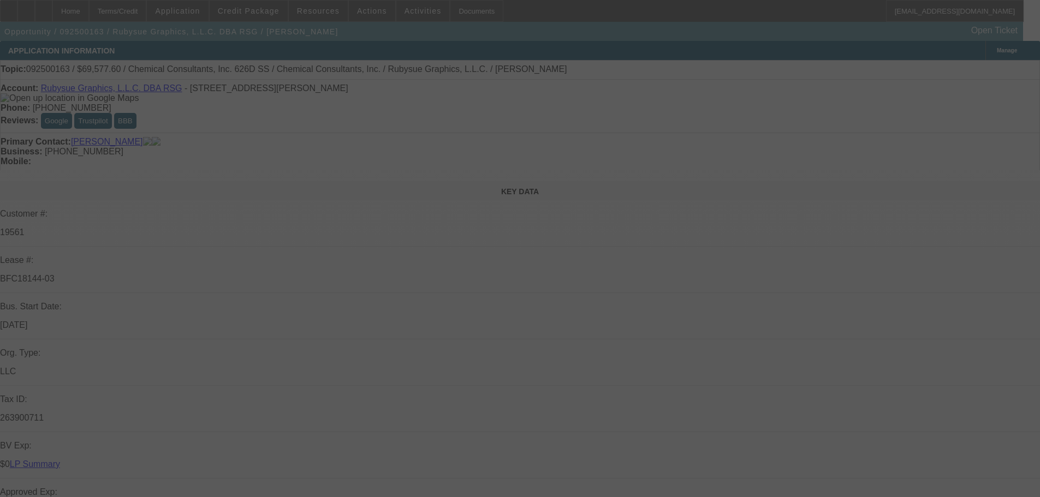
select select "0"
select select "2"
select select "0"
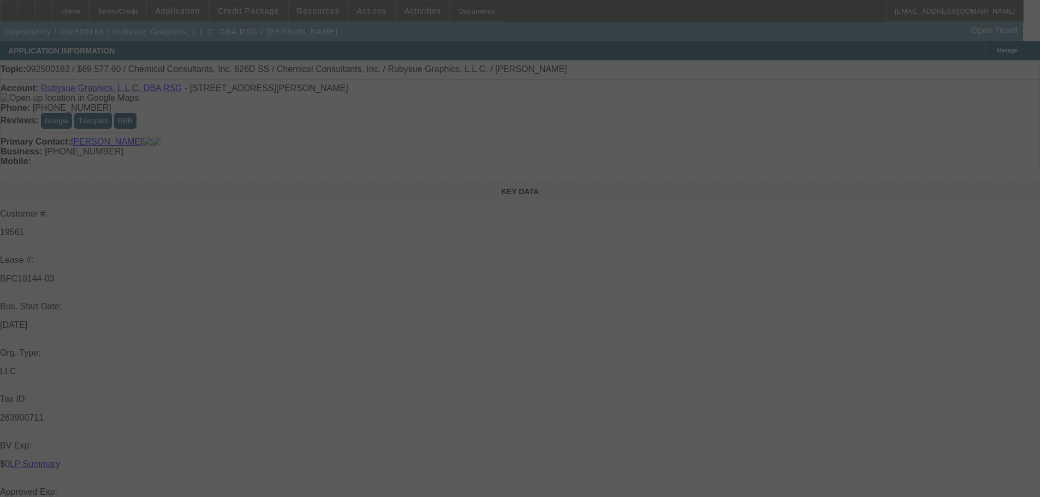
select select "0"
select select "2"
select select "0"
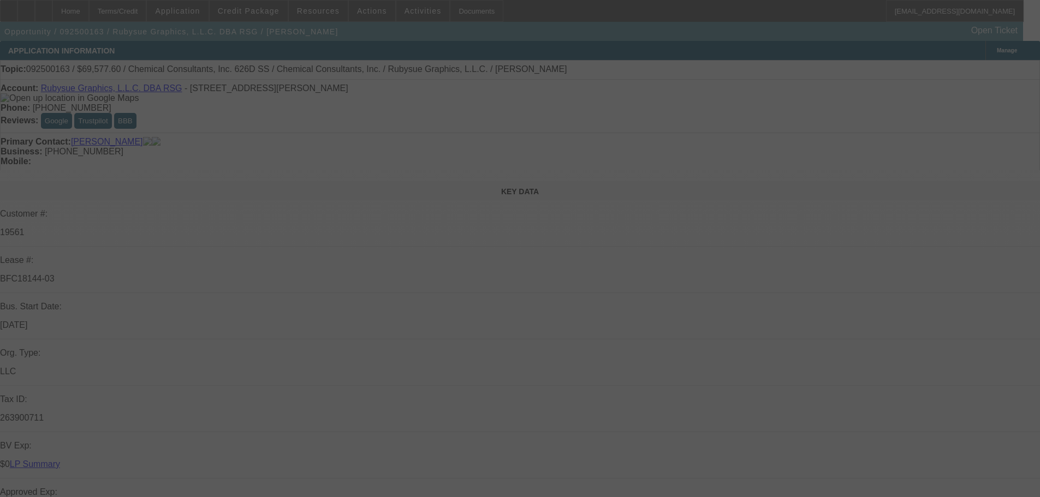
select select "0"
select select "2"
select select "0"
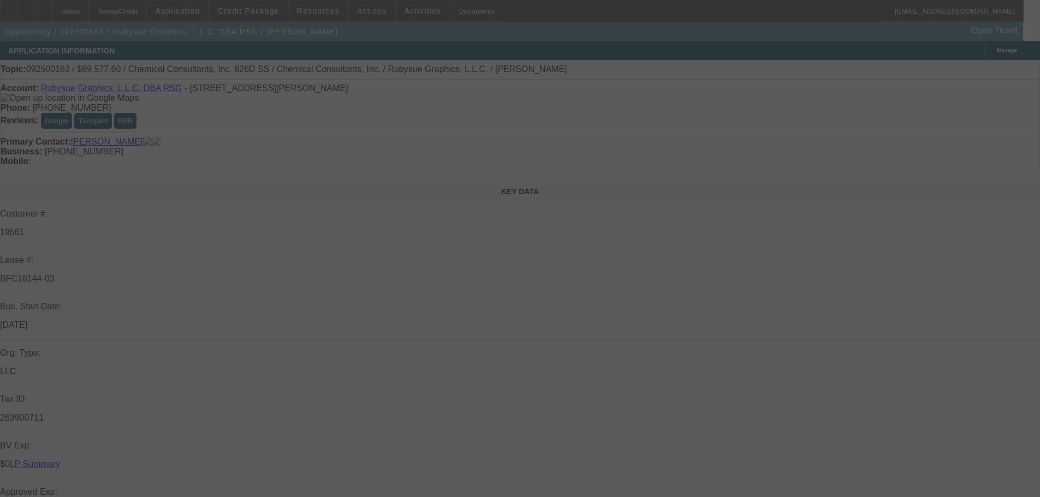
select select "2"
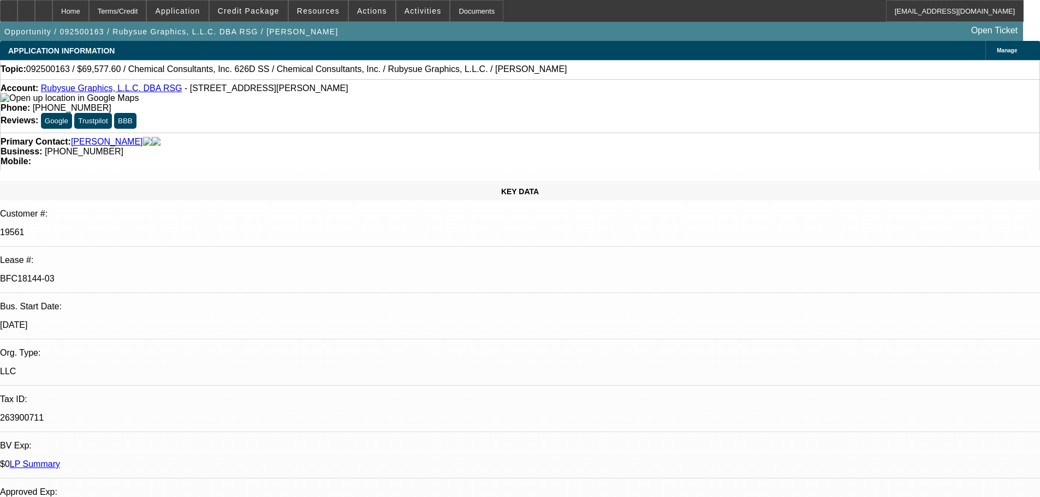
click at [262, 15] on span "Credit Package" at bounding box center [249, 11] width 62 height 9
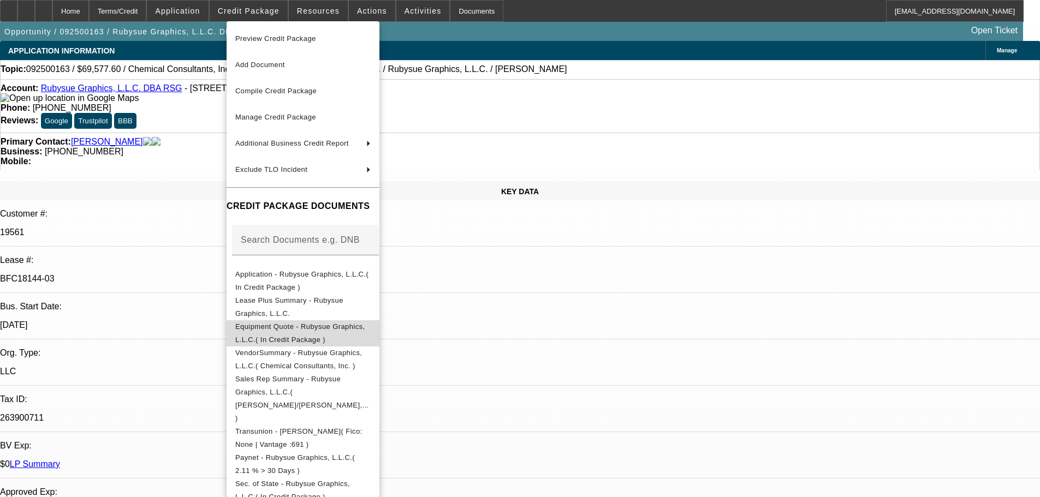
click at [328, 335] on span "Equipment Quote - Rubysue Graphics, L.L.C.( In Credit Package )" at bounding box center [302, 334] width 135 height 26
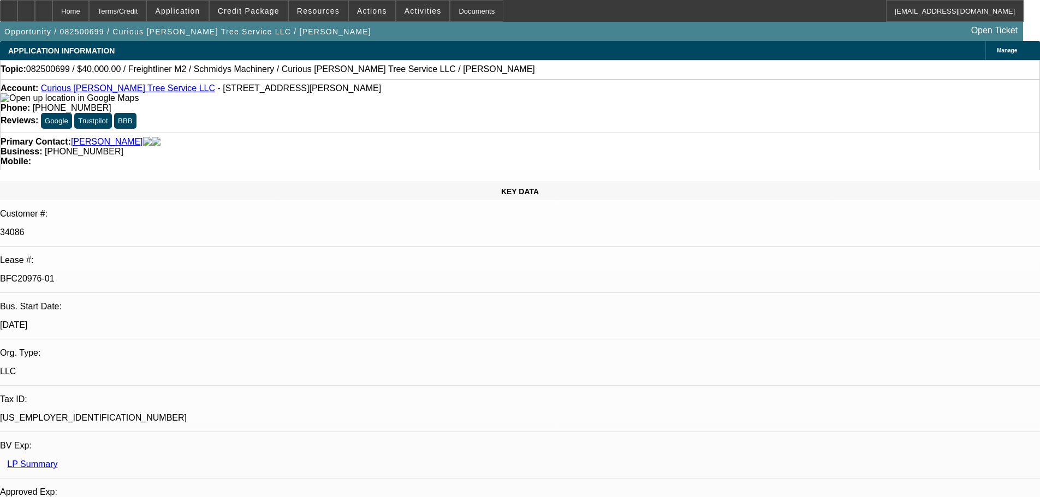
select select "0"
select select "3"
select select "0"
select select "6"
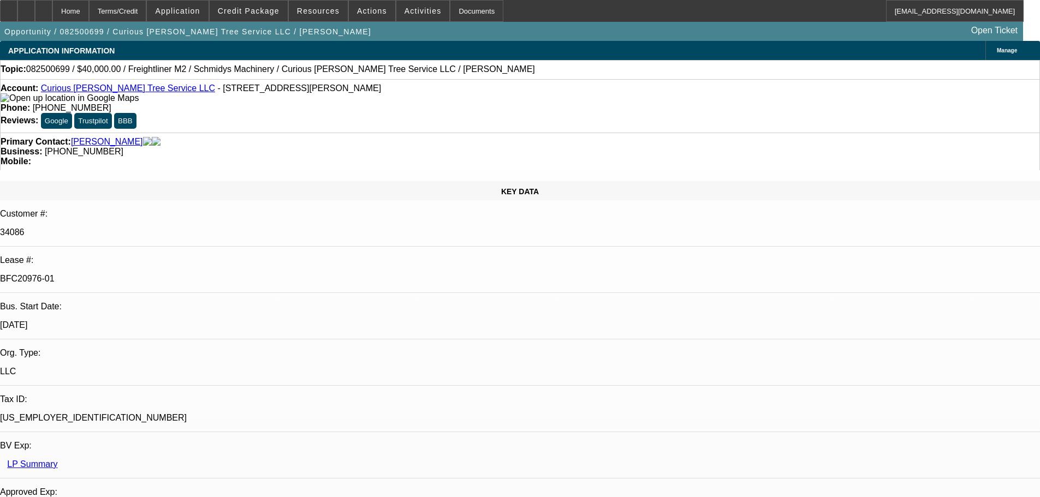
select select "0"
select select "2"
select select "0"
select select "6"
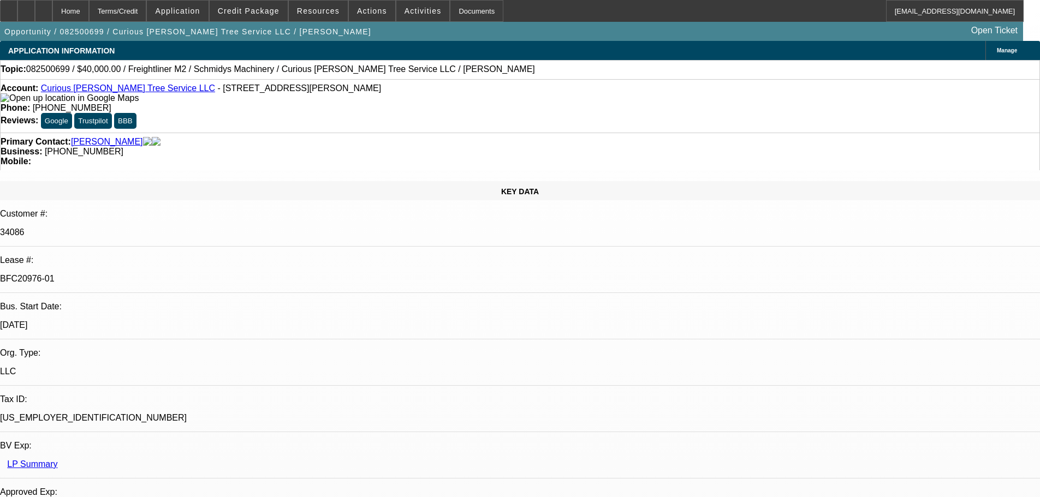
select select "0"
select select "2"
select select "0"
select select "6"
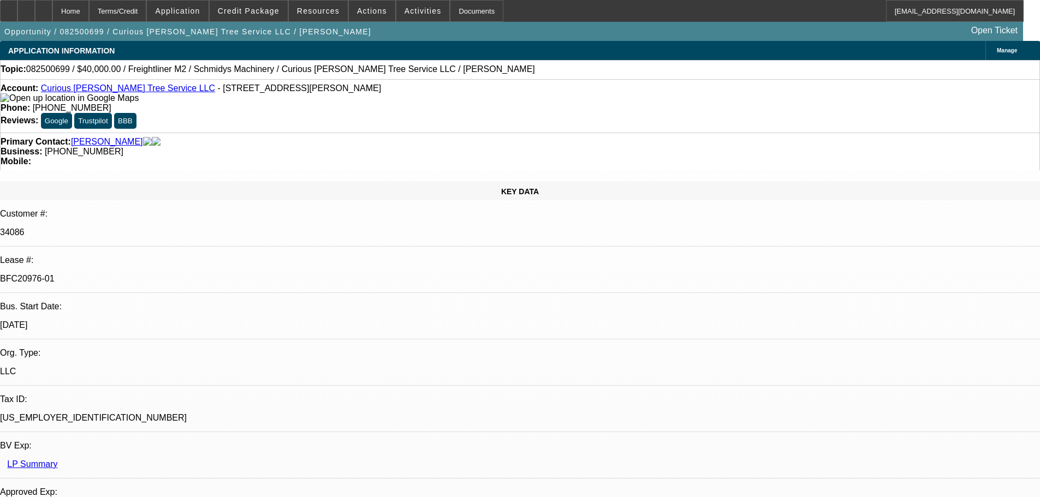
select select "0"
select select "6"
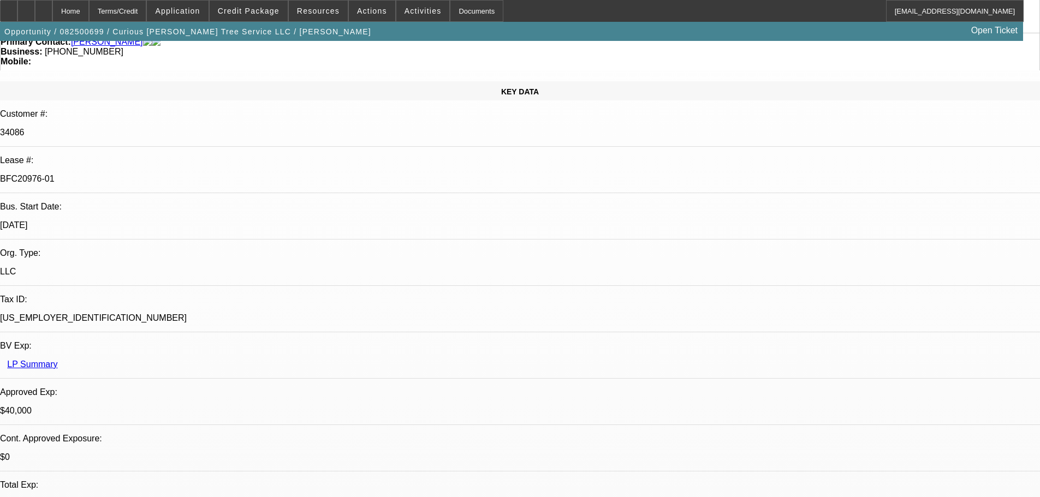
scroll to position [68, 0]
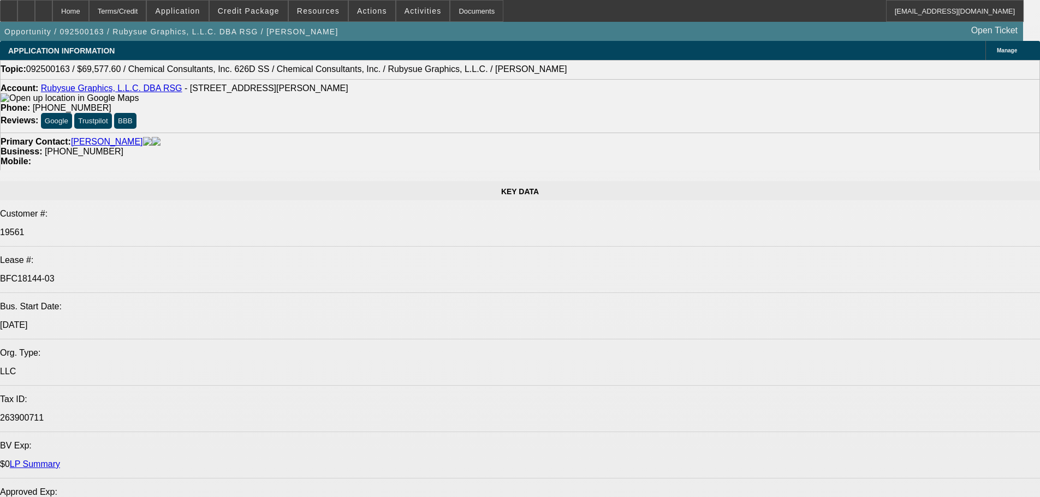
select select "0"
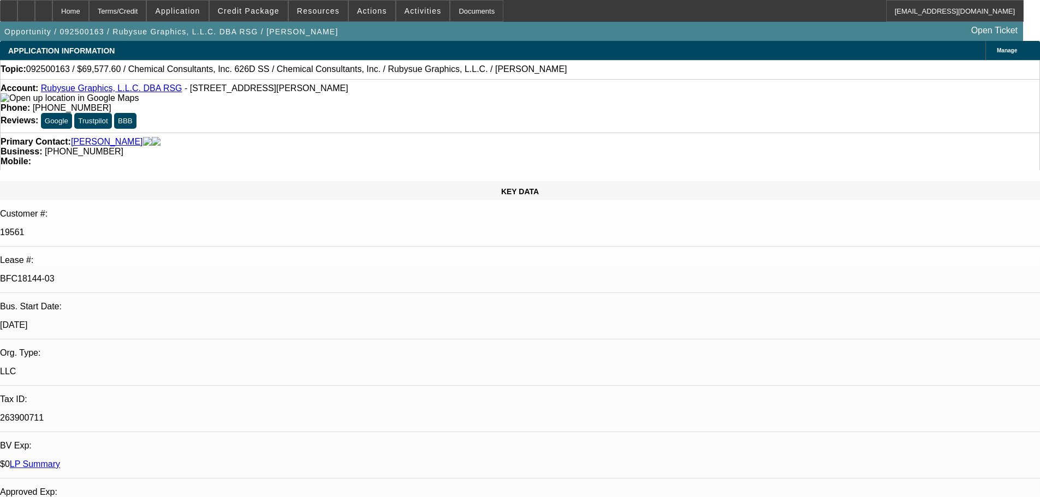
select select "0"
select select "2"
select select "0"
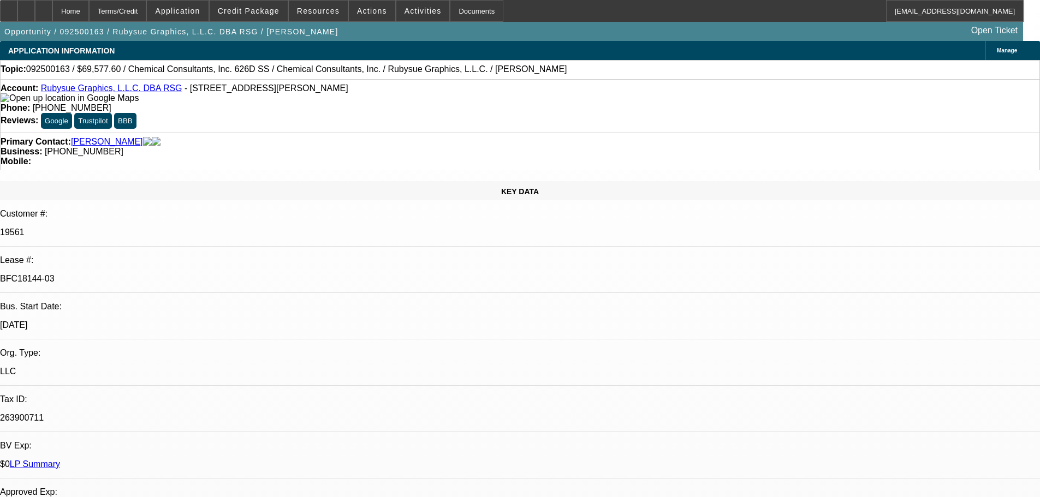
select select "0"
select select "2"
select select "0"
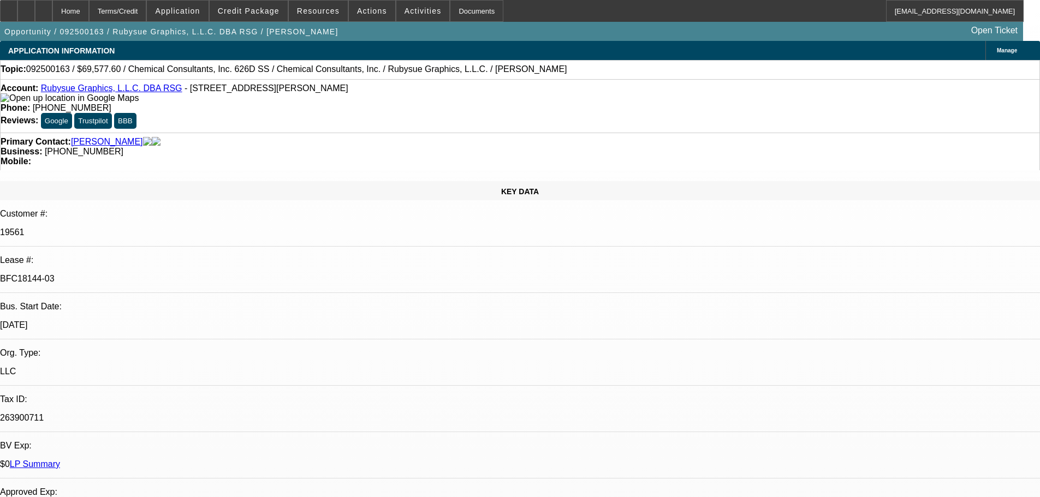
select select "2"
select select "0"
select select "2"
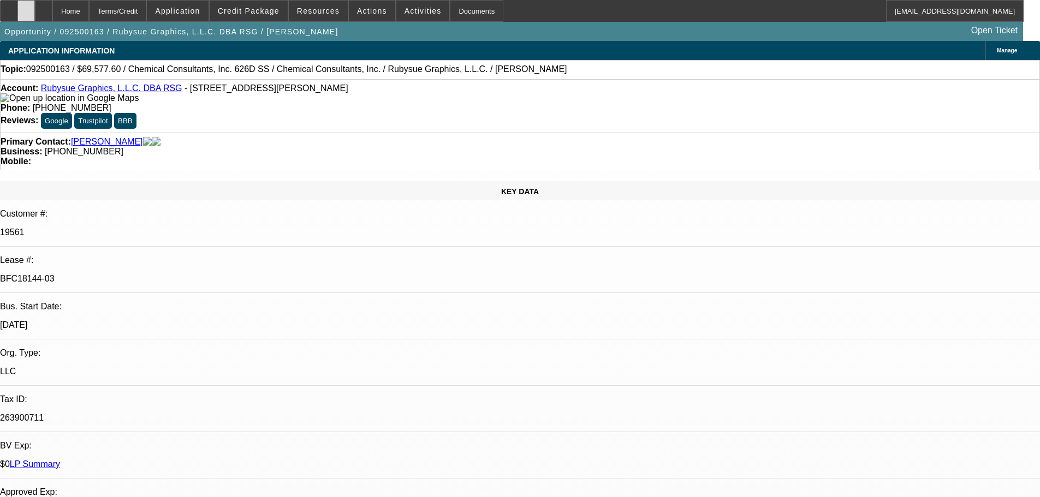
click at [35, 15] on div at bounding box center [25, 11] width 17 height 22
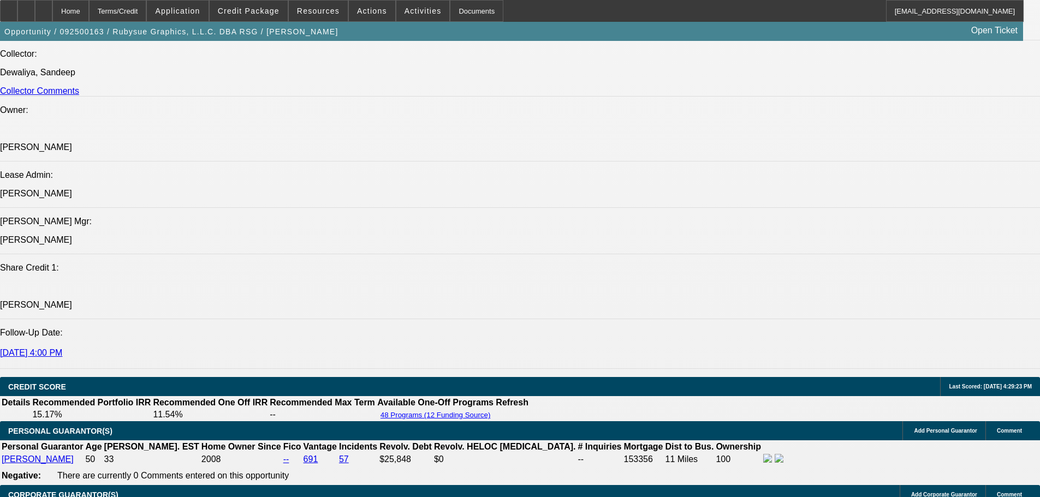
scroll to position [1584, 0]
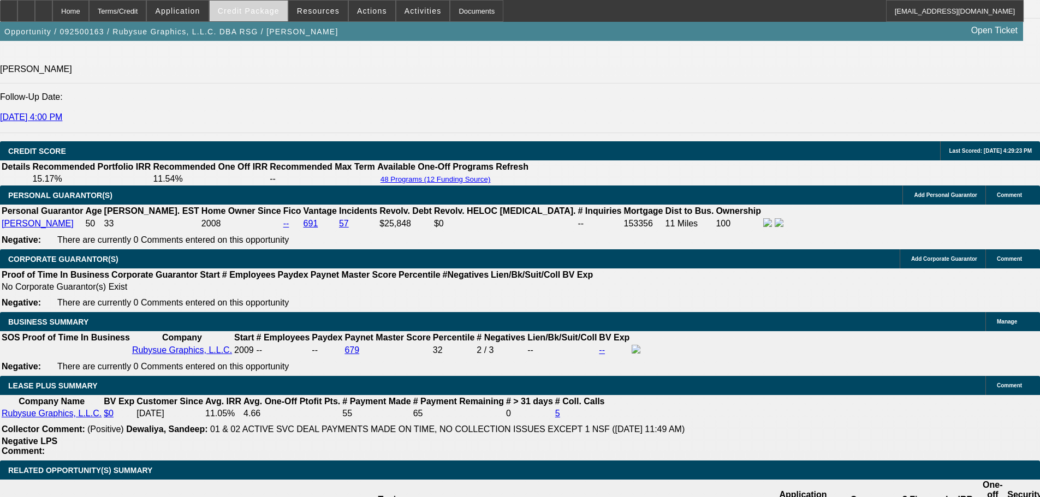
click at [259, 14] on span "Credit Package" at bounding box center [249, 11] width 62 height 9
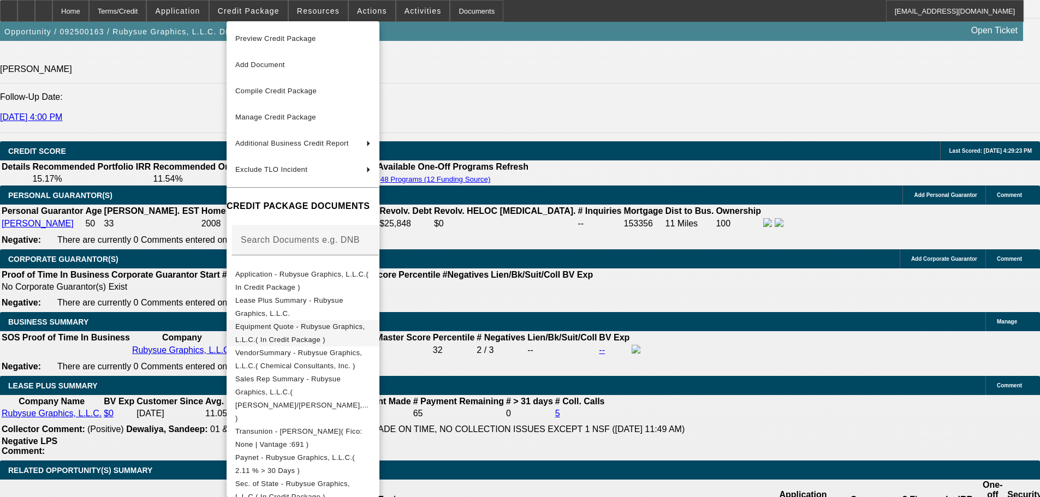
click at [298, 331] on span "Equipment Quote - Rubysue Graphics, L.L.C.( In Credit Package )" at bounding box center [300, 333] width 130 height 21
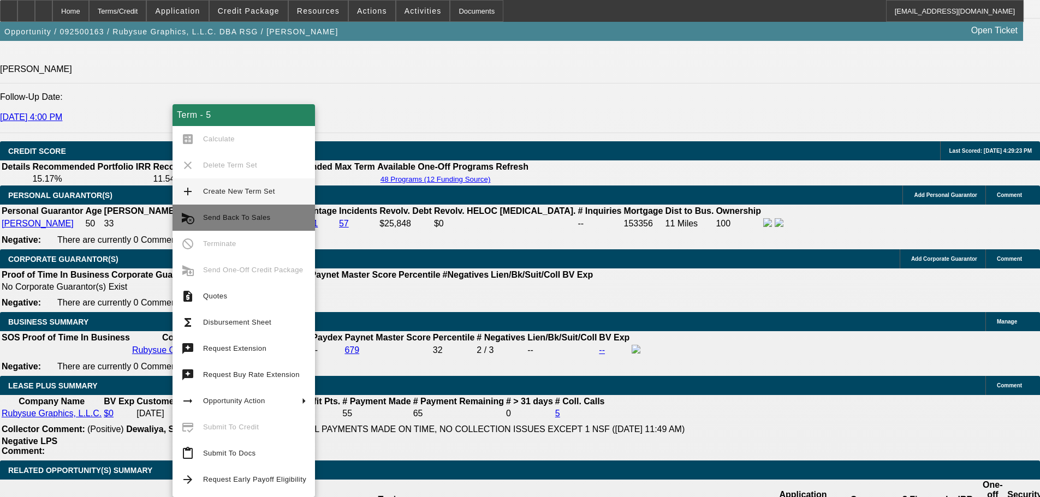
click at [267, 214] on span "Send Back To Sales" at bounding box center [254, 217] width 103 height 13
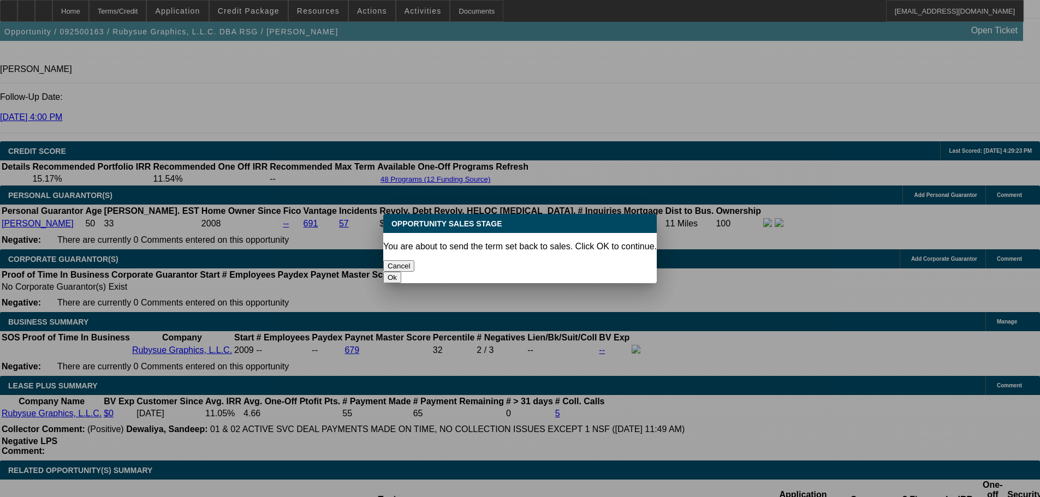
scroll to position [0, 0]
click at [401, 272] on button "Ok" at bounding box center [392, 277] width 18 height 11
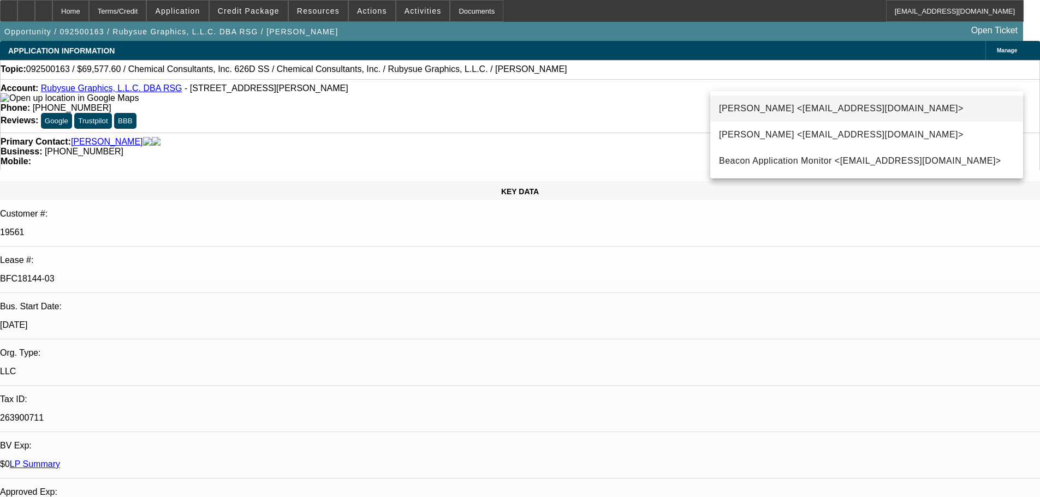
type input "mon"
click at [786, 105] on span "Monica Solis <MSolis@beaconfunding.com>" at bounding box center [841, 108] width 245 height 13
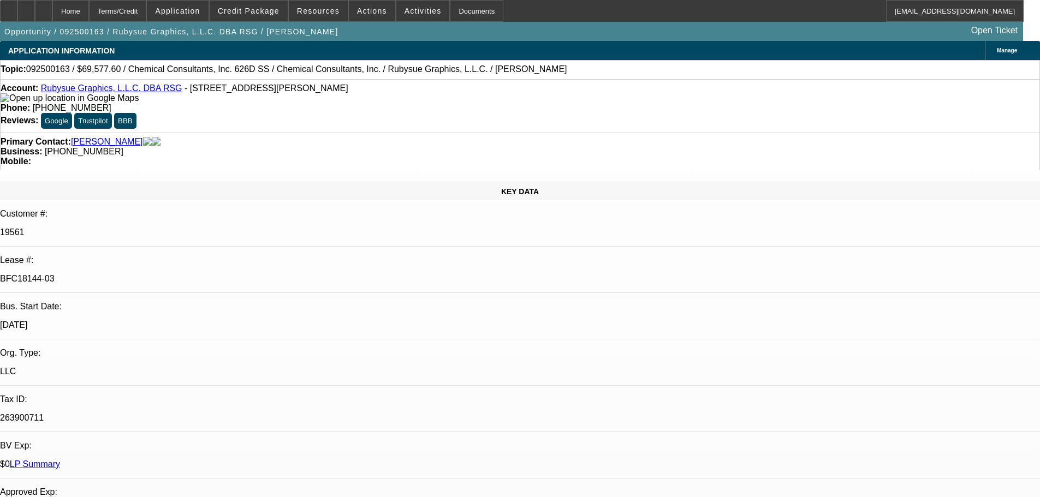
type textarea "customer changing quote again"
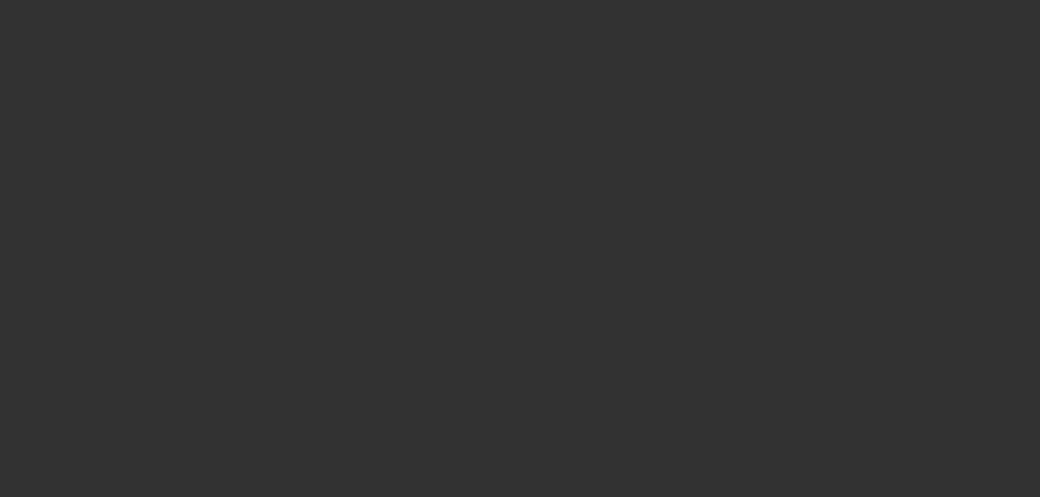
select select "0"
select select "2"
select select "0"
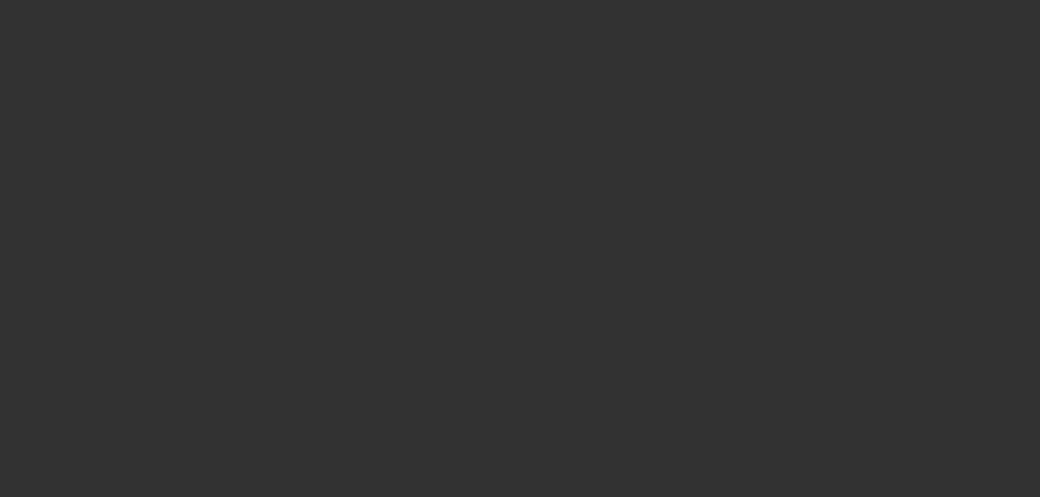
select select "0"
select select "2"
select select "0"
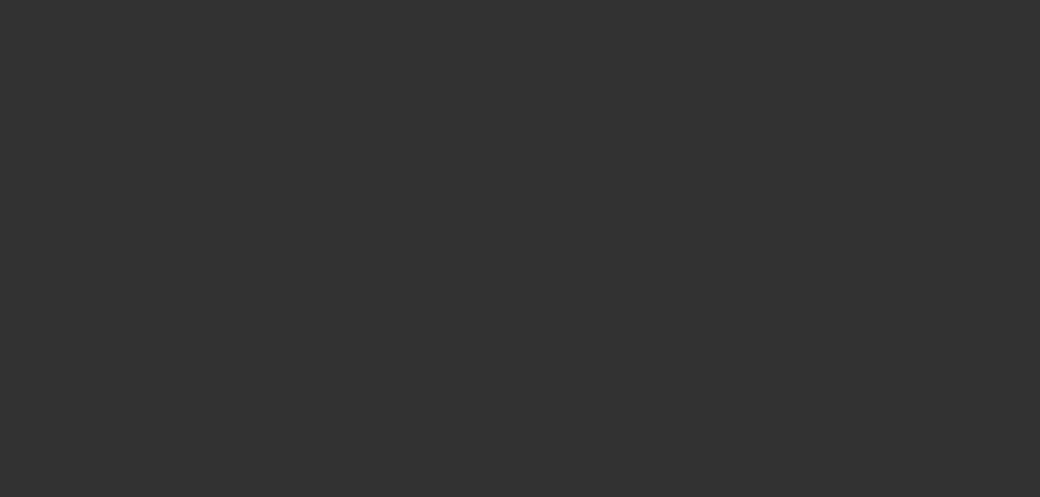
select select "0"
select select "2"
select select "0"
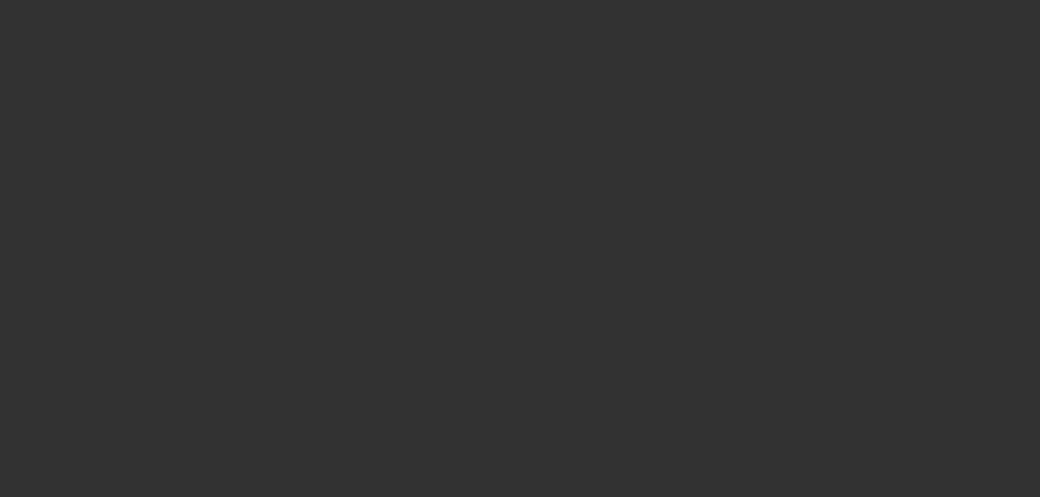
select select "2"
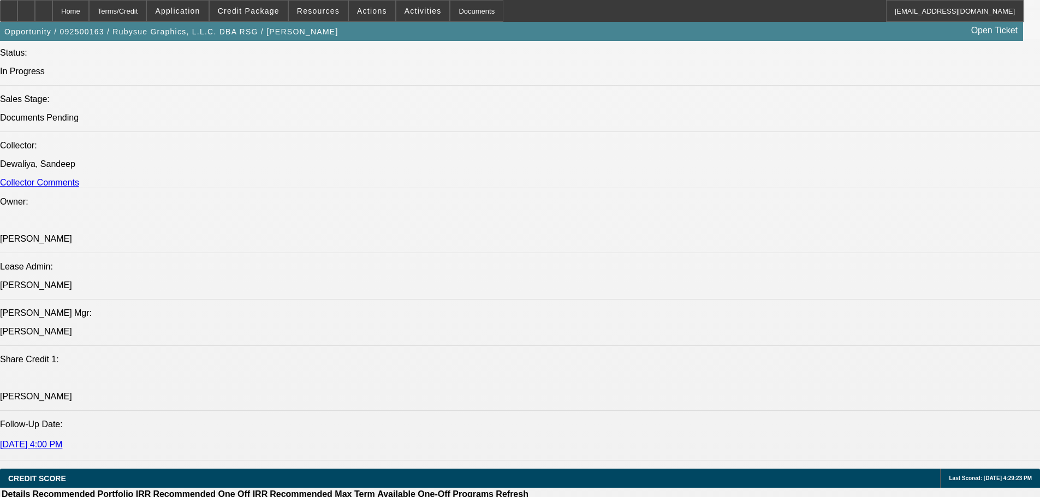
scroll to position [1638, 0]
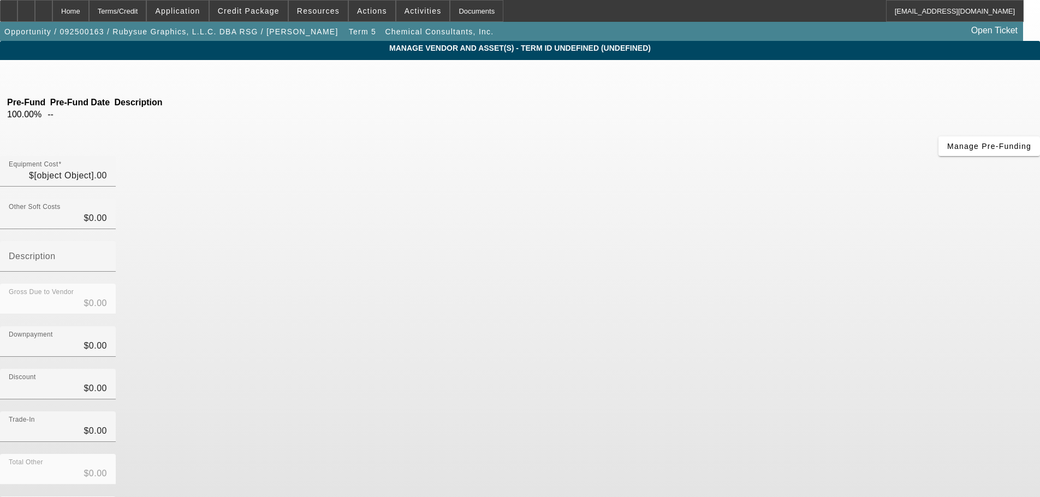
type input "$69,577.60"
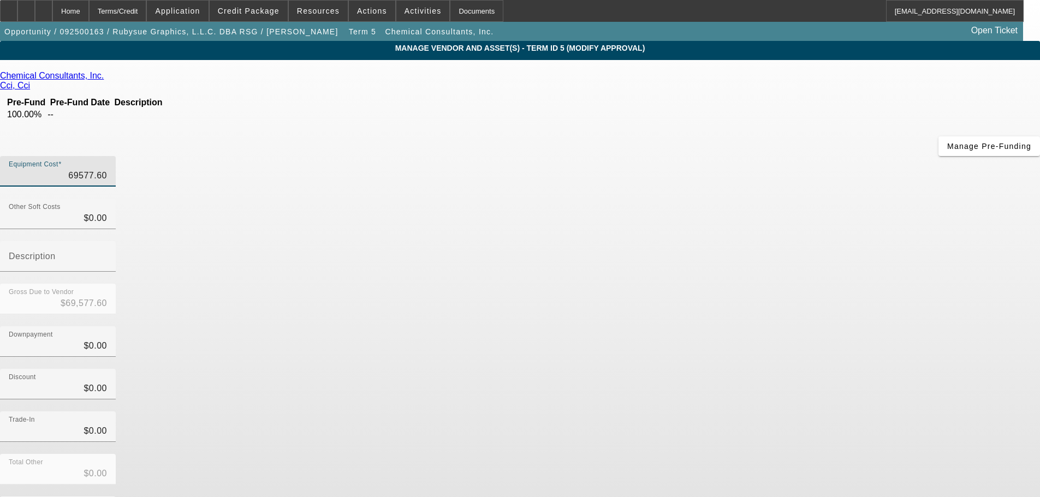
drag, startPoint x: 624, startPoint y: 93, endPoint x: 772, endPoint y: 90, distance: 147.5
click at [753, 156] on div "Equipment Cost 69577.60" at bounding box center [520, 177] width 1040 height 43
type input "2"
type input "$2.00"
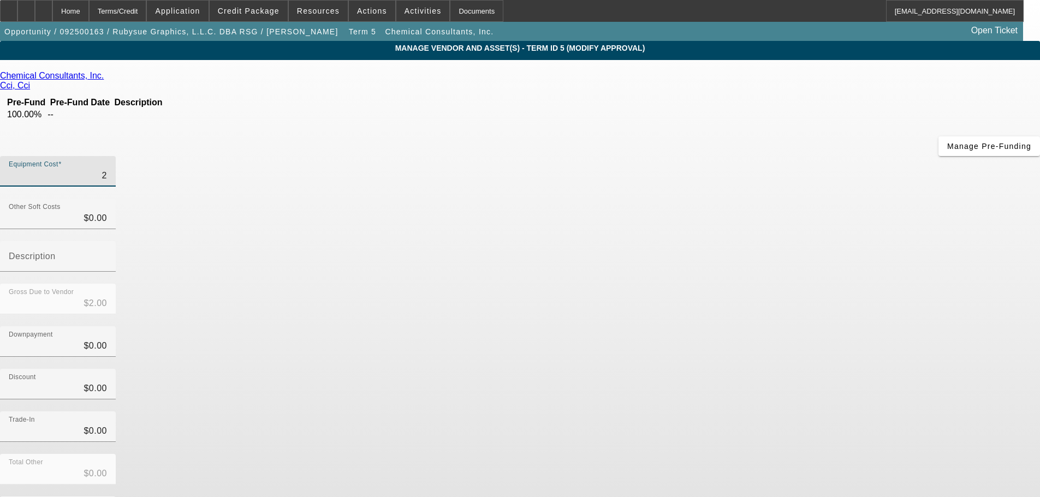
type input "28"
type input "$28.00"
type input "288"
type input "$288.00"
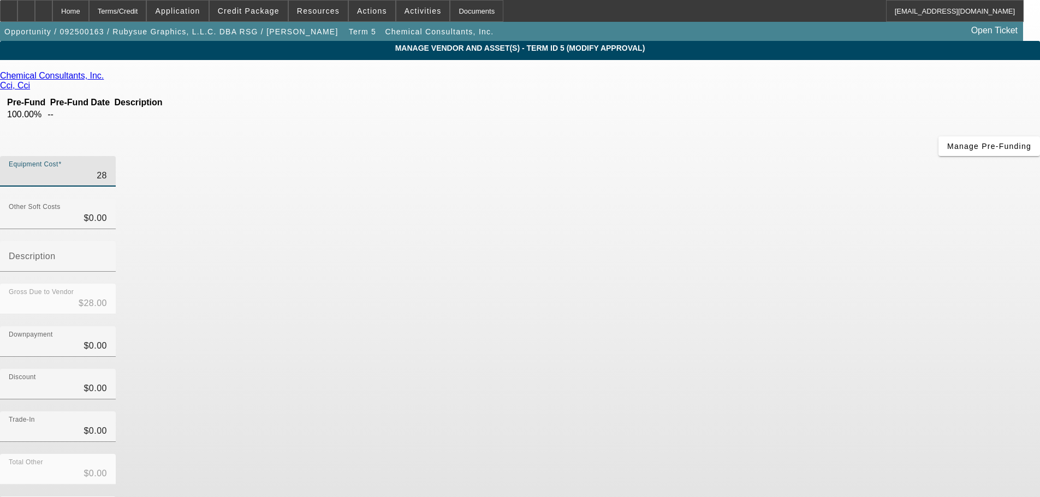
type input "$288.00"
type input "2884"
type input "$2,884.00"
type input "28847"
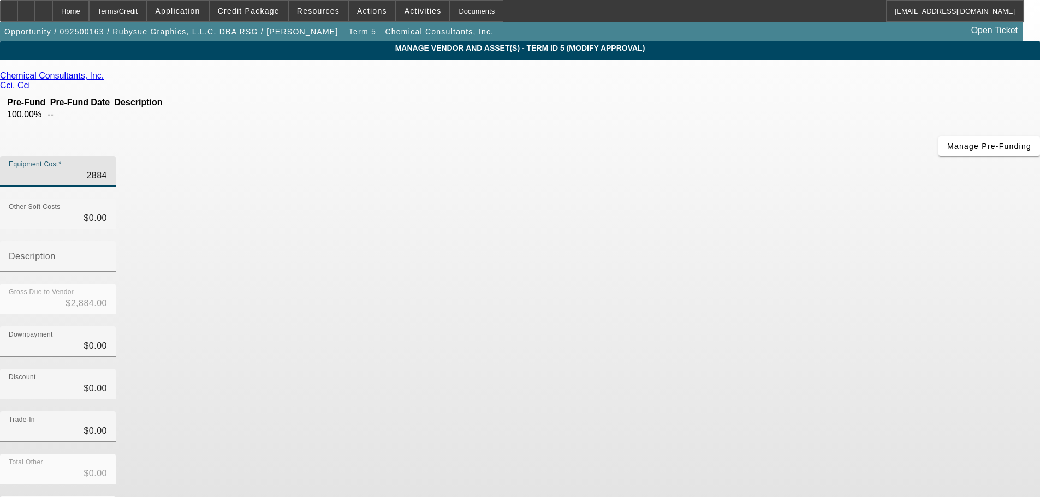
type input "$28,847.00"
type input "28847.6"
type input "$28,847.60"
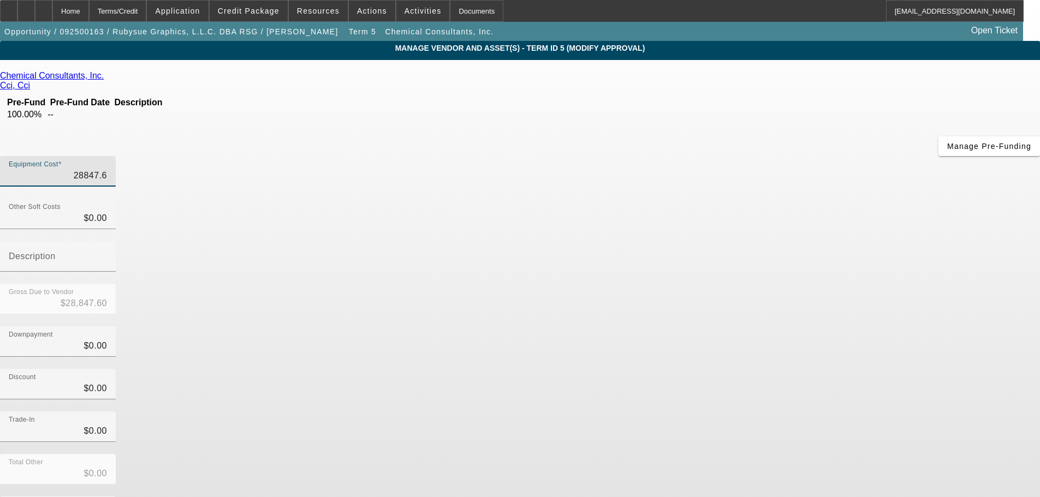
type input "$28,847.60"
drag, startPoint x: 773, startPoint y: 193, endPoint x: 773, endPoint y: 171, distance: 22.4
click at [773, 284] on div "Gross Due to Vendor $28,847.60" at bounding box center [520, 305] width 1040 height 43
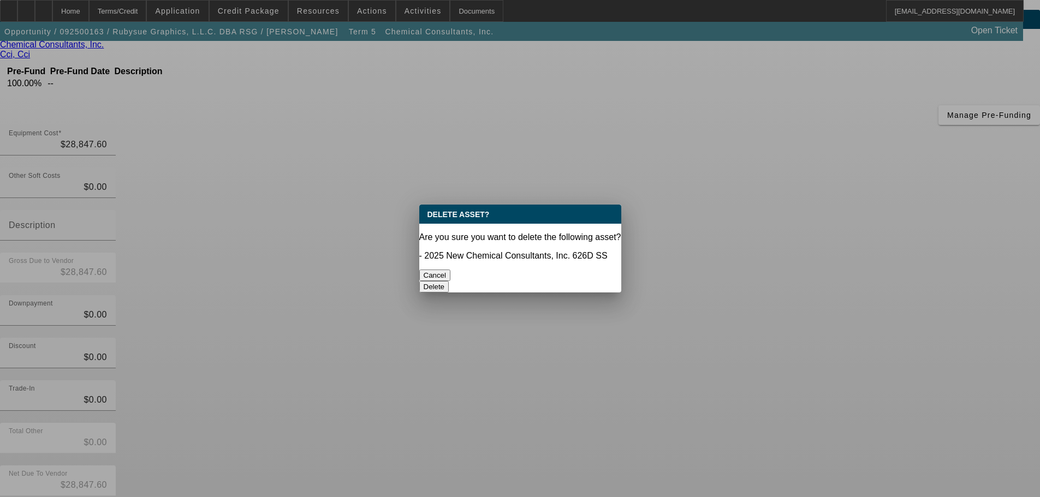
click at [449, 281] on button "Delete" at bounding box center [434, 286] width 30 height 11
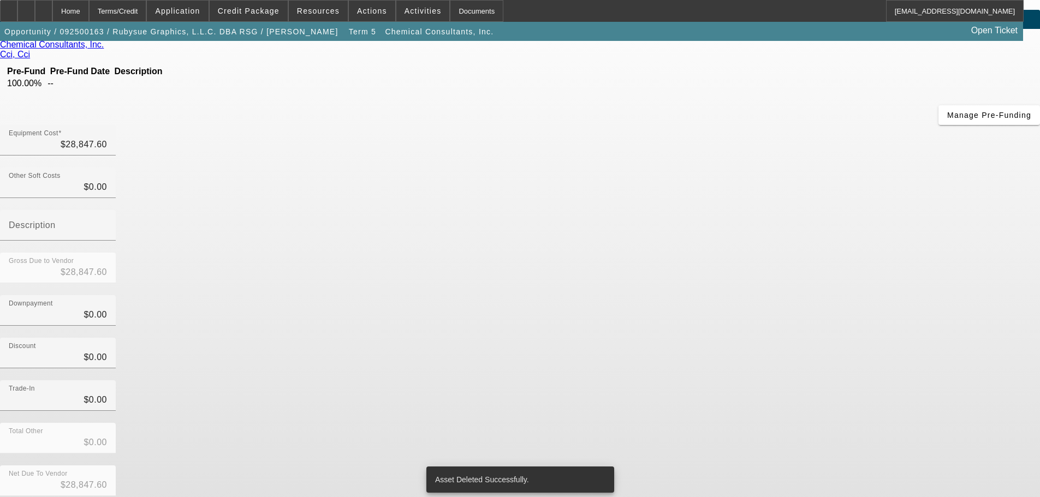
scroll to position [15, 0]
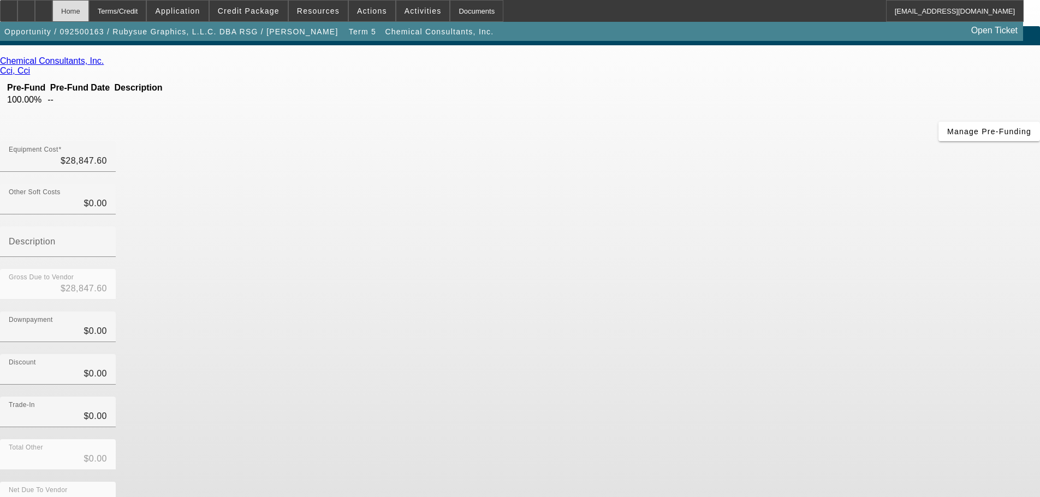
click at [89, 13] on div "Home" at bounding box center [70, 11] width 37 height 22
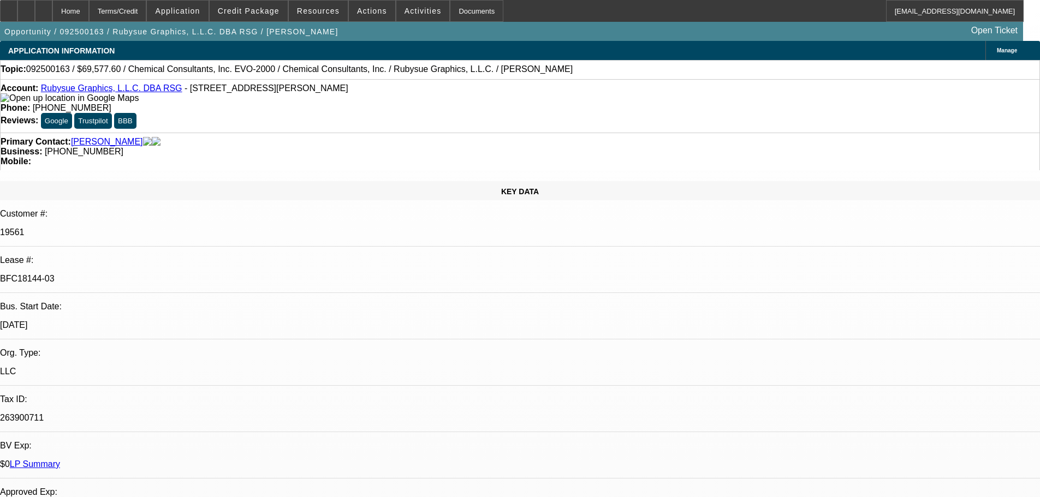
select select "0"
select select "2"
select select "0"
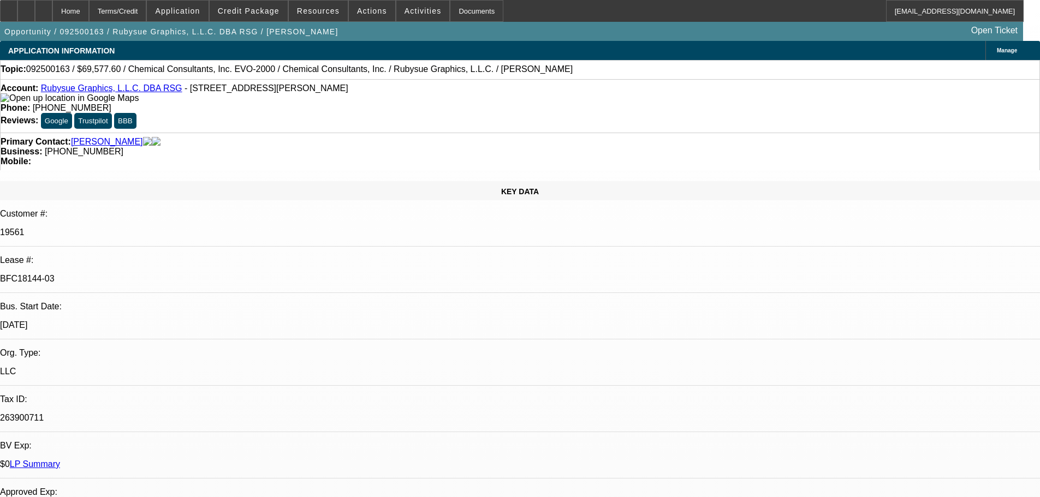
select select "0"
select select "2"
select select "0"
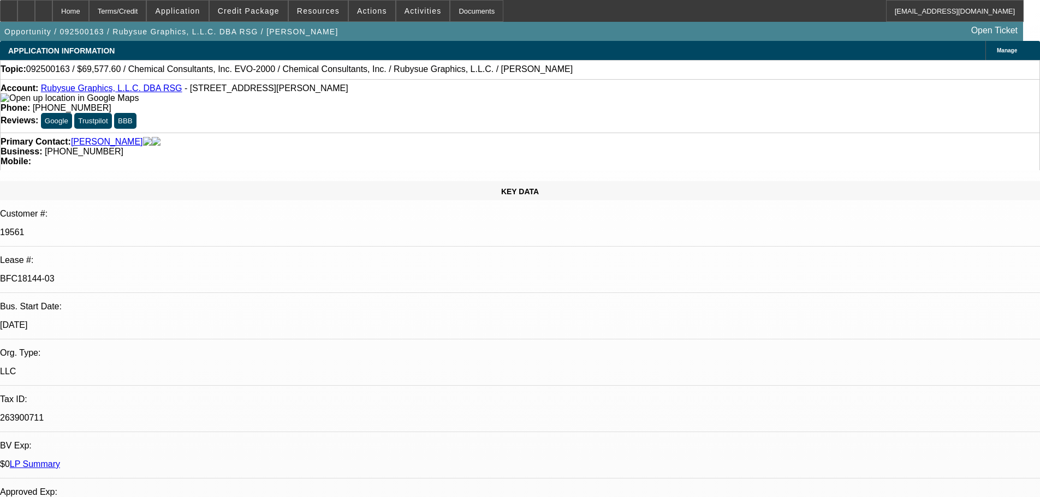
select select "0"
select select "2"
select select "0"
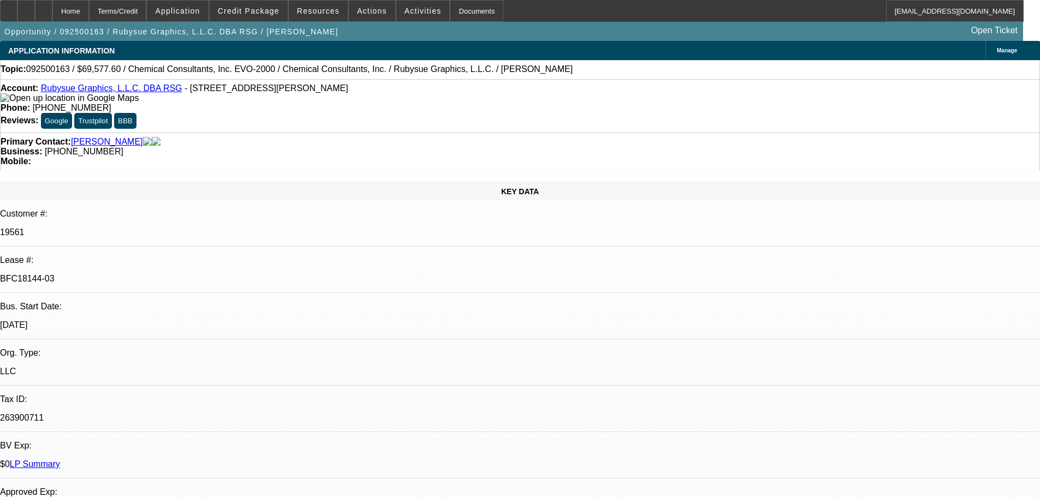
select select "2"
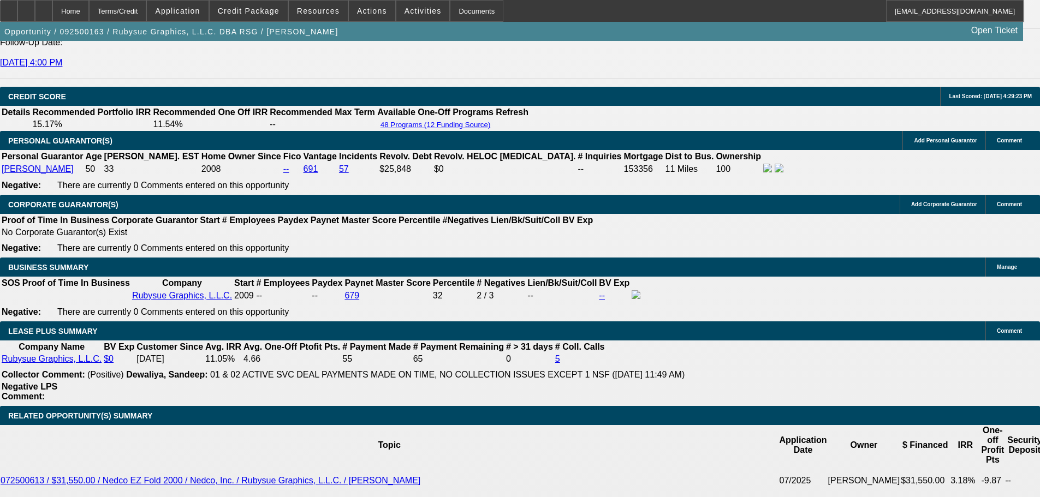
scroll to position [1674, 0]
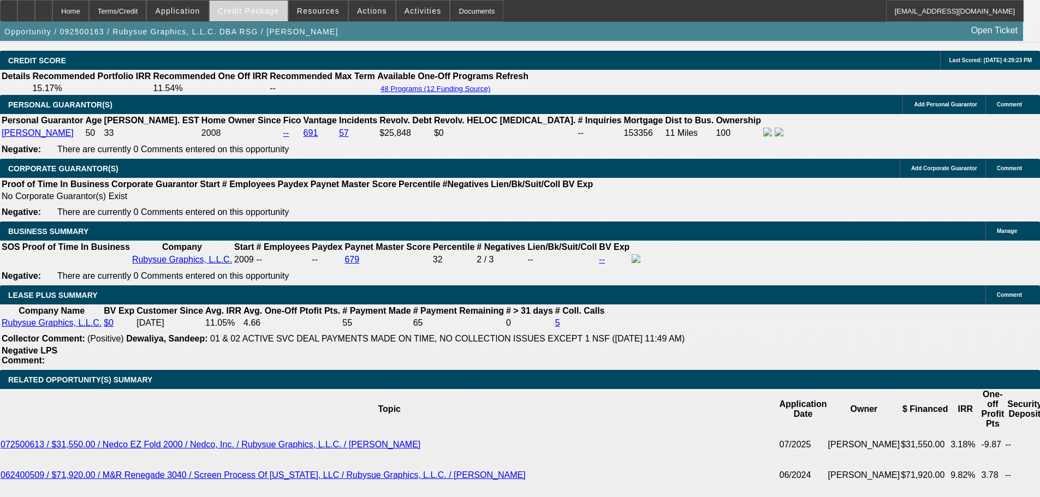
click at [271, 11] on span "Credit Package" at bounding box center [249, 11] width 62 height 9
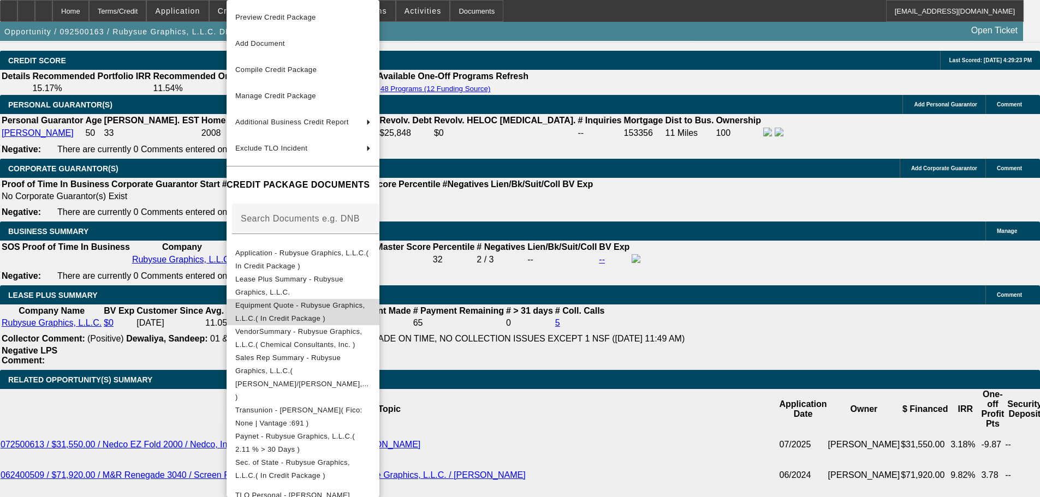
click at [333, 307] on span "Equipment Quote - Rubysue Graphics, L.L.C.( In Credit Package )" at bounding box center [300, 311] width 130 height 21
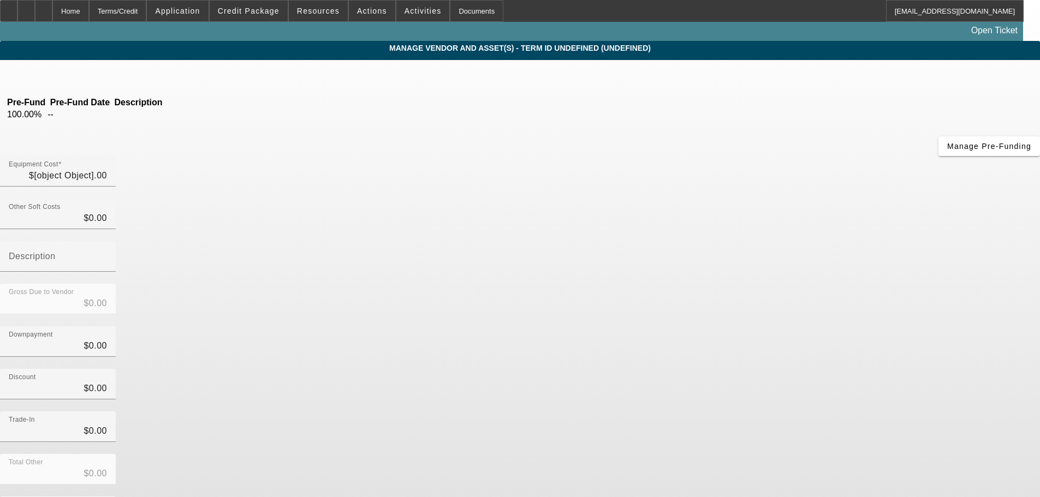
type input "$69,577.60"
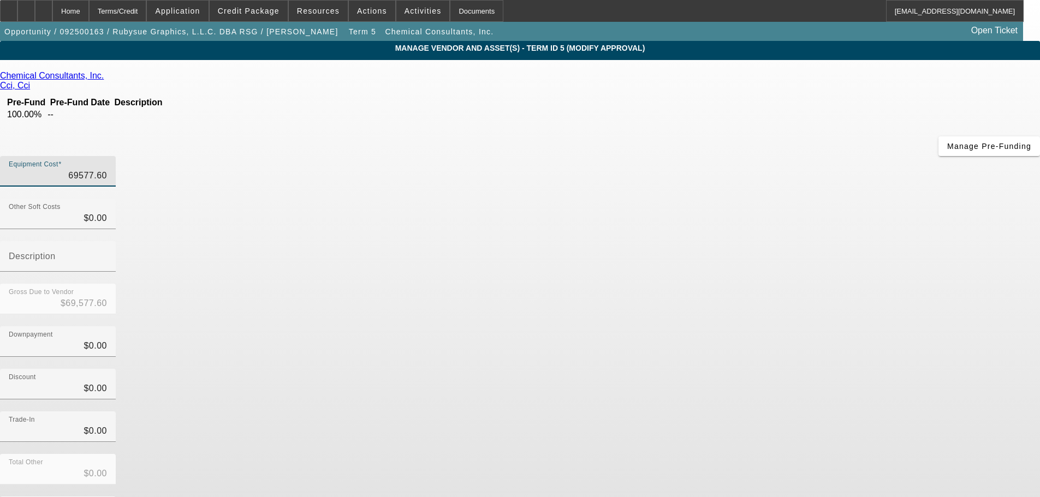
drag, startPoint x: 607, startPoint y: 91, endPoint x: 764, endPoint y: 76, distance: 157.9
click at [748, 156] on div "Equipment Cost 69577.60" at bounding box center [520, 177] width 1040 height 43
type input "2"
type input "$2.00"
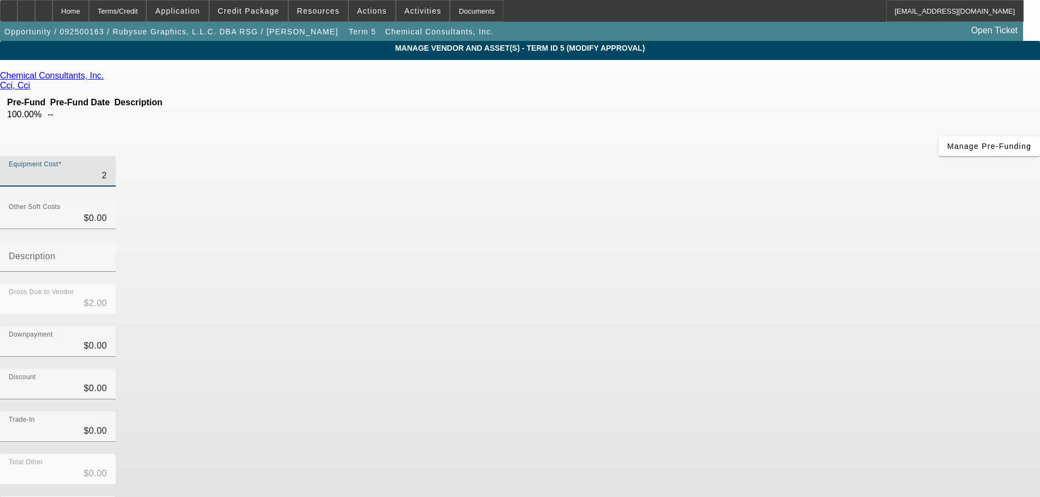
type input "28"
type input "$28.00"
type input "288"
type input "$288.00"
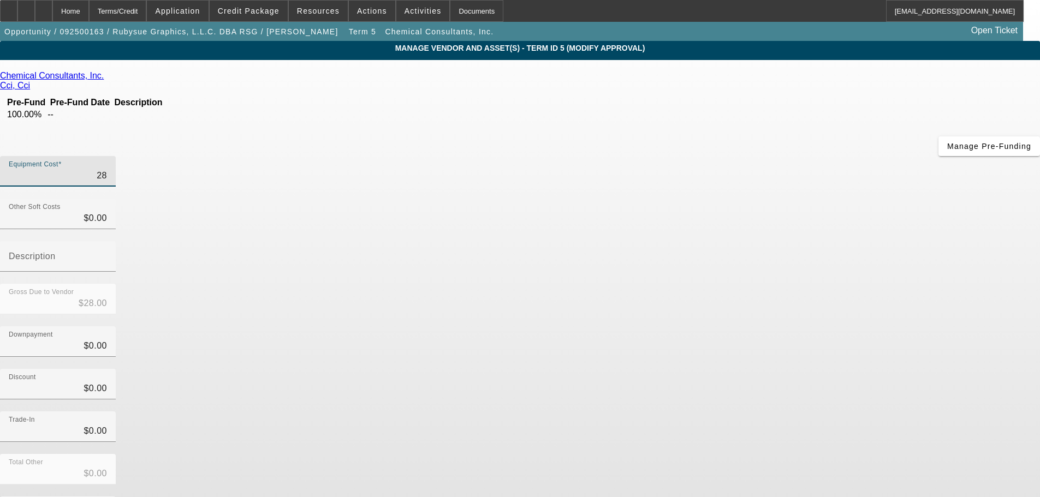
type input "$288.00"
type input "2884"
type input "$2,884.00"
type input "28847"
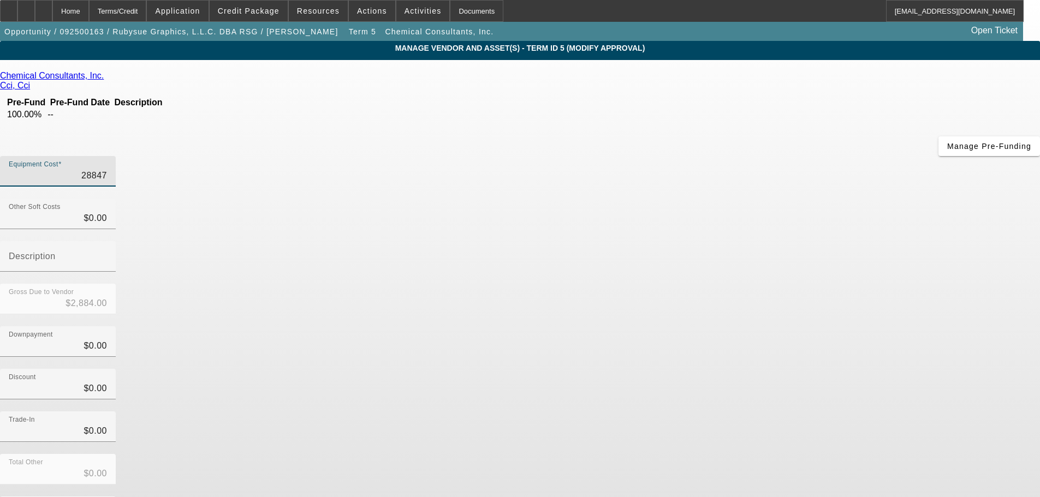
type input "$28,847.00"
type input "28847.6"
type input "$28,847.60"
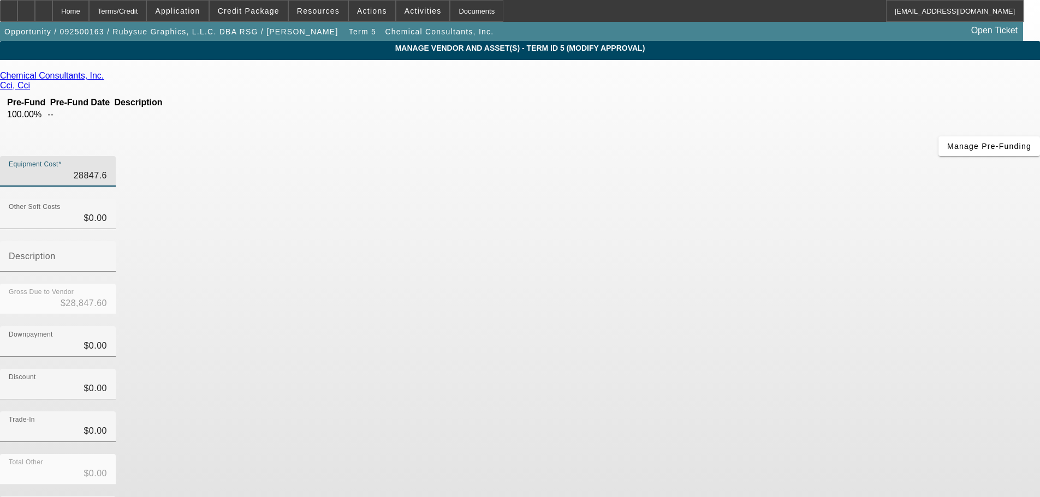
type input "$28,847.60"
click at [715, 369] on div "Discount $0.00" at bounding box center [520, 390] width 1040 height 43
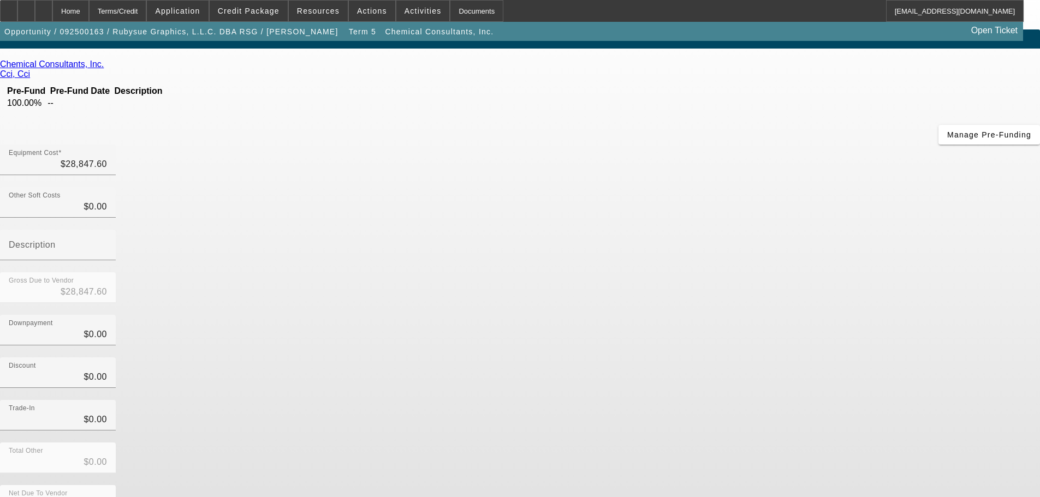
scroll to position [15, 0]
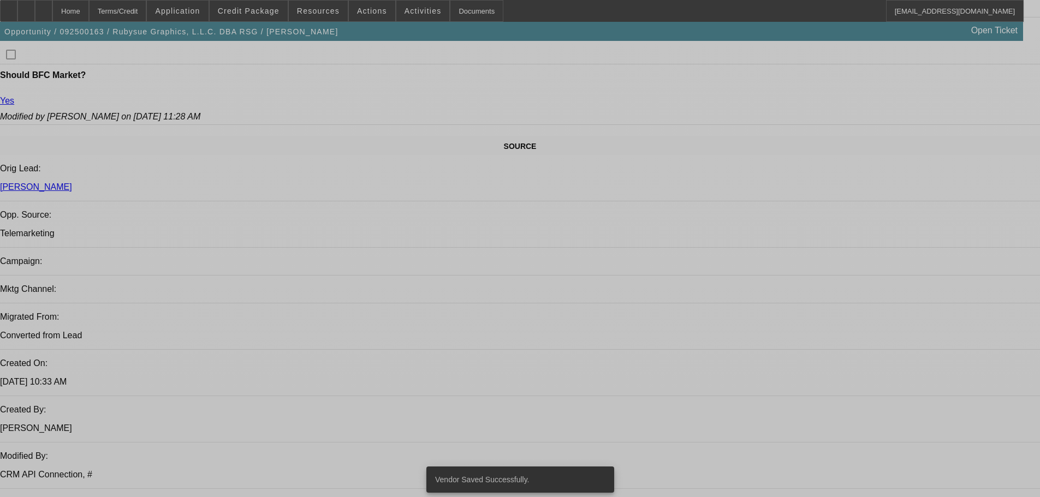
select select "0"
select select "2"
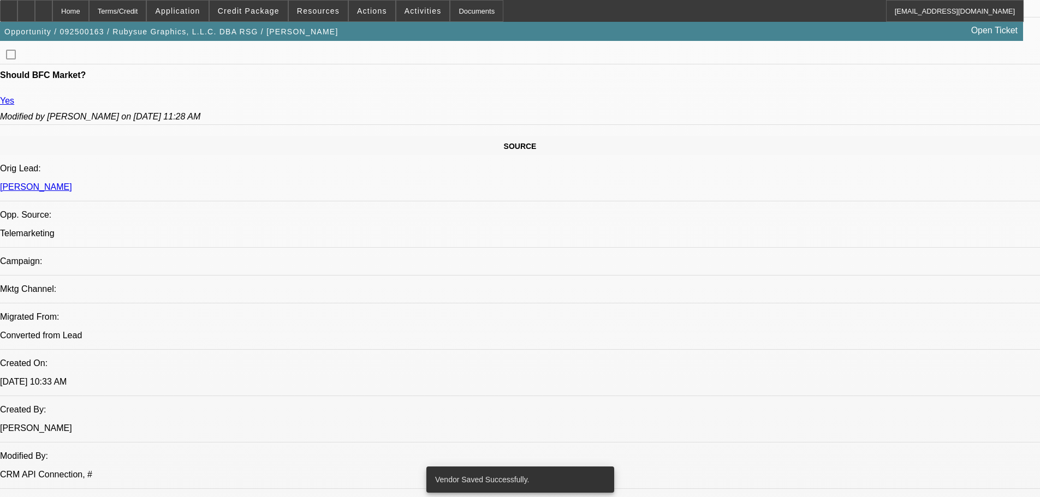
select select "0"
select select "2"
select select "0"
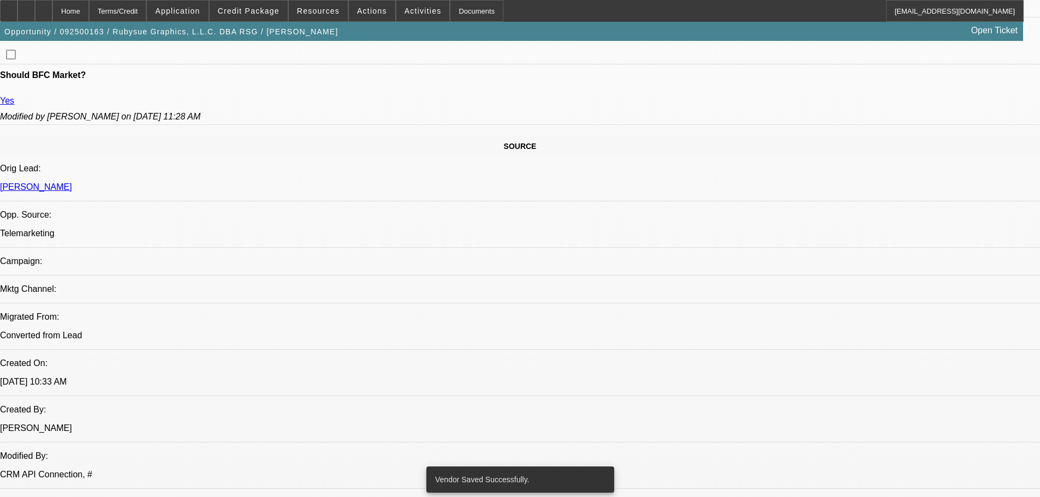
select select "0"
select select "2"
select select "0"
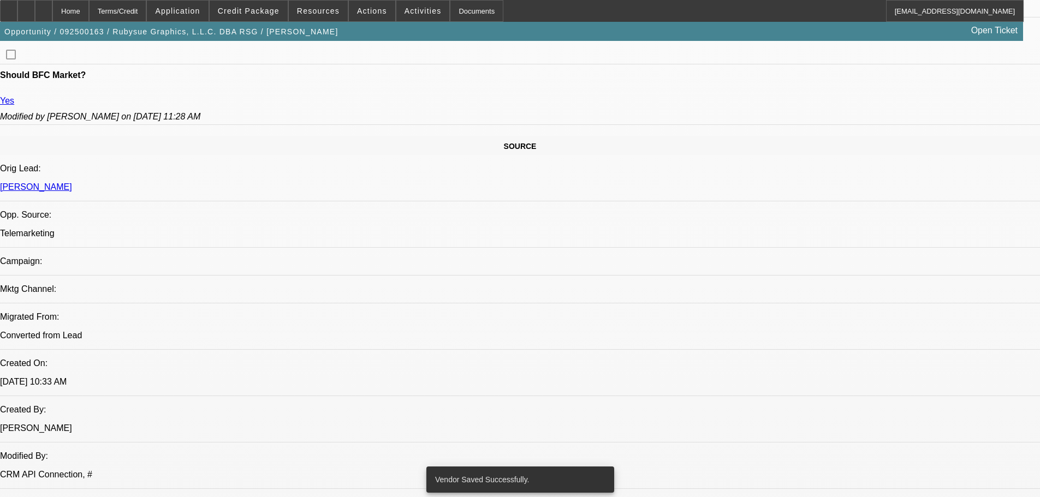
select select "0"
select select "2"
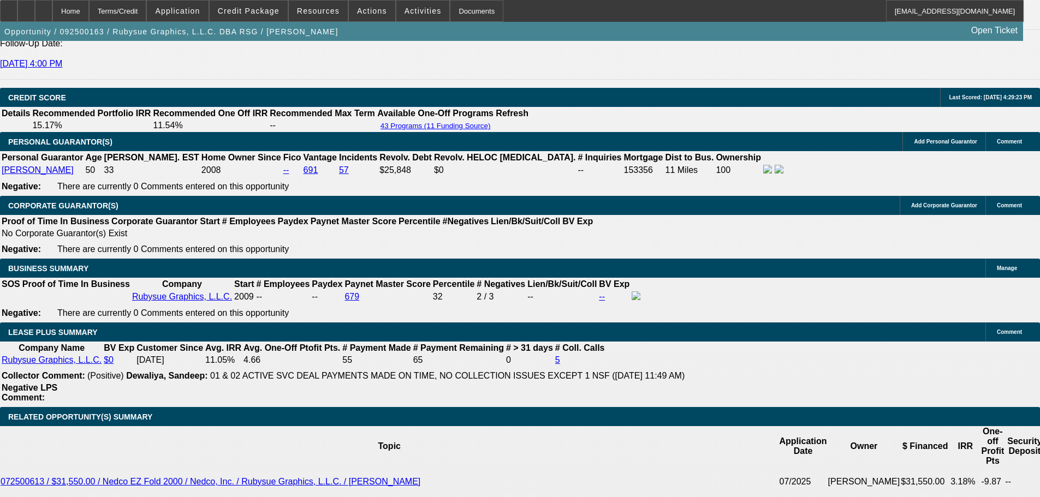
scroll to position [1638, 0]
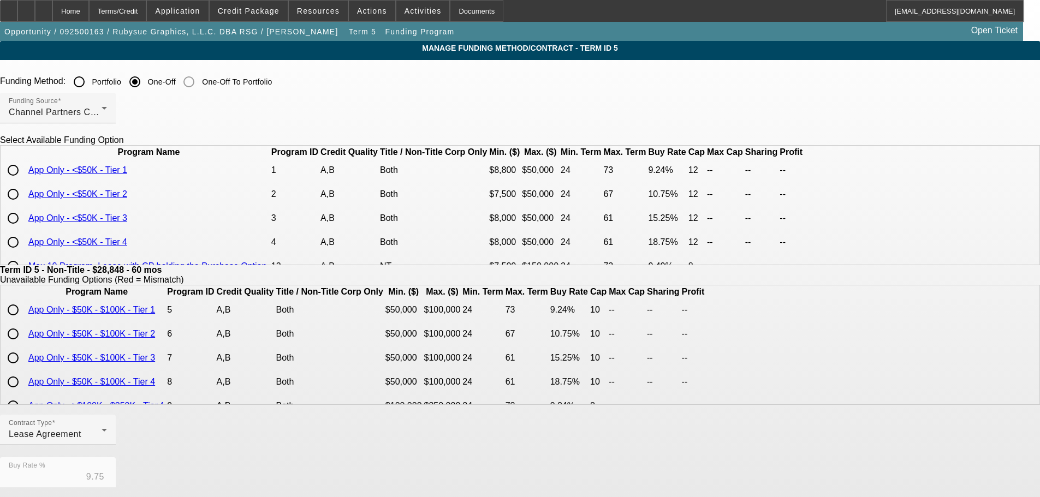
click at [24, 181] on input "radio" at bounding box center [13, 170] width 22 height 22
radio input "true"
type input "9.24"
type input "12"
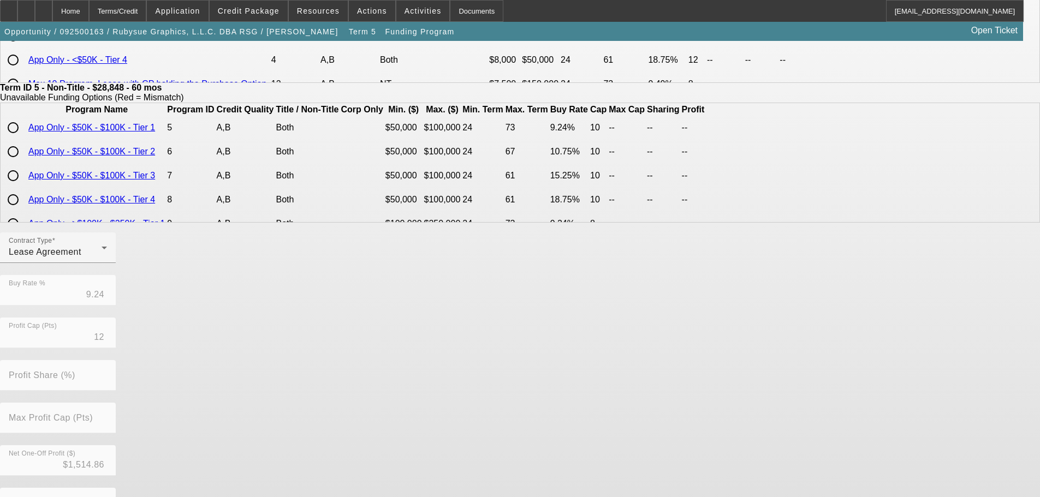
scroll to position [258, 0]
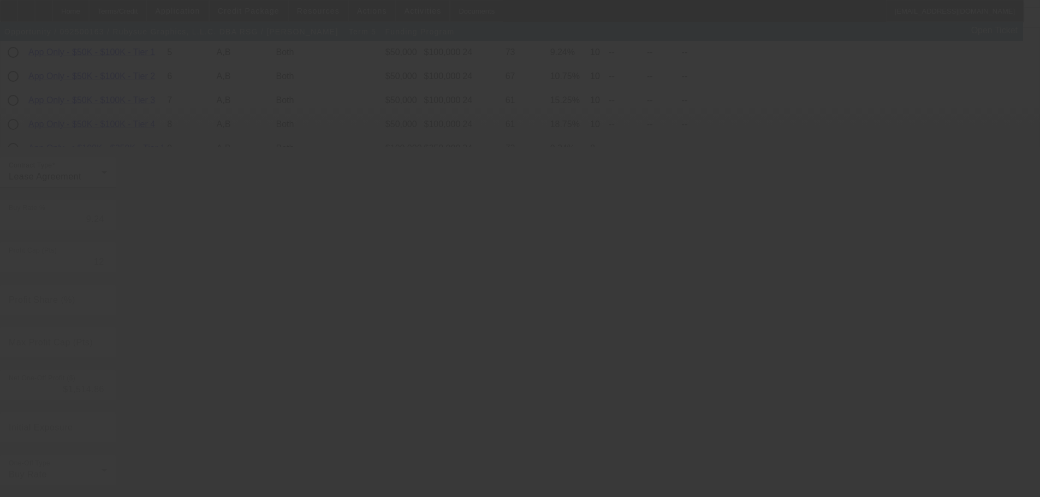
type input "9.75"
type input "10"
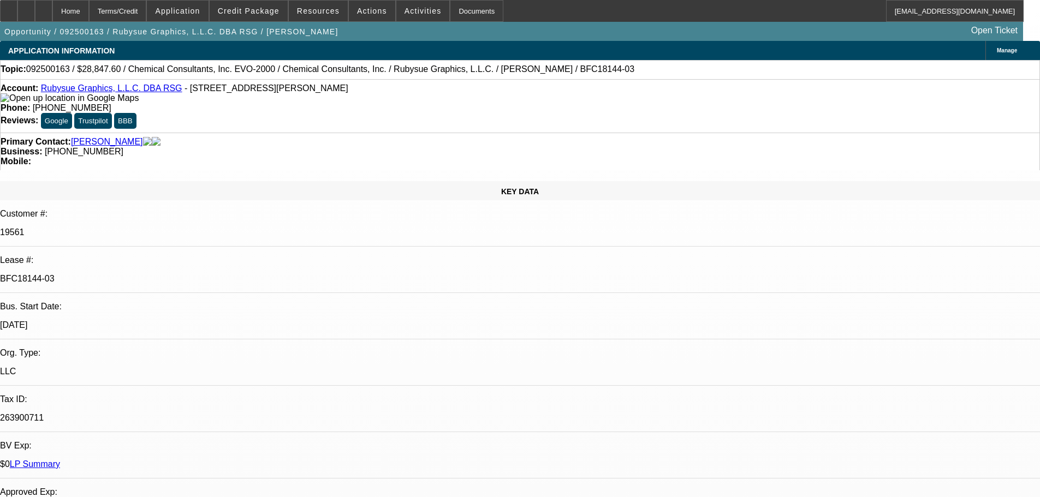
select select "0"
select select "2"
select select "0"
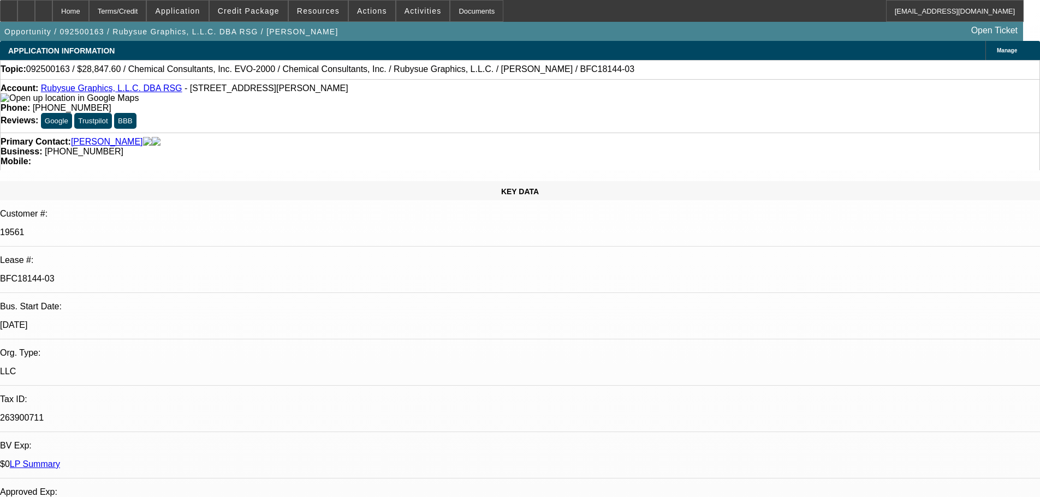
select select "0"
select select "2"
select select "0"
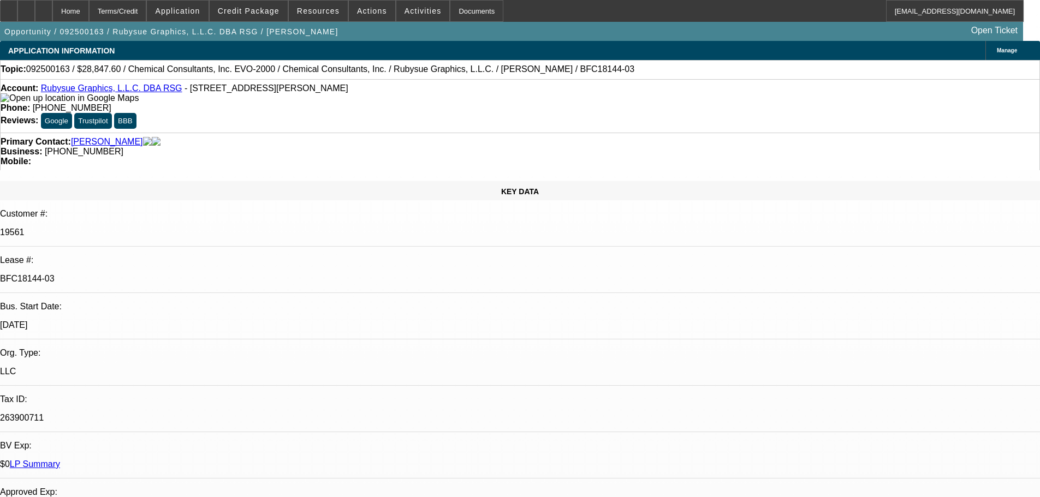
select select "0"
select select "2"
select select "0"
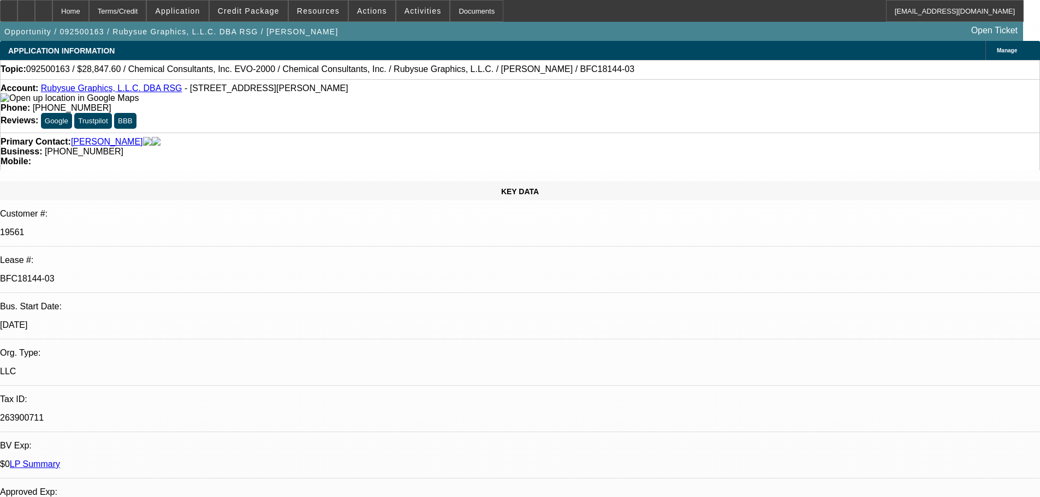
select select "2"
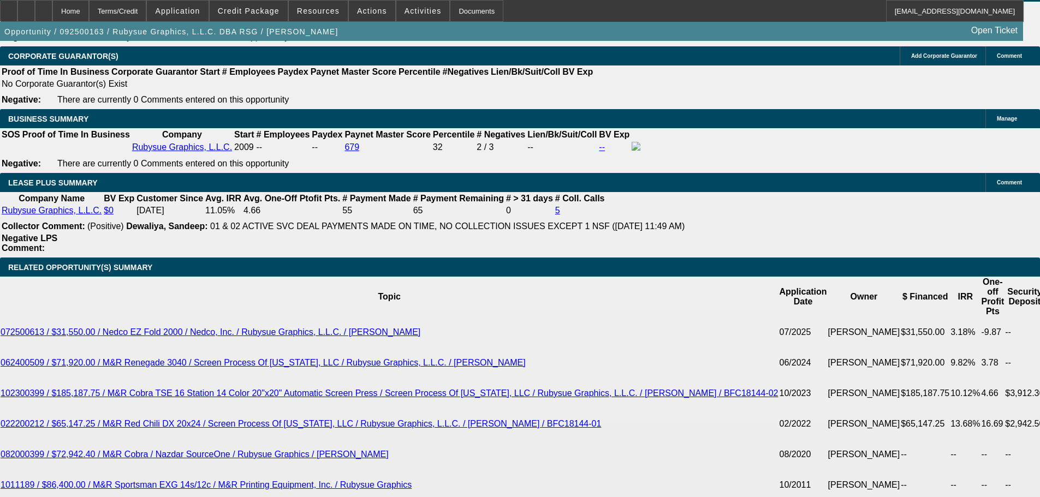
scroll to position [1802, 0]
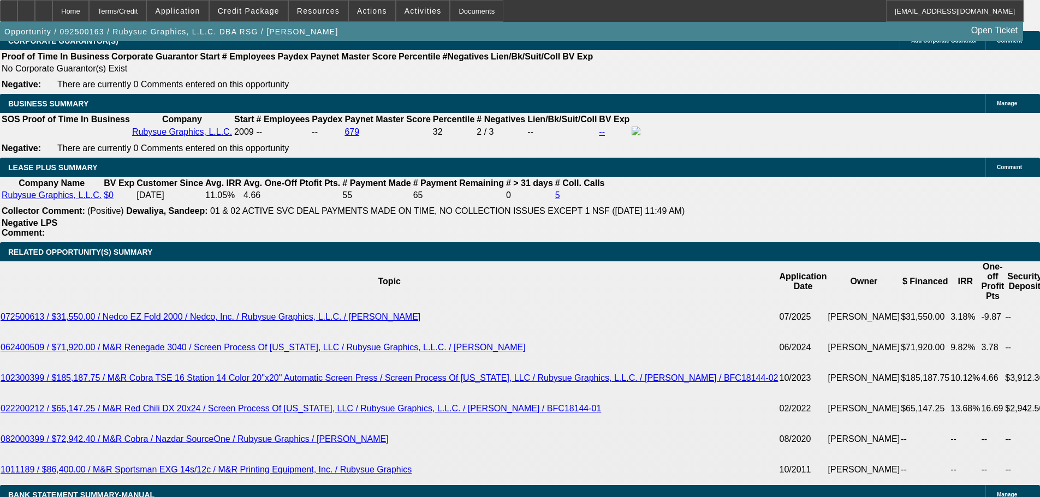
drag, startPoint x: 235, startPoint y: 205, endPoint x: 317, endPoint y: 182, distance: 85.2
type input "1"
type input "UNKNOWN"
type input "12"
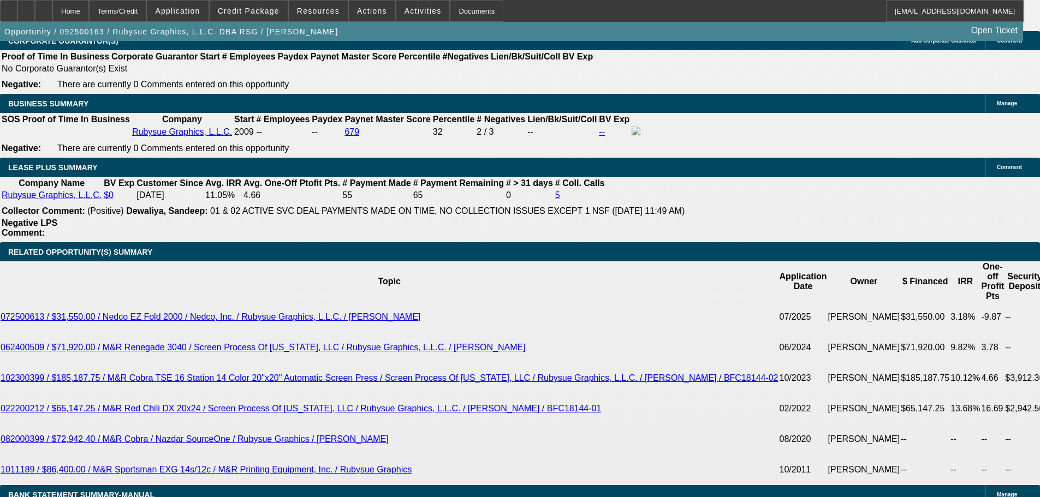
type input "$641.70"
type input "12.9"
type input "$654.90"
type input "12.9"
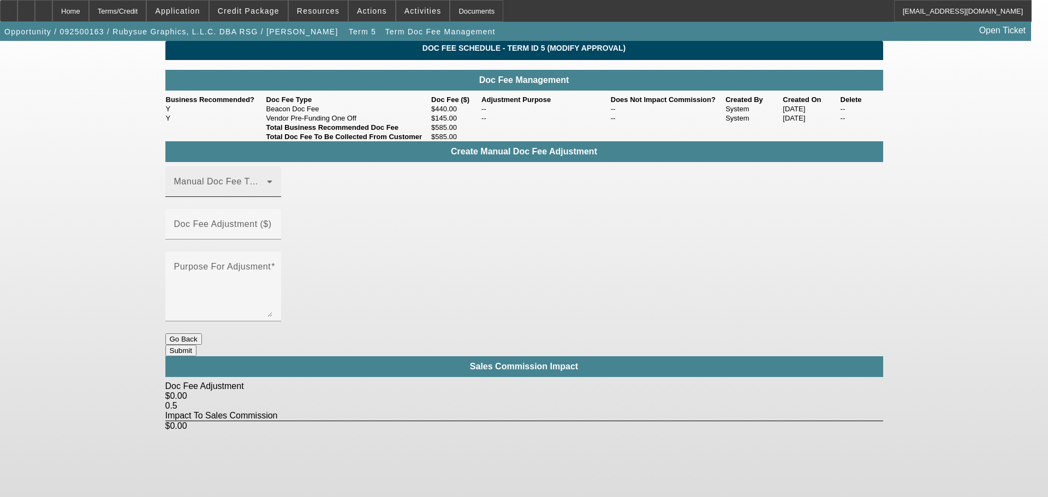
click at [272, 197] on div "Manual Doc Fee Type" at bounding box center [223, 182] width 98 height 31
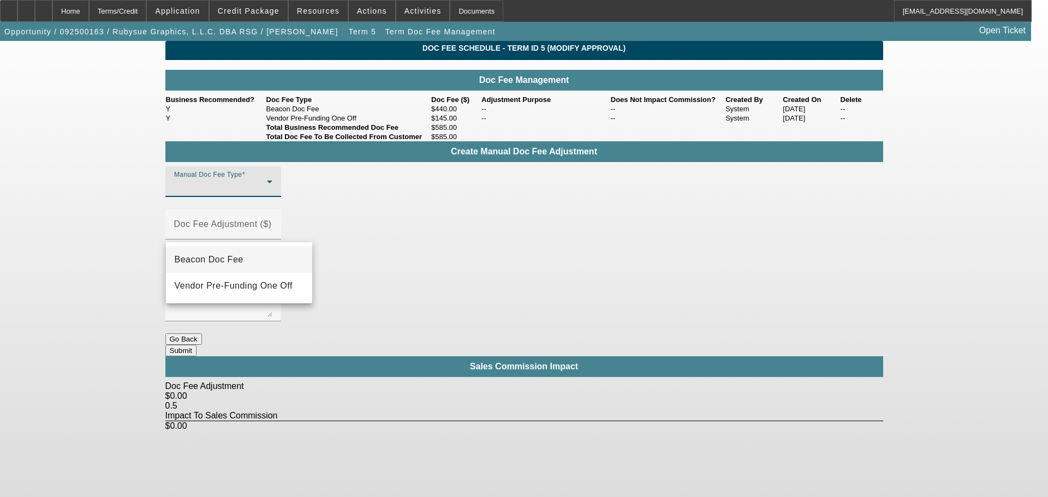
click at [269, 263] on mat-option "Beacon Doc Fee" at bounding box center [239, 260] width 146 height 26
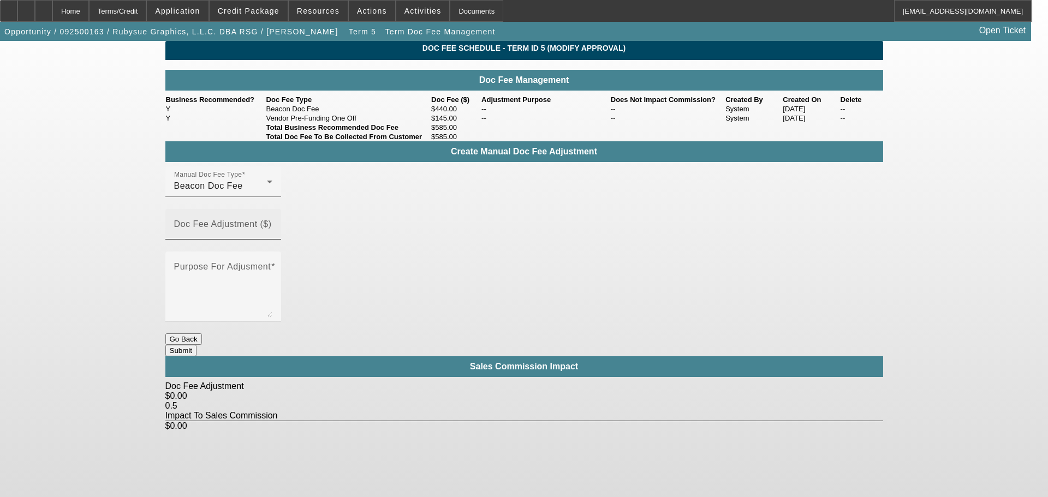
click at [272, 227] on mat-label "Doc Fee Adjustment ($)" at bounding box center [223, 224] width 98 height 9
click at [272, 227] on input "Doc Fee Adjustment ($)" at bounding box center [223, 228] width 98 height 13
type input "$70.00"
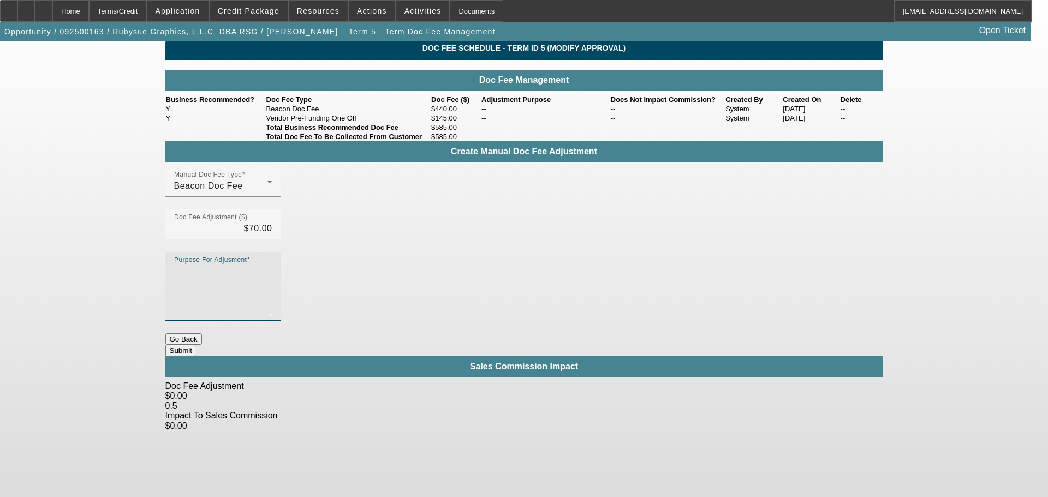
click at [272, 265] on textarea "Purpose For Adjusment" at bounding box center [223, 291] width 98 height 52
type textarea "-"
click at [197, 345] on button "Submit" at bounding box center [180, 350] width 31 height 11
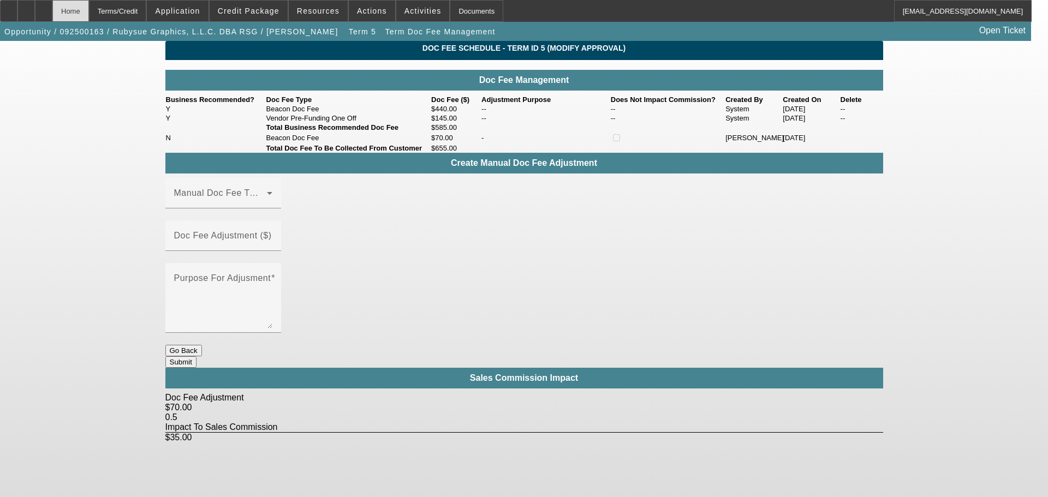
click at [82, 16] on div "Home" at bounding box center [70, 11] width 37 height 22
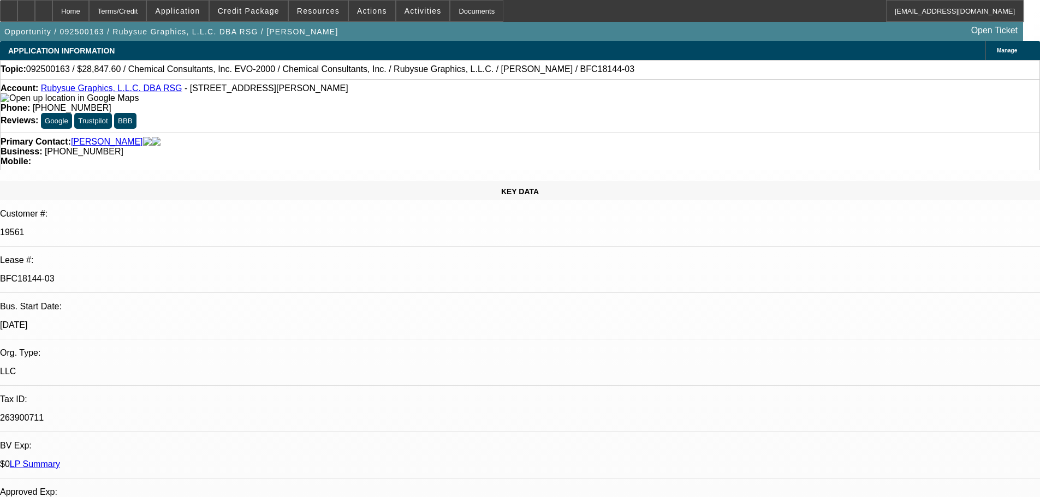
select select "0"
select select "2"
select select "0"
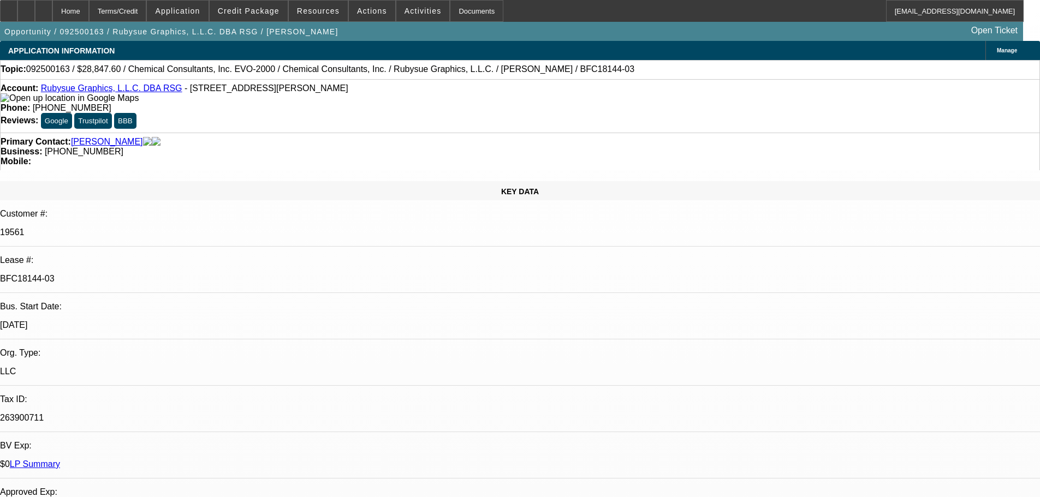
select select "0"
select select "2"
select select "0"
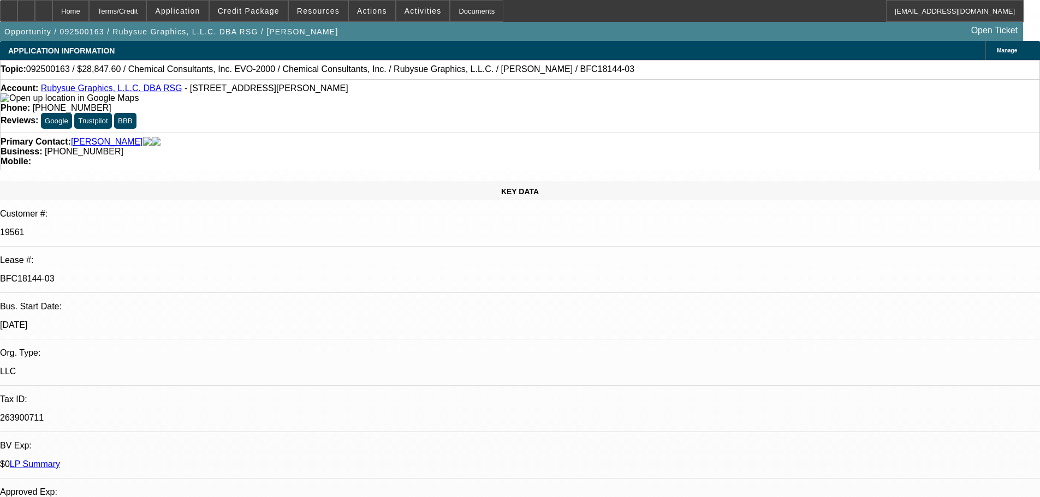
select select "0"
select select "2"
select select "0"
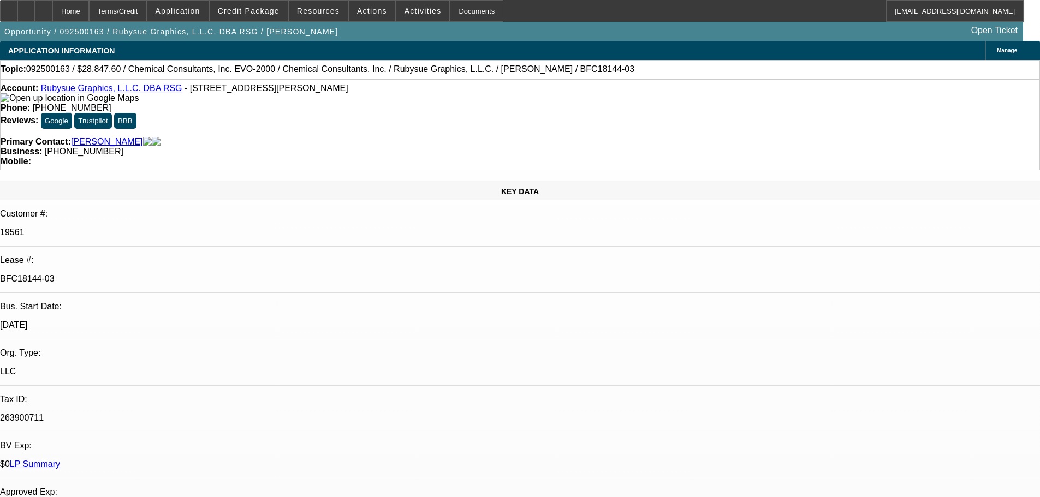
select select "2"
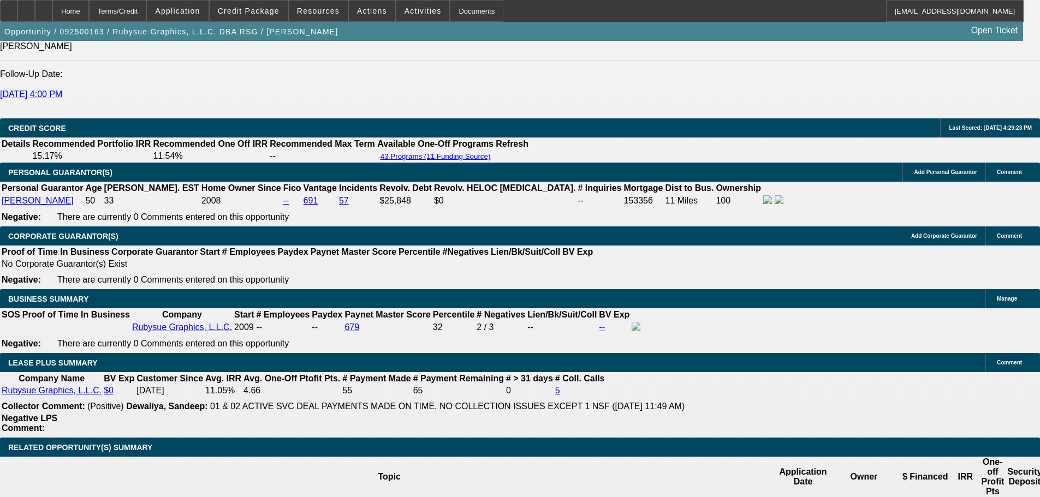
scroll to position [1857, 0]
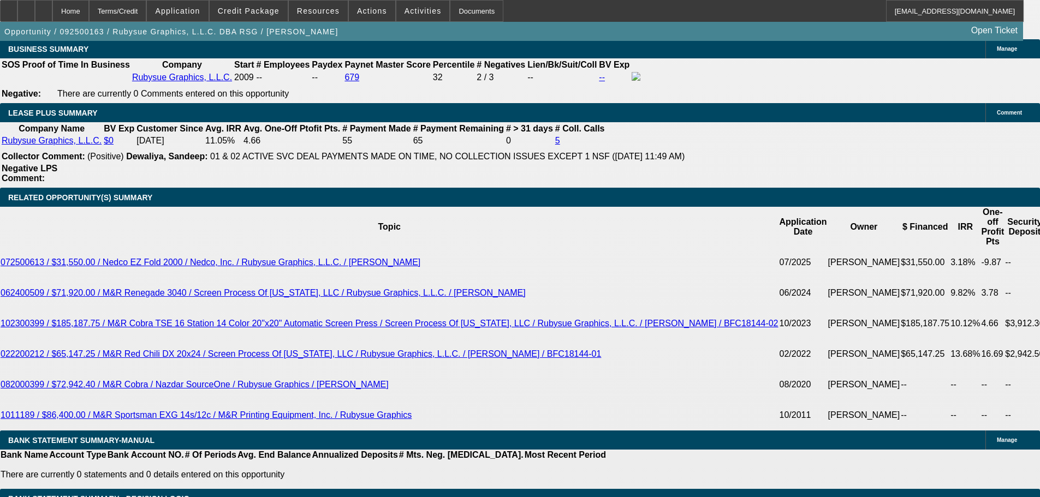
drag, startPoint x: 235, startPoint y: 149, endPoint x: 266, endPoint y: 149, distance: 31.7
type input "1"
type input "UNKNOWN"
type input "$493.11"
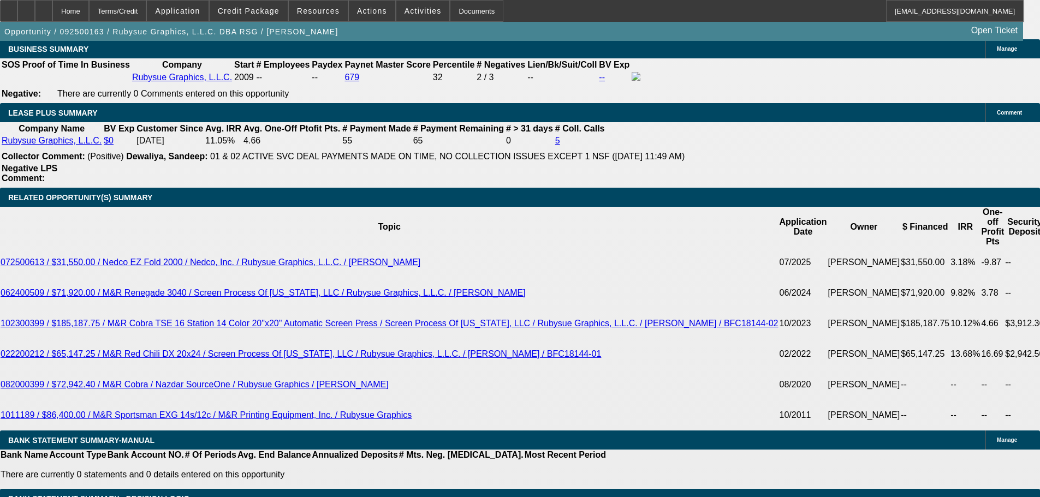
type input "12"
type input "$641.70"
type input "12.6"
type input "$650.48"
type input "12.6"
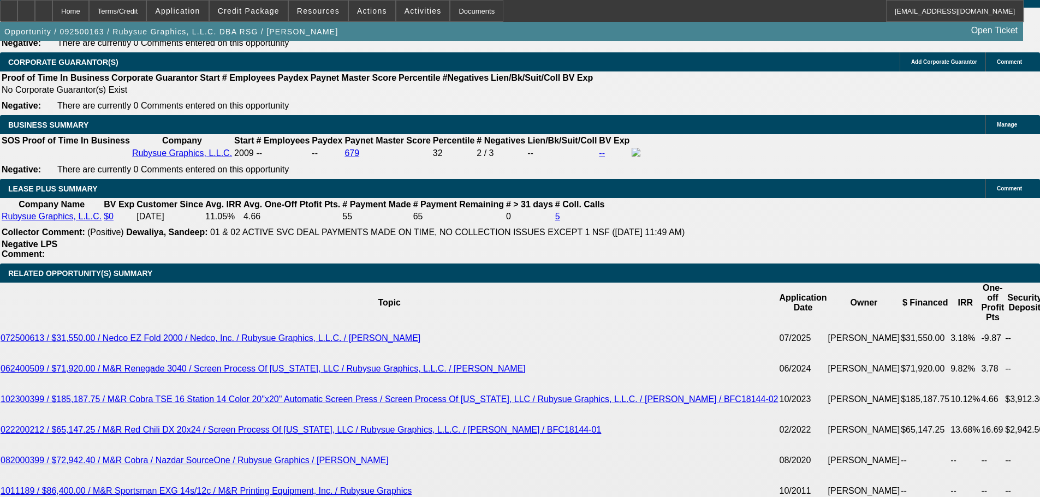
scroll to position [1638, 0]
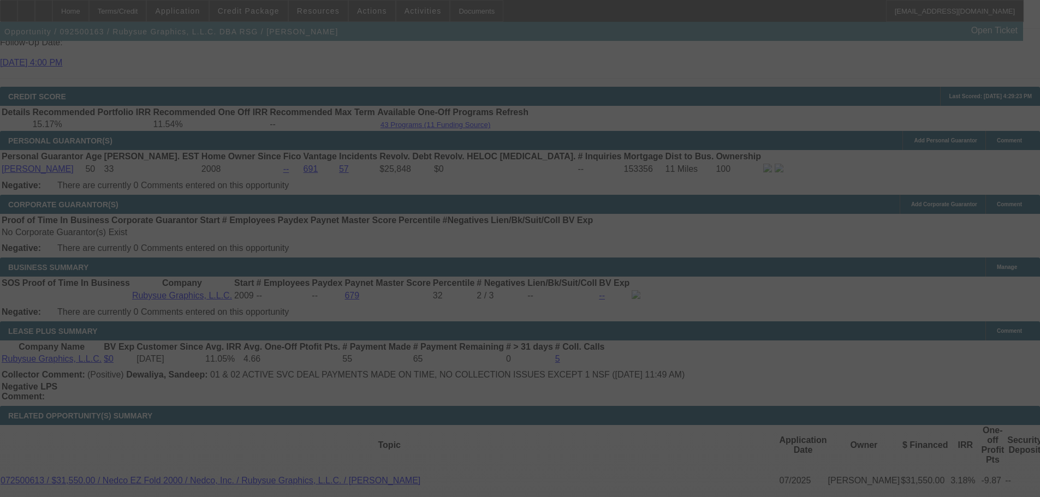
select select "0"
select select "2"
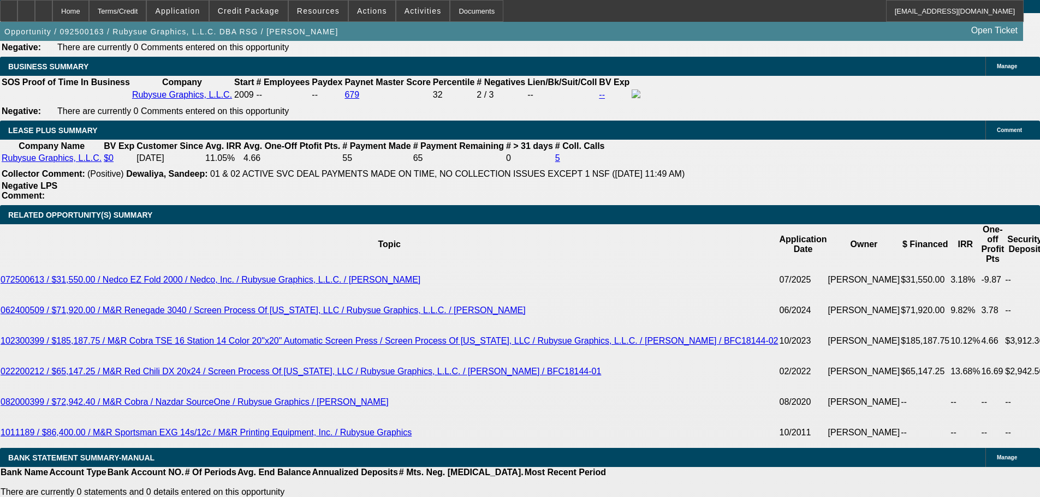
scroll to position [1802, 0]
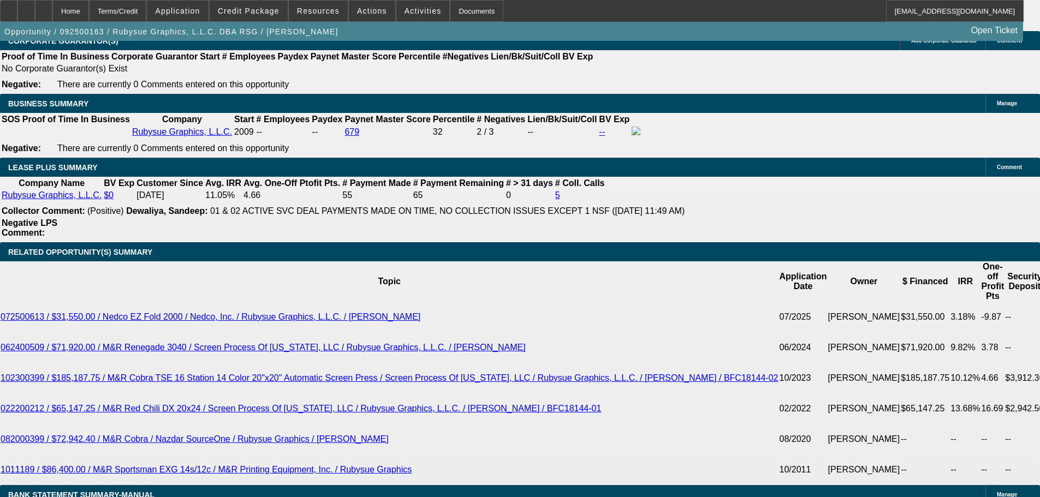
drag, startPoint x: 173, startPoint y: 204, endPoint x: 266, endPoint y: 199, distance: 93.5
type input "652"
type input "UNKNOWN"
type input "12.7"
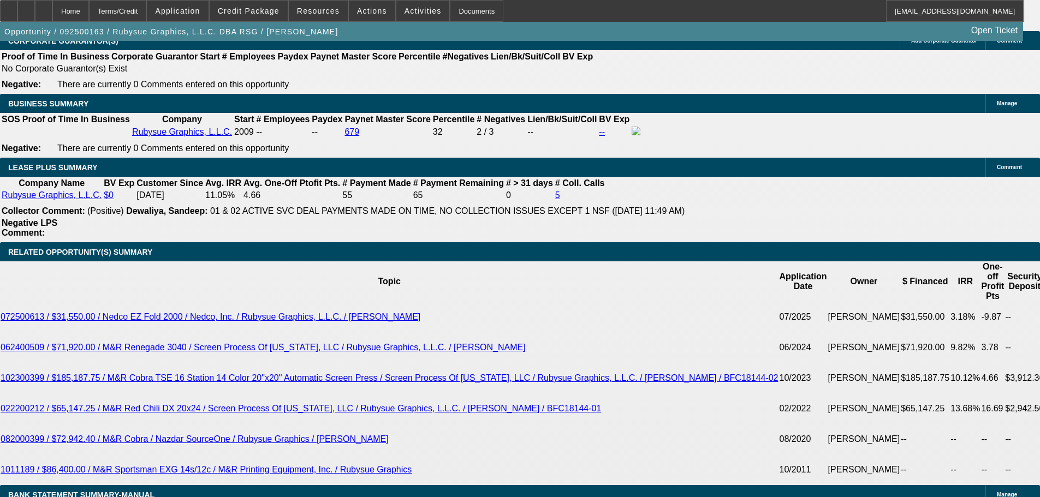
type input "652."
type input "652.48"
type input "12.7"
type input "$652.48"
drag, startPoint x: 85, startPoint y: 314, endPoint x: 97, endPoint y: 306, distance: 14.7
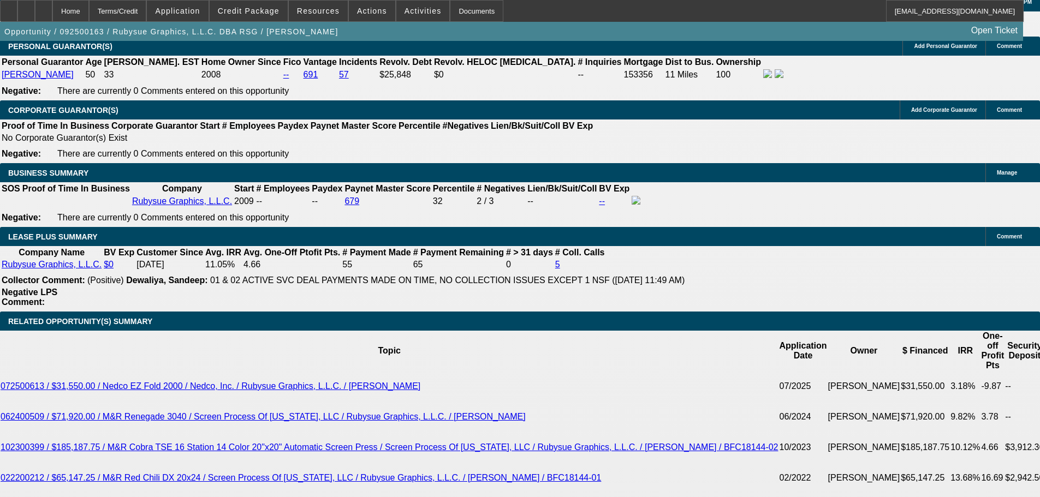
scroll to position [1584, 0]
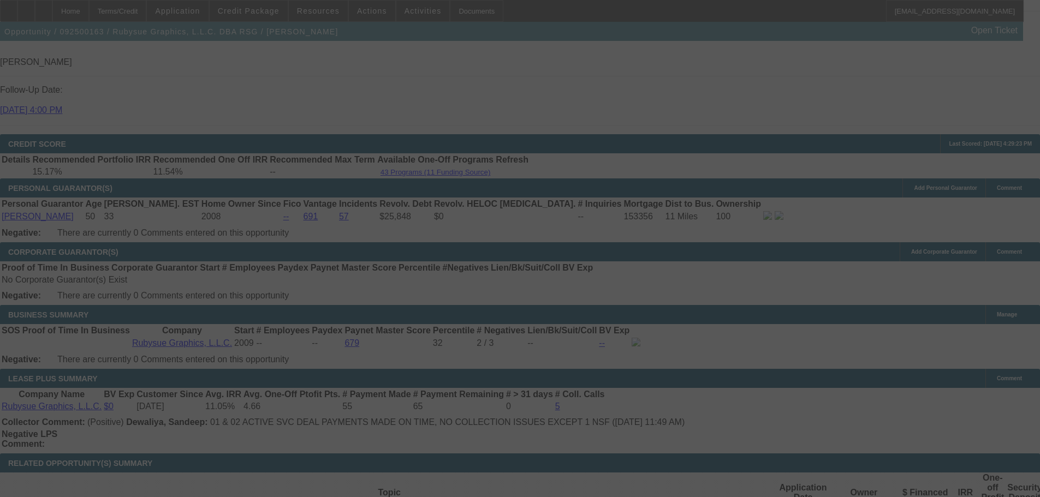
select select "0"
select select "2"
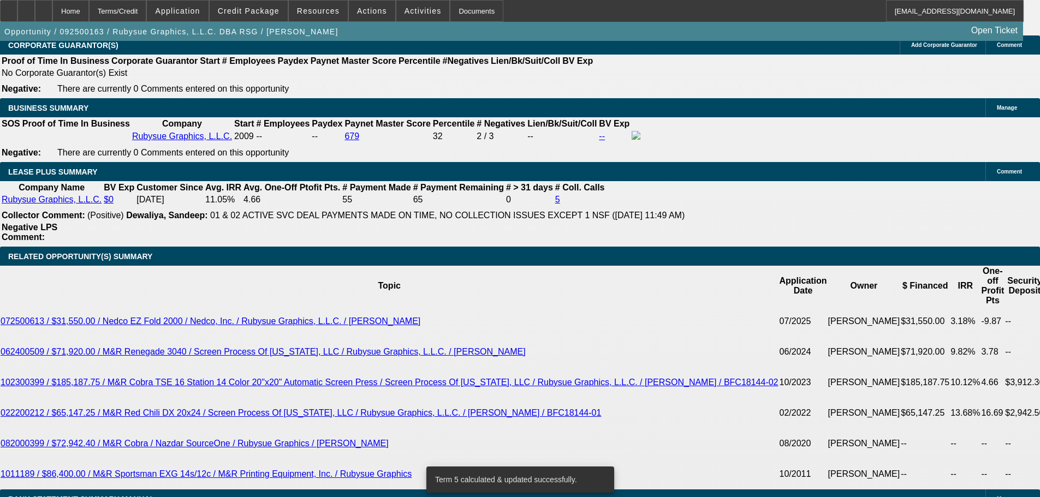
scroll to position [1802, 0]
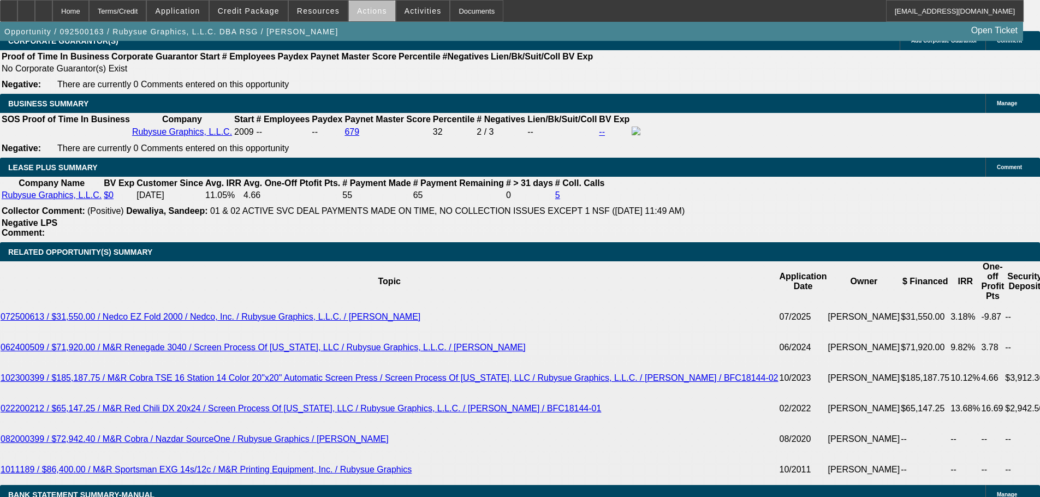
click at [371, 19] on span at bounding box center [372, 11] width 46 height 26
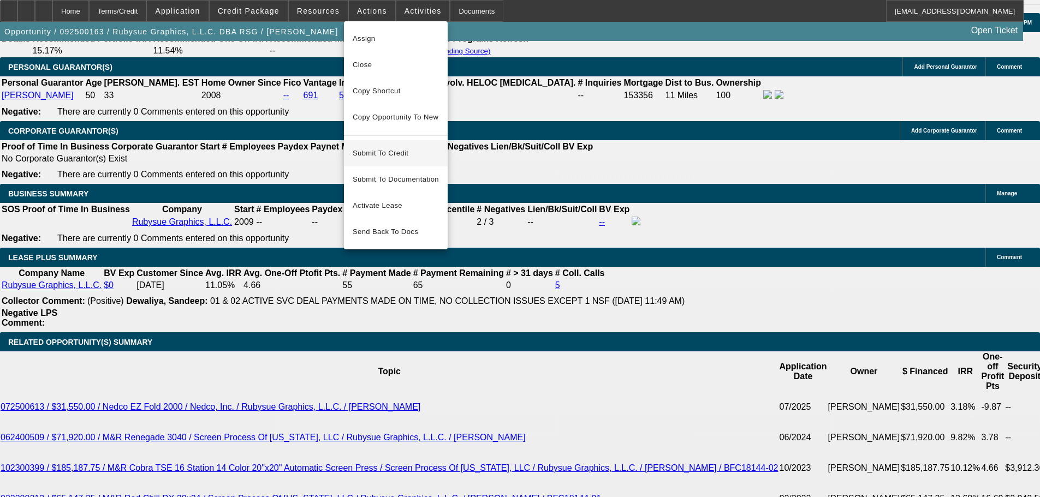
scroll to position [1693, 0]
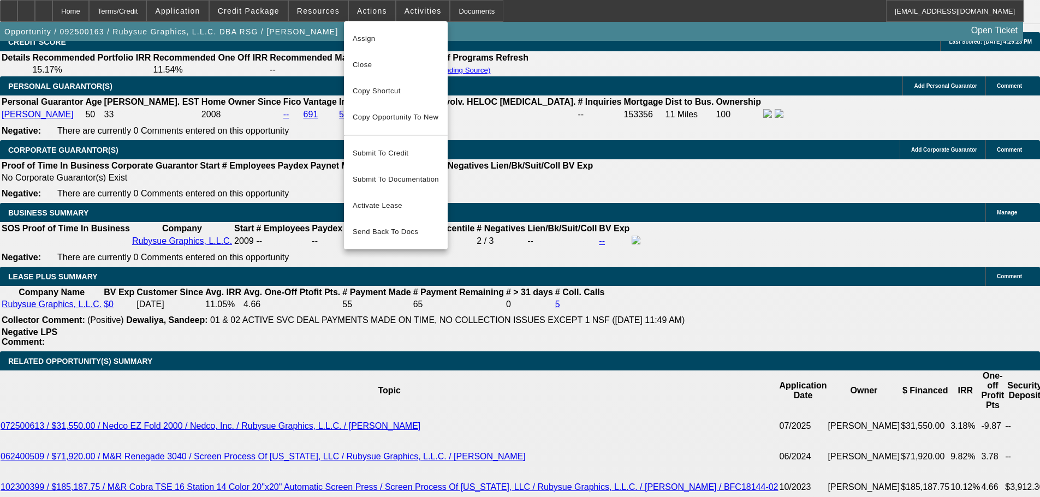
click at [136, 189] on div at bounding box center [520, 248] width 1040 height 497
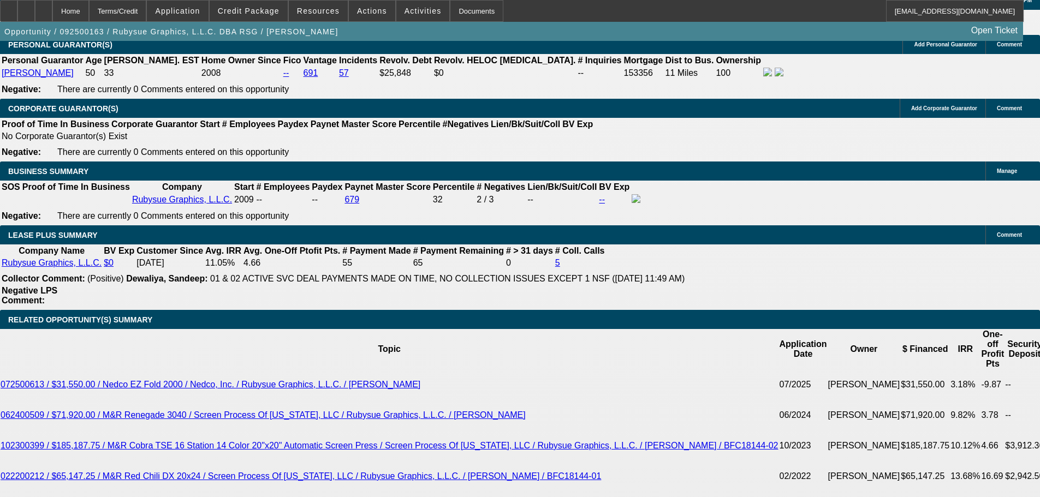
scroll to position [1584, 0]
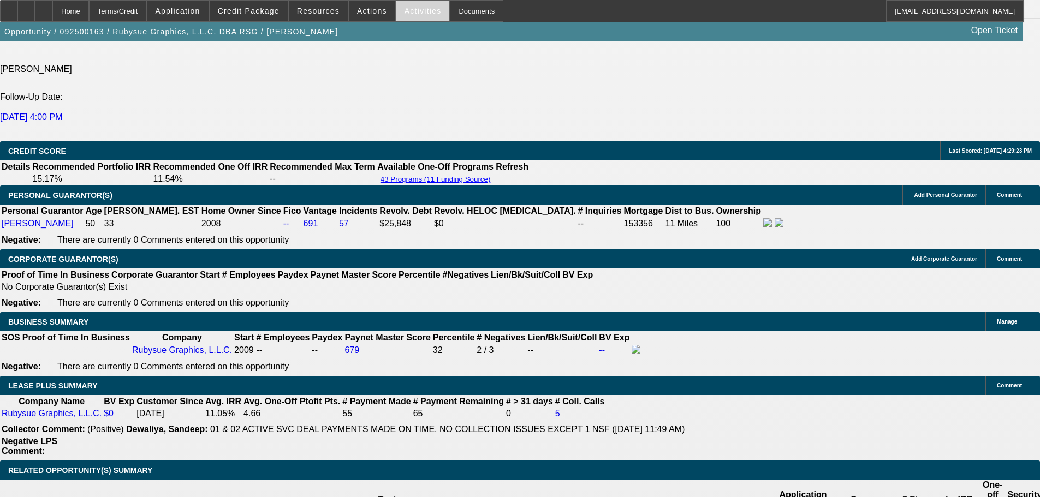
click at [402, 15] on span at bounding box center [423, 11] width 54 height 26
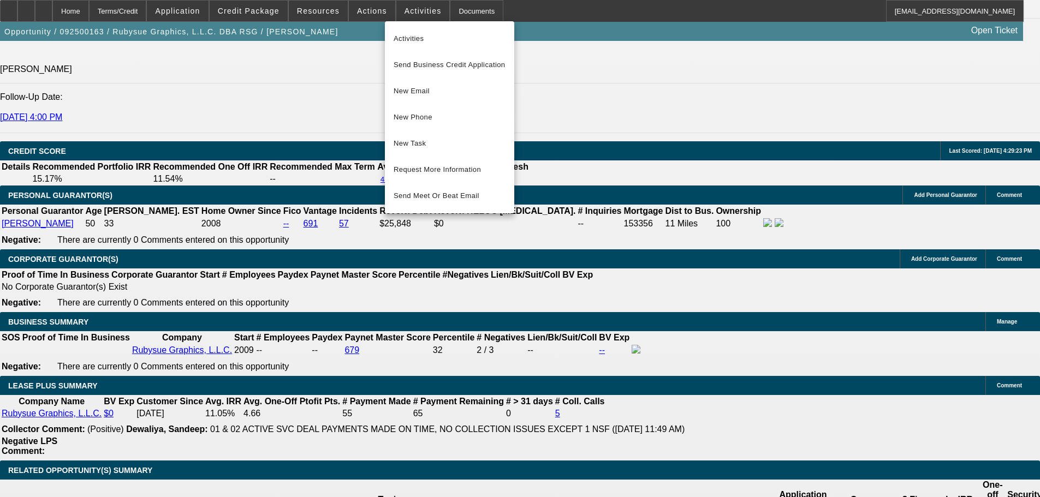
click at [363, 10] on div at bounding box center [520, 248] width 1040 height 497
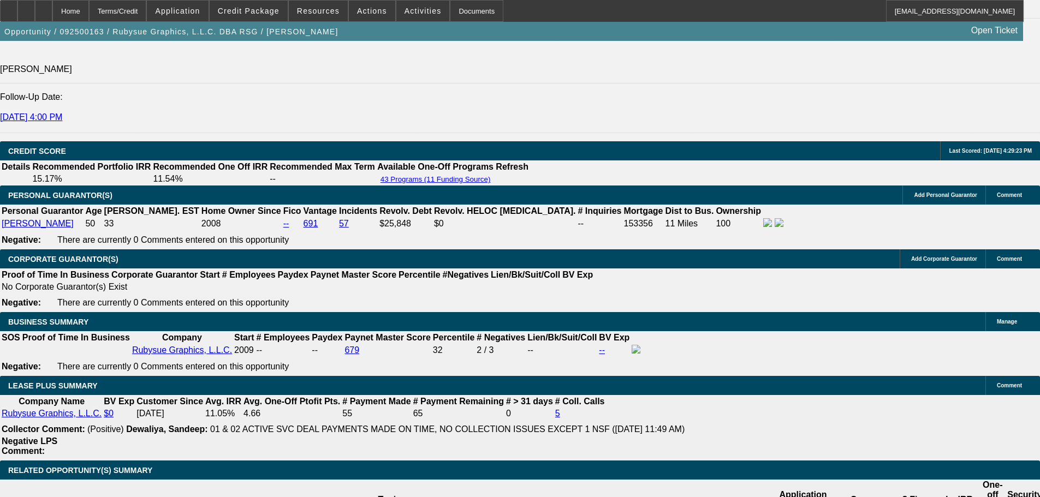
click at [363, 10] on span "Actions" at bounding box center [372, 11] width 30 height 9
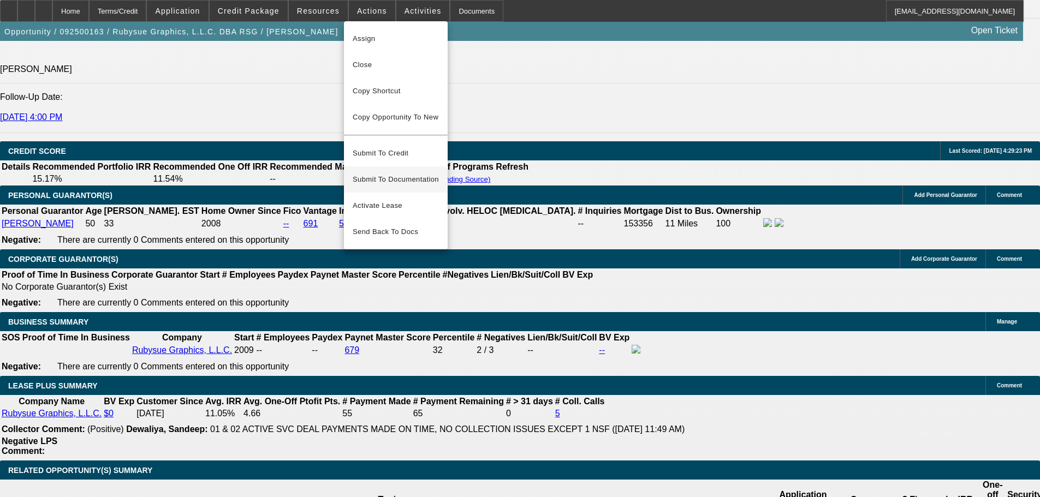
click at [413, 173] on span "Submit To Documentation" at bounding box center [396, 179] width 86 height 13
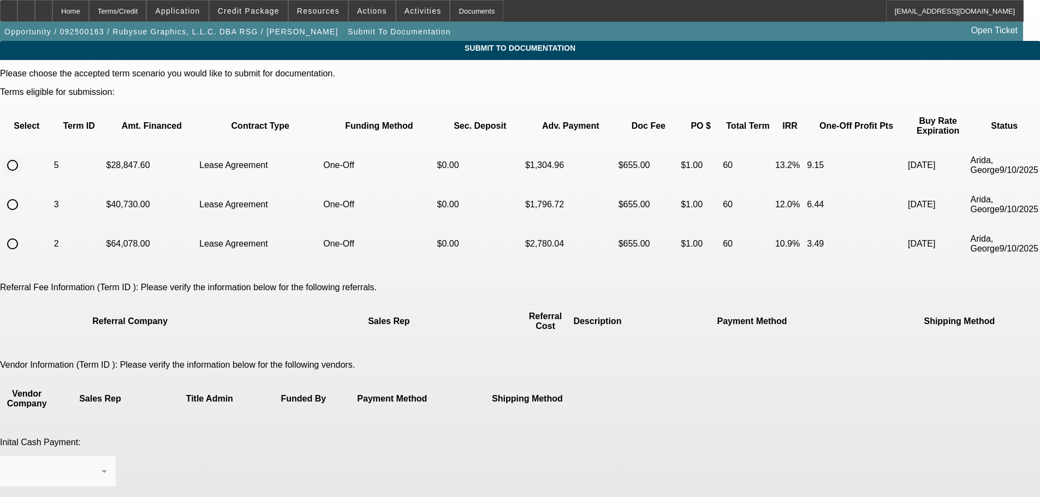
click at [23, 155] on input "radio" at bounding box center [13, 166] width 22 height 22
radio input "true"
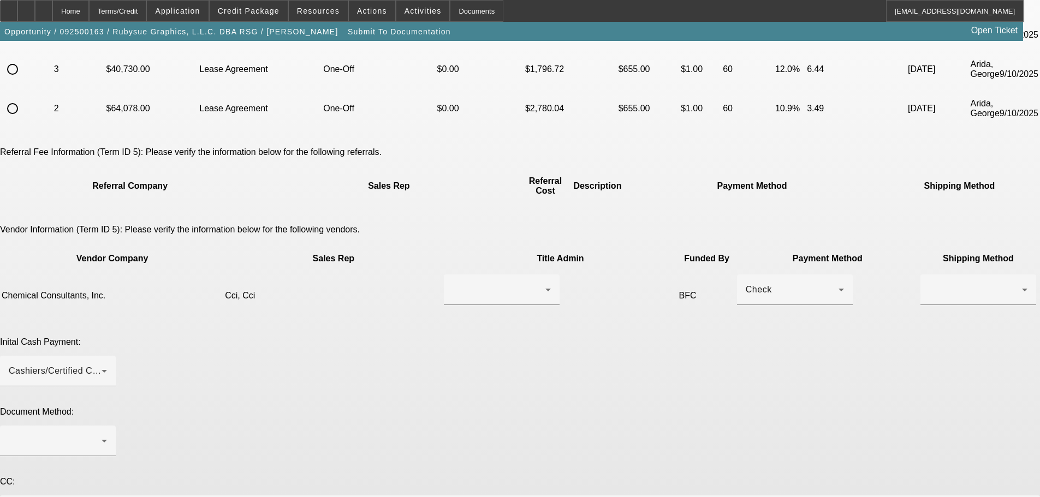
scroll to position [164, 0]
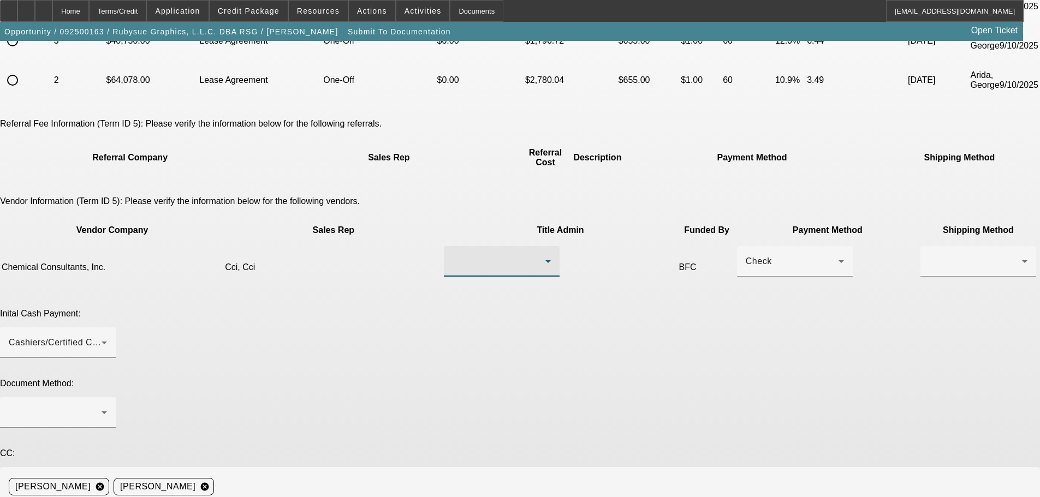
click at [488, 255] on div at bounding box center [499, 261] width 93 height 13
click at [467, 232] on mat-option "Cci, Cci" at bounding box center [471, 234] width 131 height 26
click at [746, 255] on div "Check" at bounding box center [792, 261] width 93 height 13
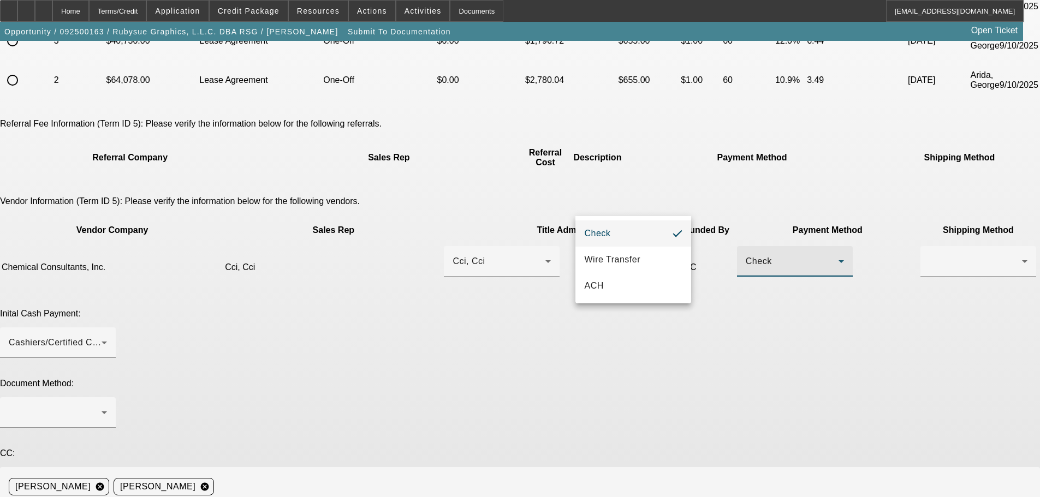
click at [615, 207] on div at bounding box center [520, 248] width 1040 height 497
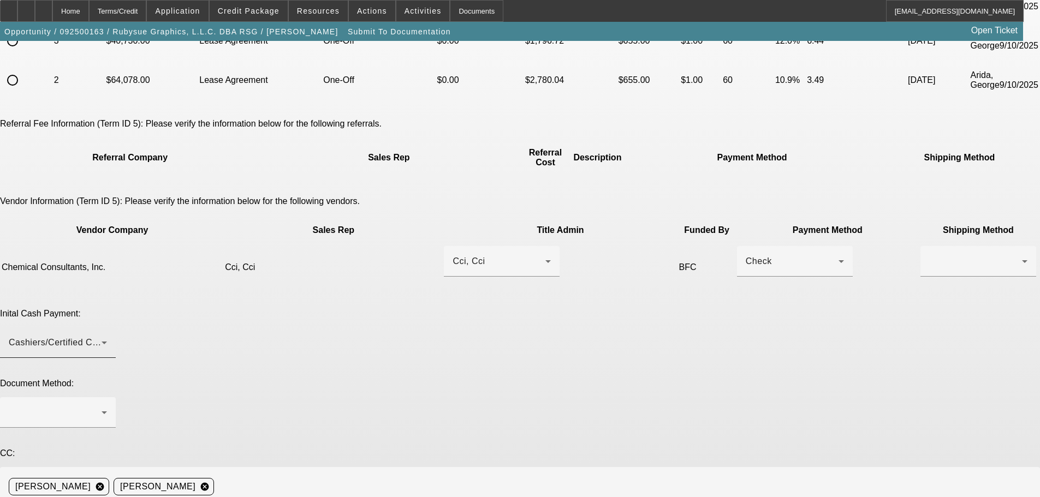
click at [102, 336] on div "Cashiers/Certified Check" at bounding box center [55, 342] width 93 height 13
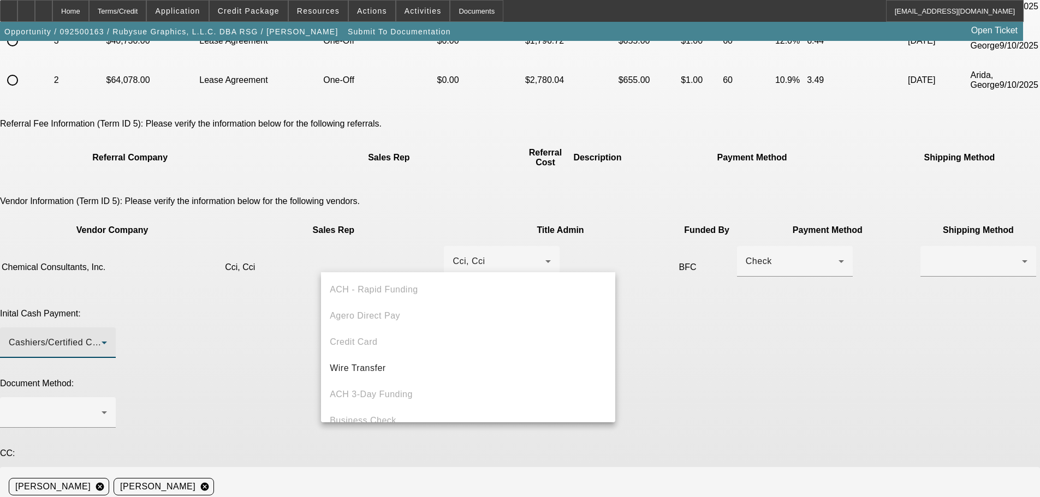
scroll to position [38, 0]
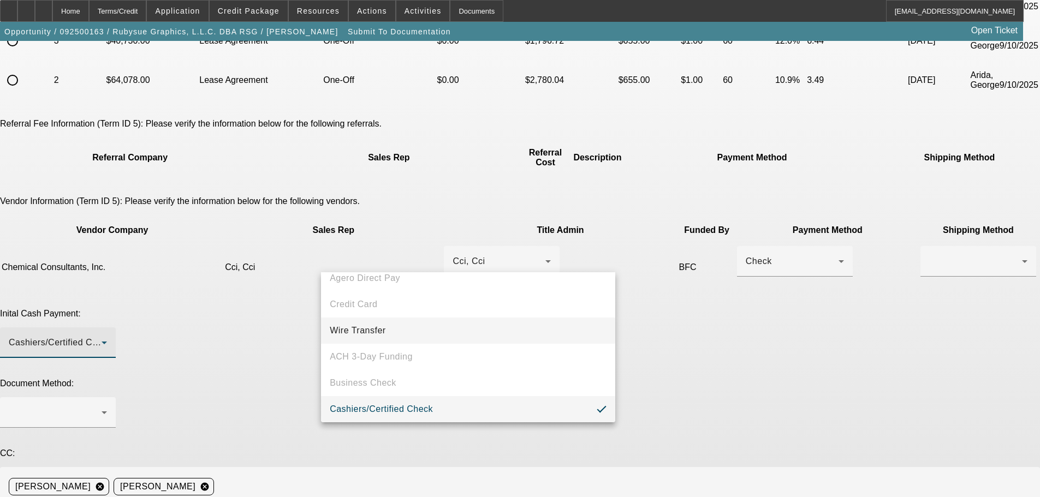
click at [386, 327] on span "Wire Transfer" at bounding box center [358, 330] width 56 height 13
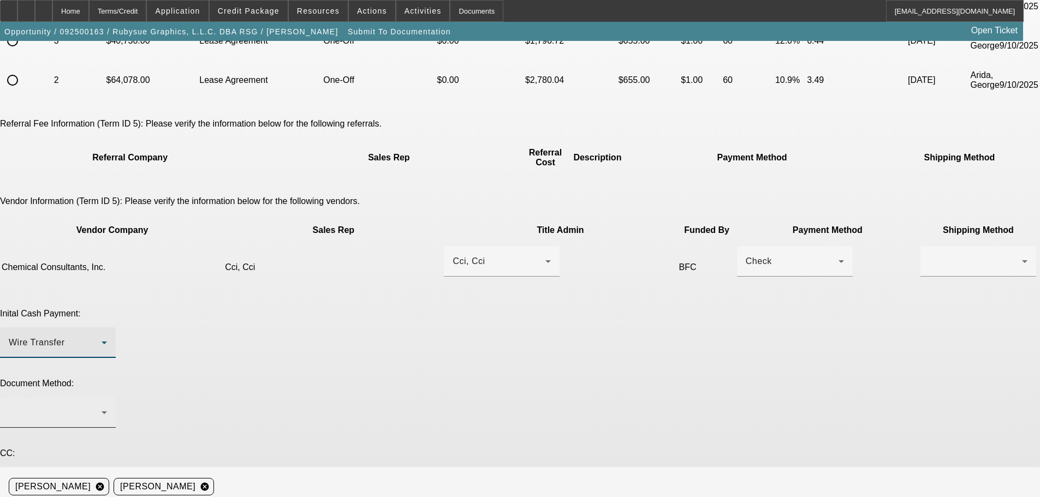
click at [102, 406] on div at bounding box center [55, 412] width 93 height 13
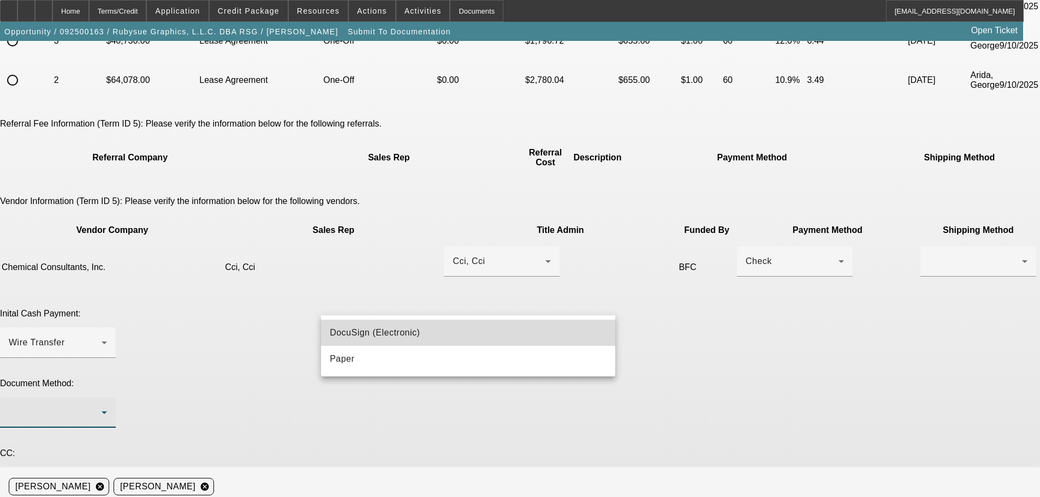
click at [383, 333] on span "DocuSign (Electronic)" at bounding box center [375, 333] width 90 height 13
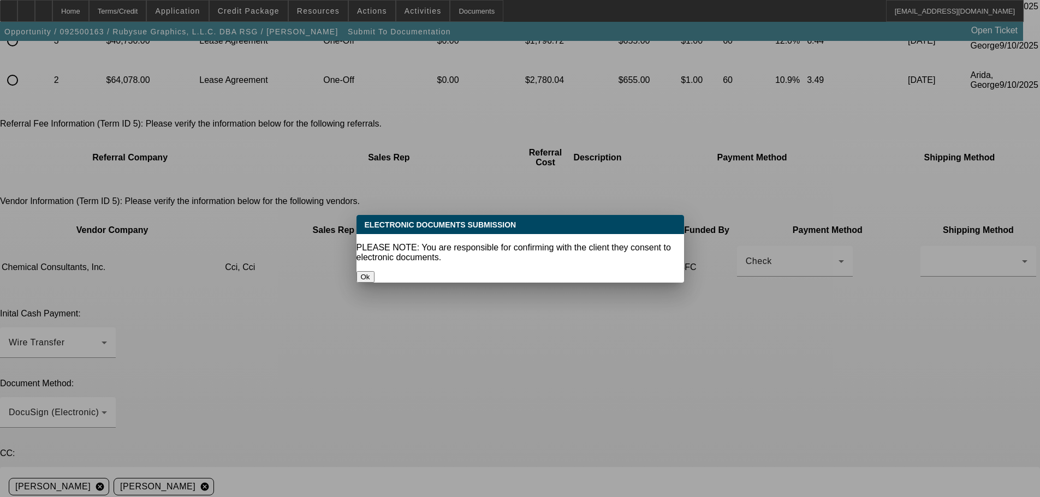
click at [375, 271] on button "Ok" at bounding box center [366, 276] width 18 height 11
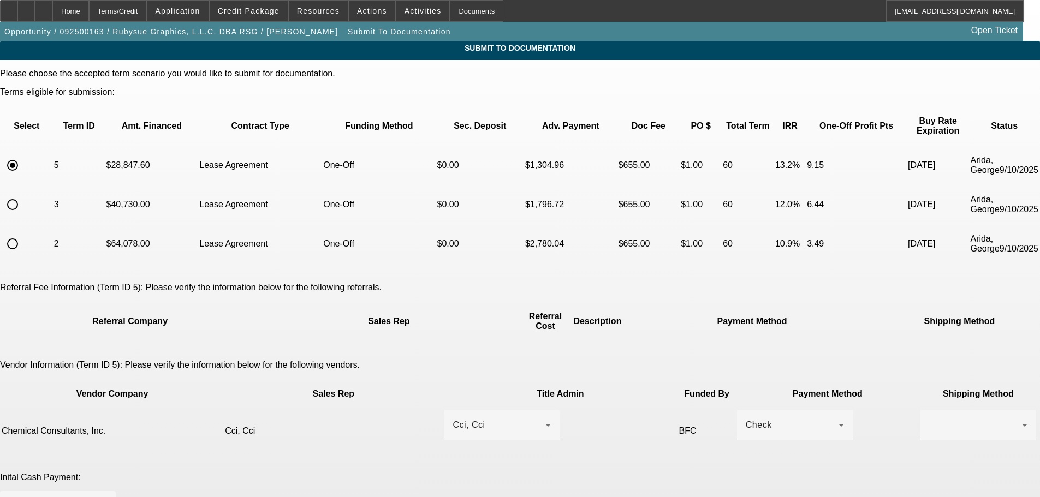
scroll to position [164, 0]
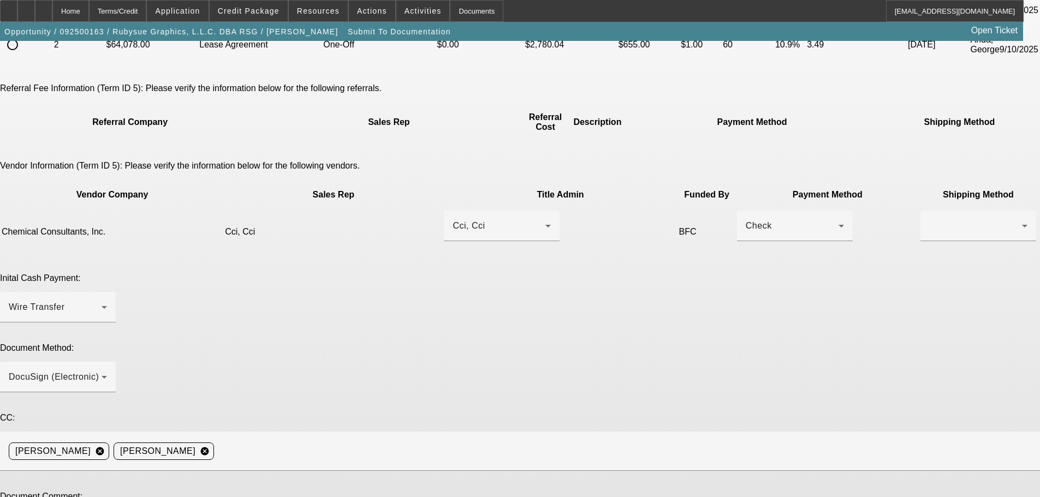
scroll to position [218, 0]
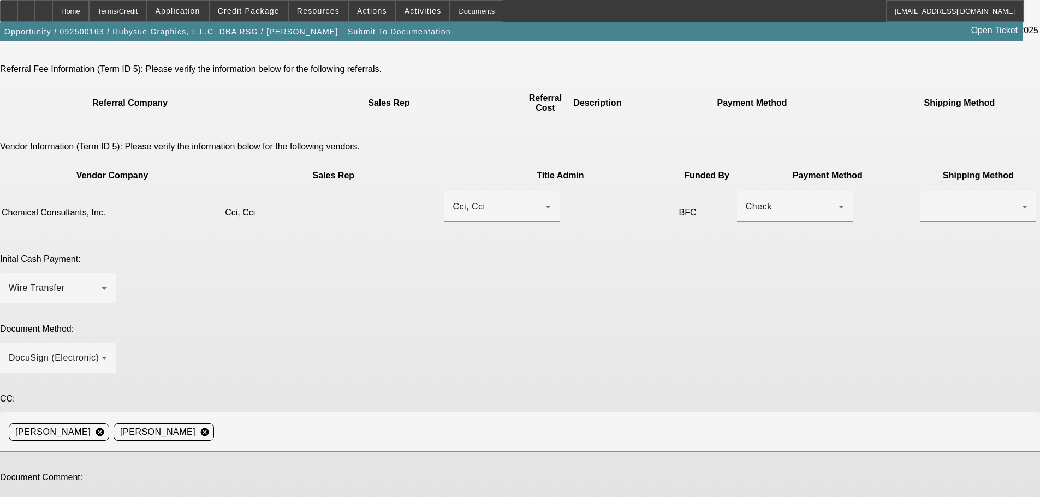
type textarea "Monica, per our emails with this guy this morning, he dropped one of the quotes…"
type textarea "-"
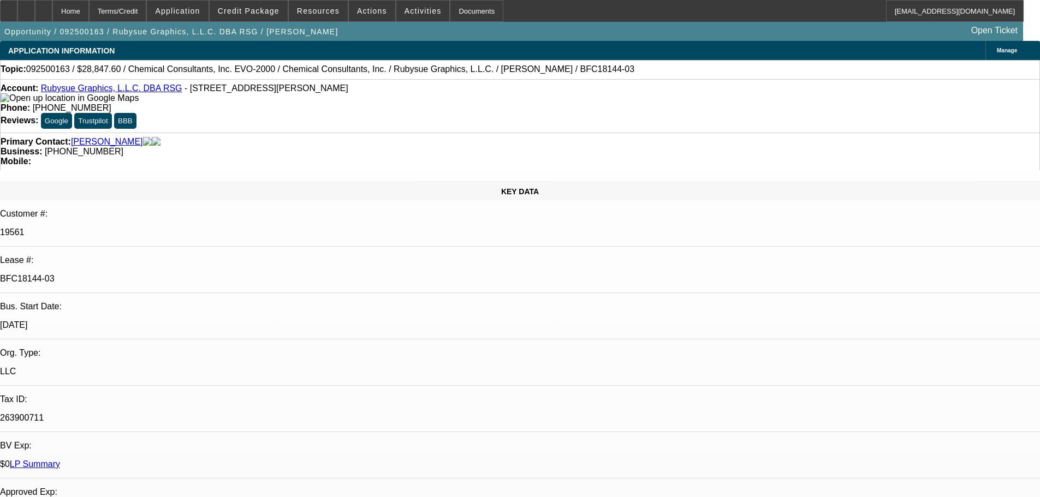
select select "0"
select select "2"
select select "0"
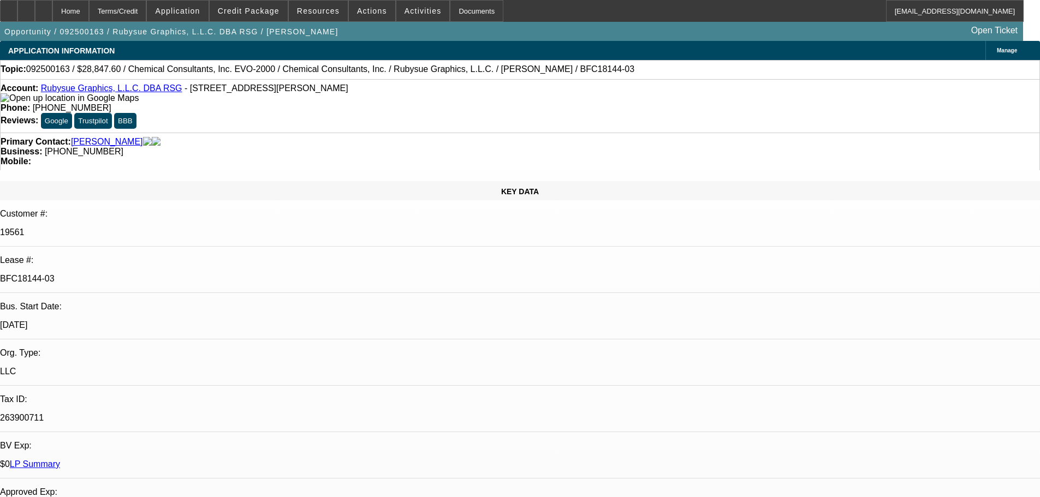
select select "0"
select select "2"
select select "0"
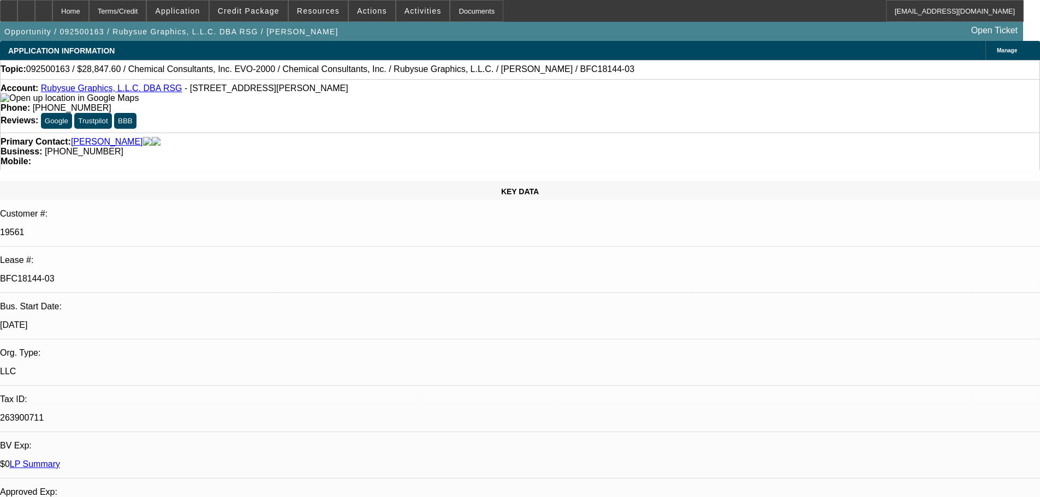
select select "0"
select select "2"
select select "0"
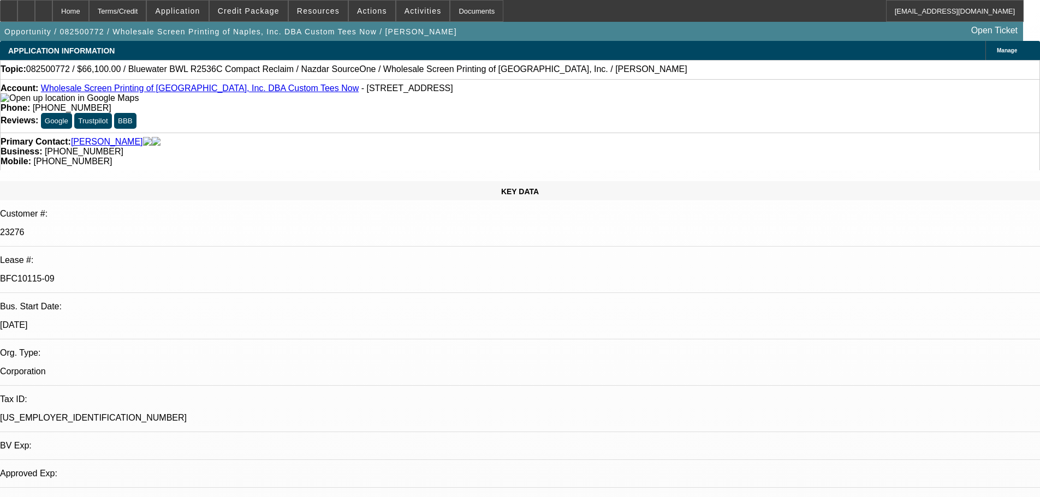
select select "0"
select select "2"
select select "0"
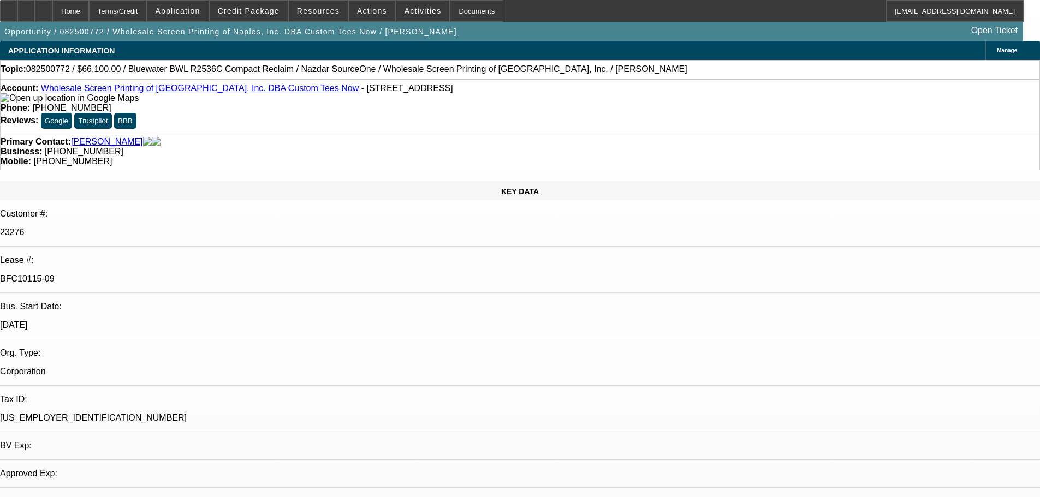
select select "0"
select select "2"
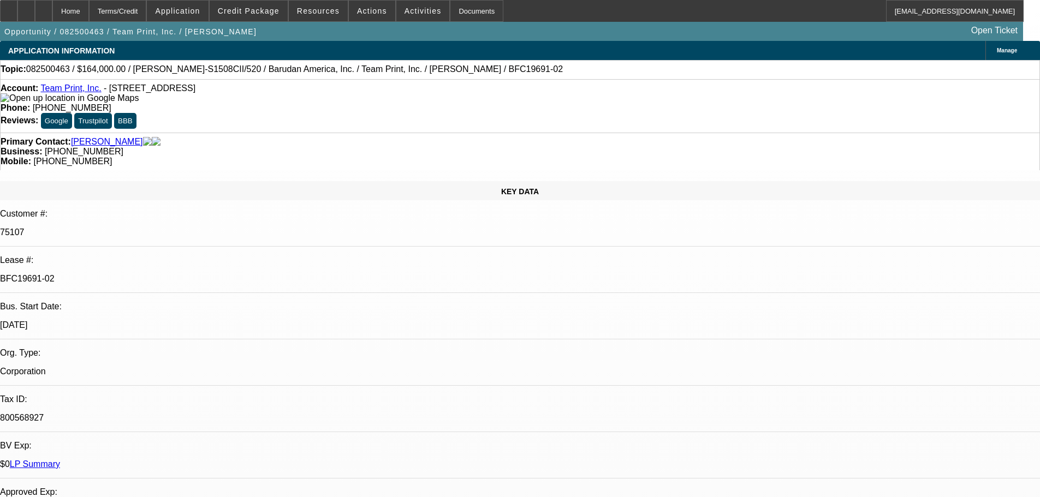
select select "0"
select select "2"
select select "0"
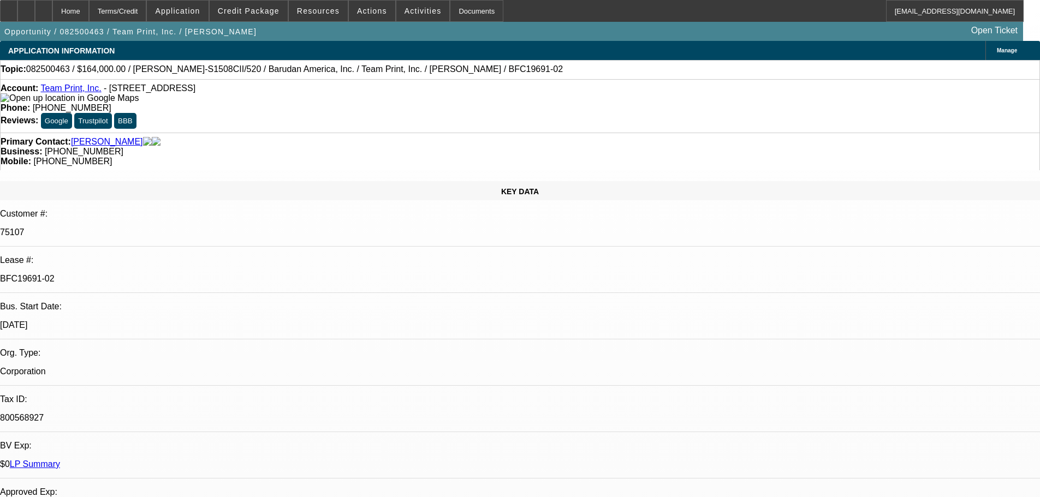
select select "0"
select select "2"
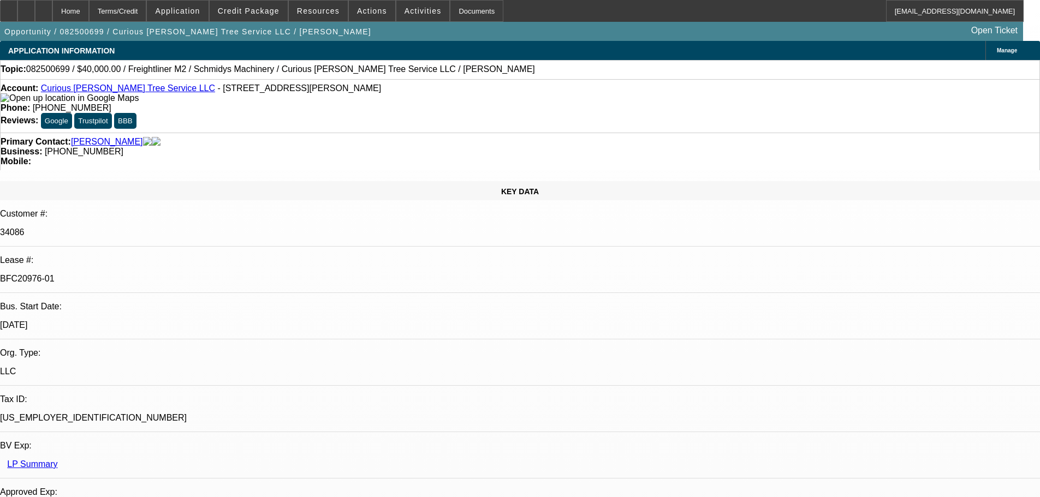
select select "0"
select select "3"
select select "0"
select select "6"
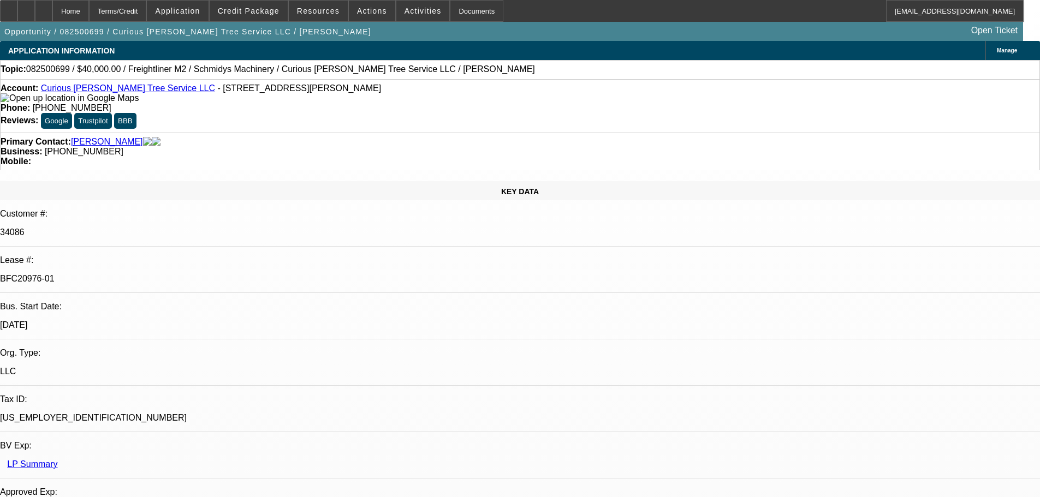
select select "0"
select select "2"
select select "0"
select select "6"
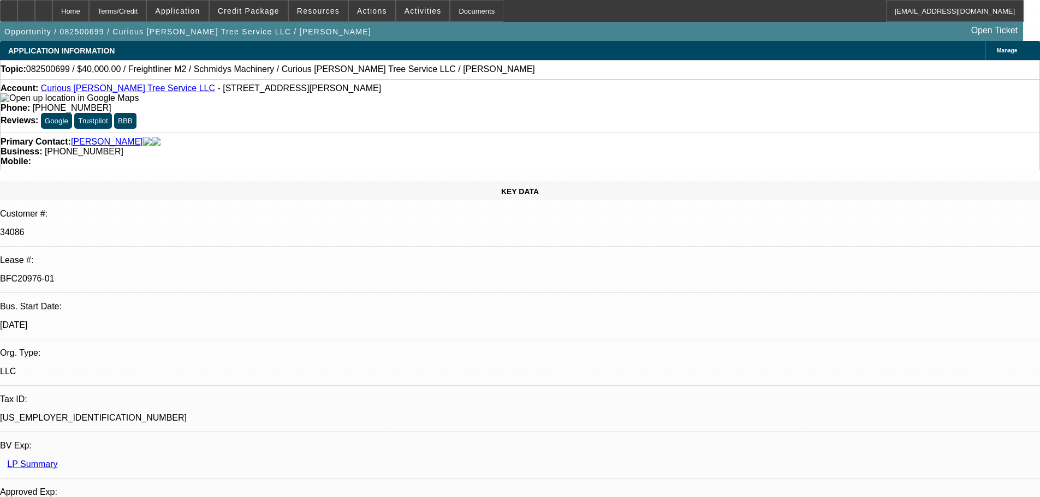
select select "0"
select select "2"
select select "0"
select select "6"
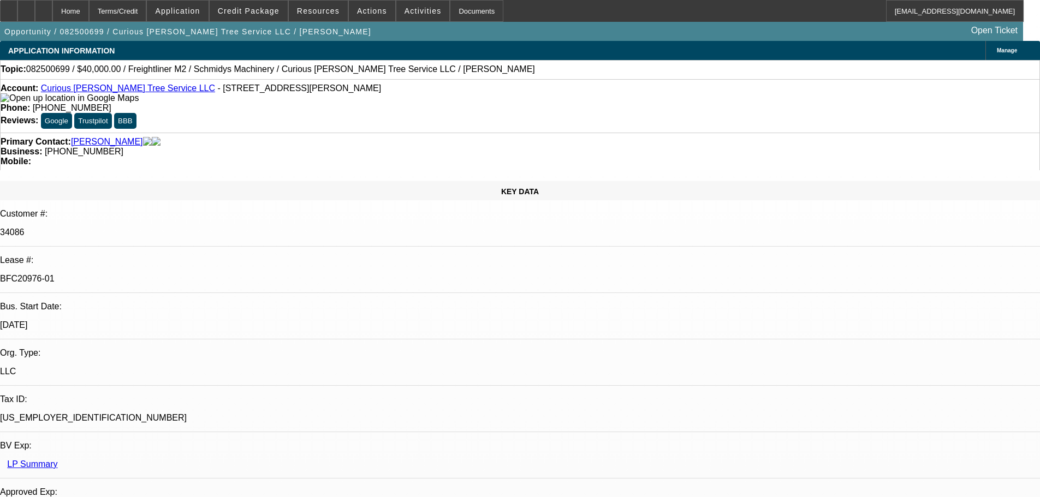
select select "0"
select select "6"
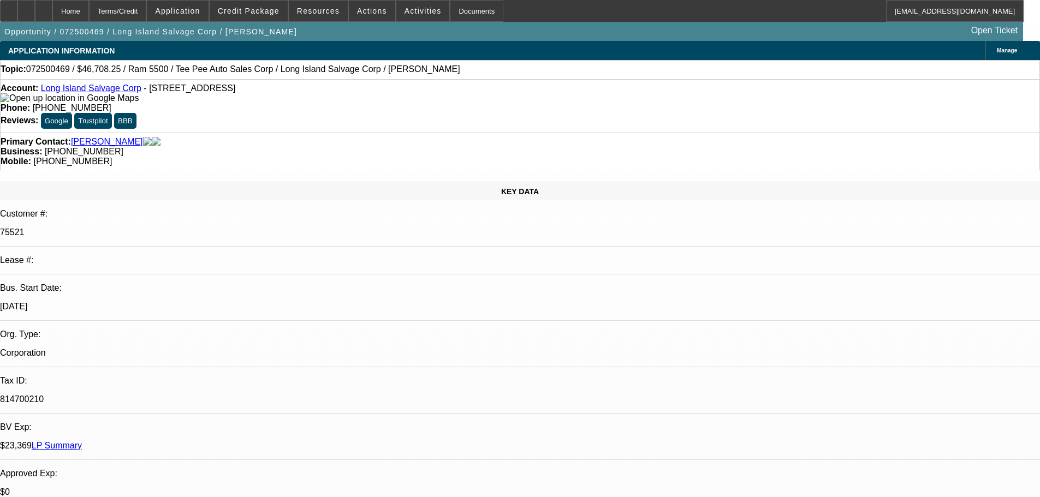
select select "0"
select select "0.1"
select select "4"
select select "0"
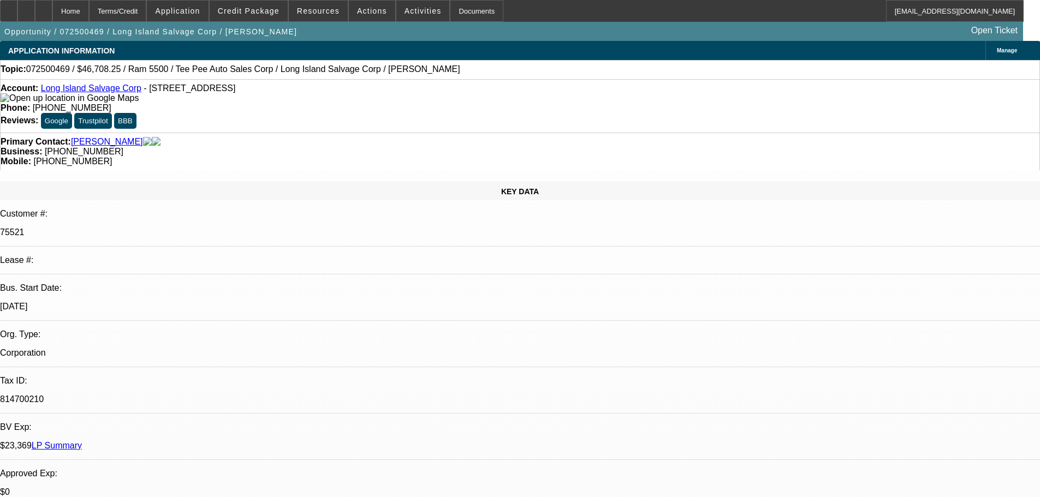
select select "0"
select select "0.1"
select select "4"
select select "0"
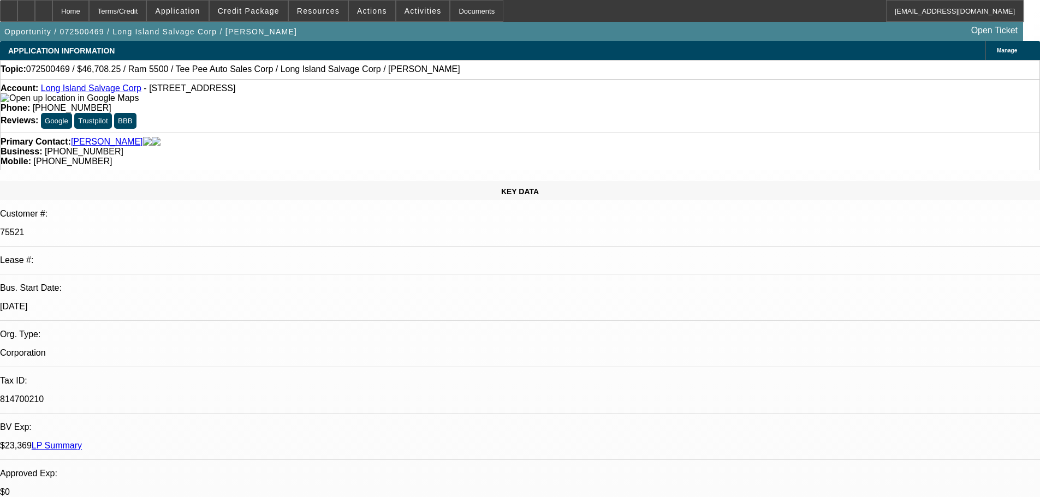
select select "0.1"
select select "4"
select select "0"
select select "0.1"
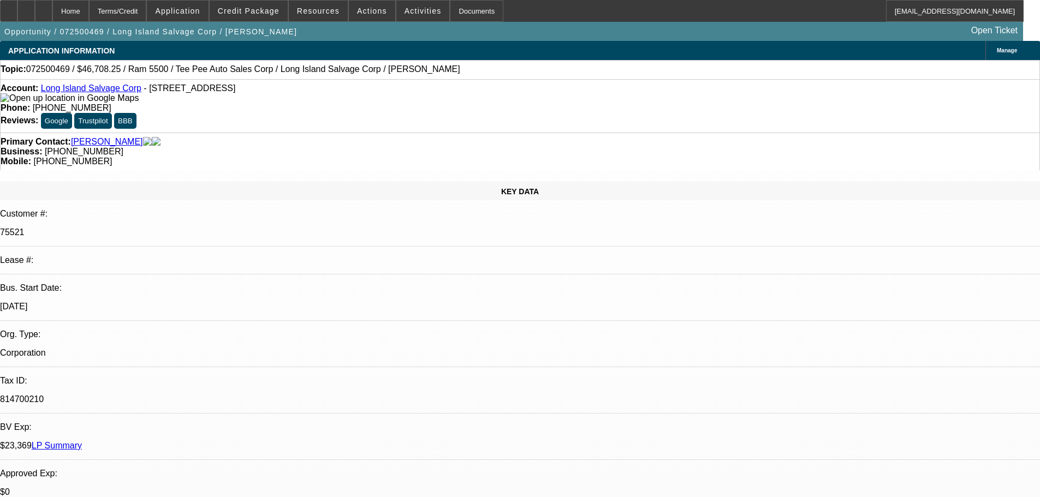
select select "4"
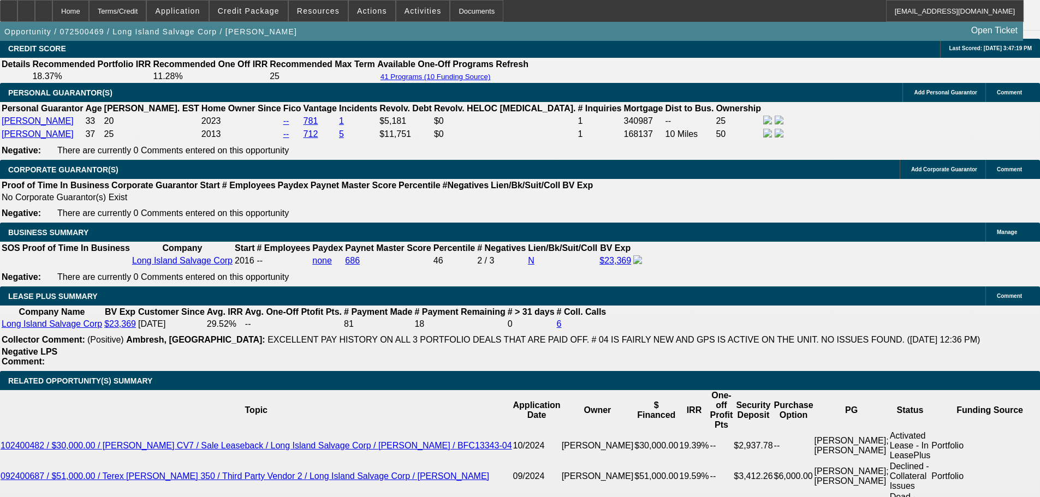
scroll to position [1638, 0]
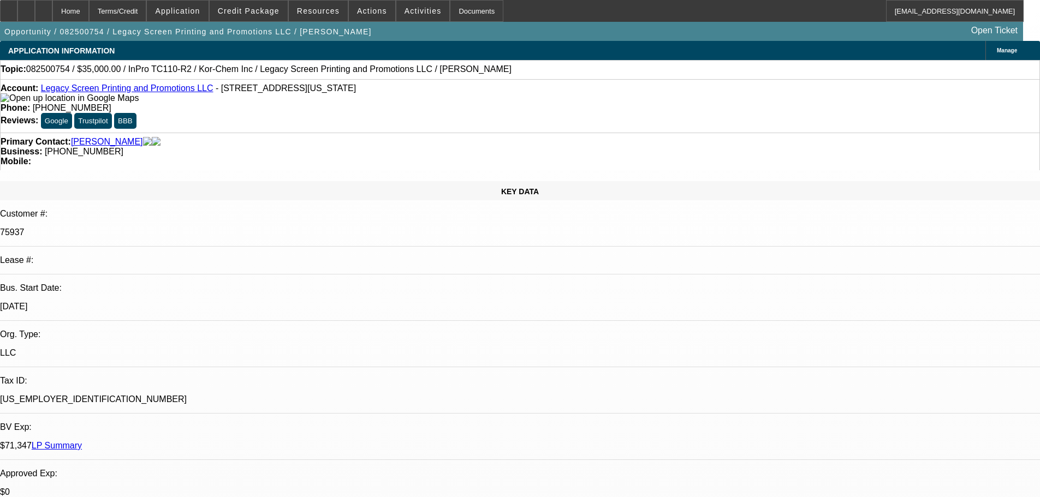
select select "0"
select select "2"
select select "0"
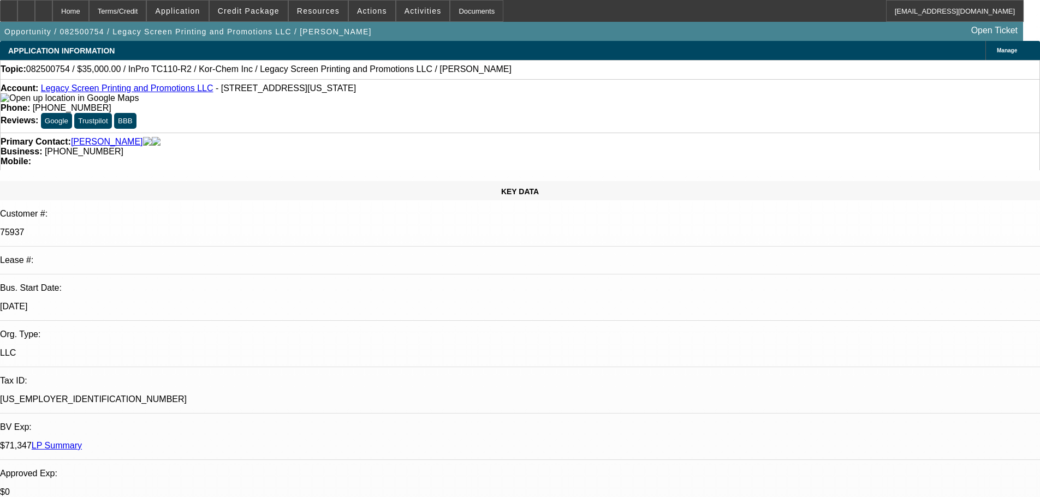
select select "0"
select select "2"
select select "0"
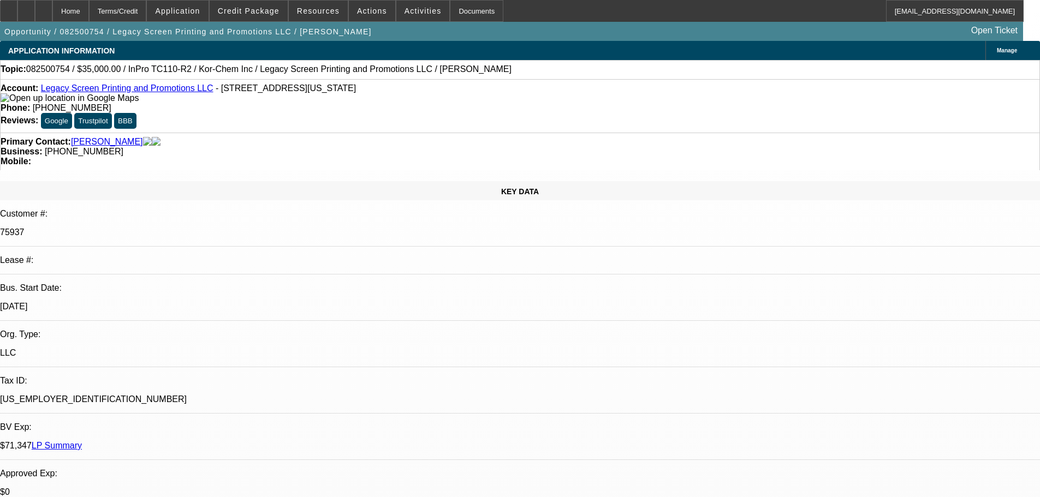
select select "0"
select select "2"
select select "0"
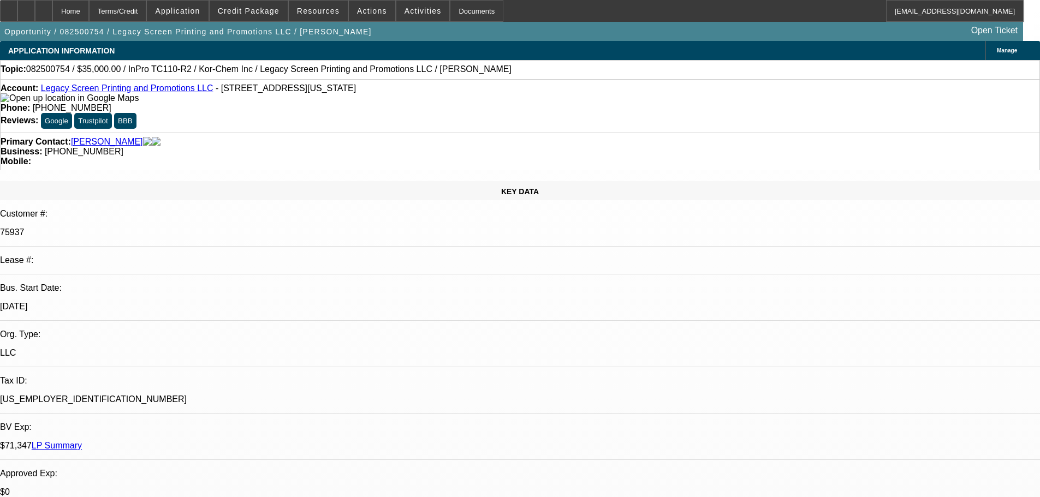
select select "2"
drag, startPoint x: 1040, startPoint y: 85, endPoint x: 1033, endPoint y: 146, distance: 61.0
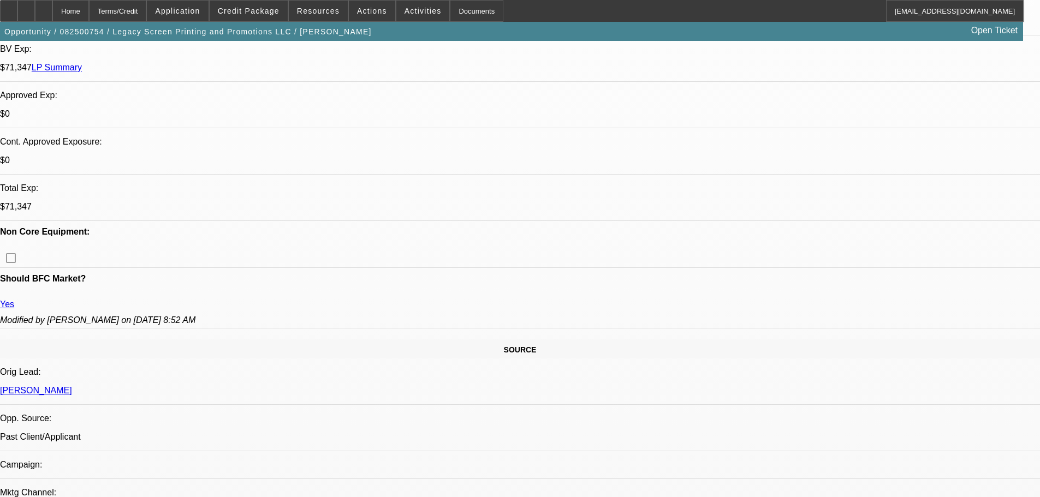
scroll to position [353, 0]
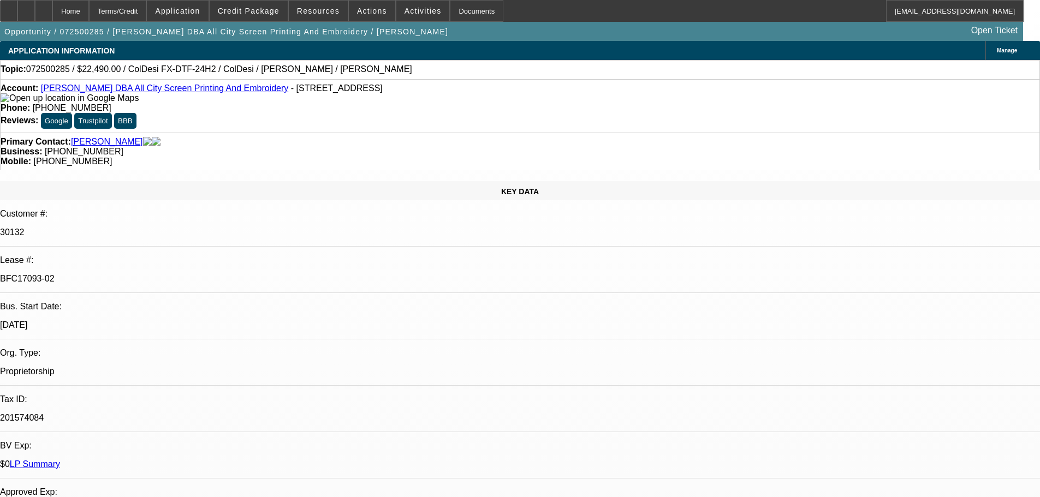
select select "0"
select select "0.1"
select select "0"
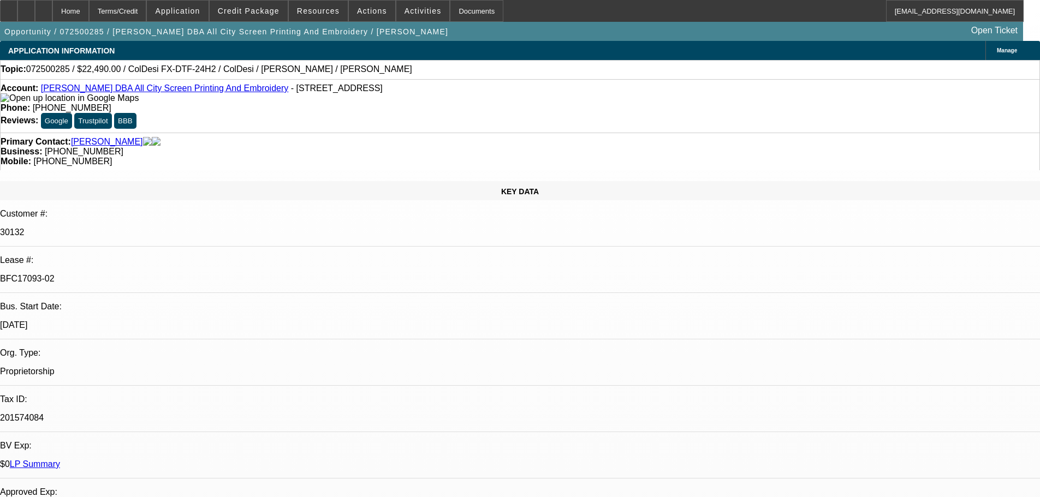
select select "0.1"
select select "0"
select select "0.1"
select select "1"
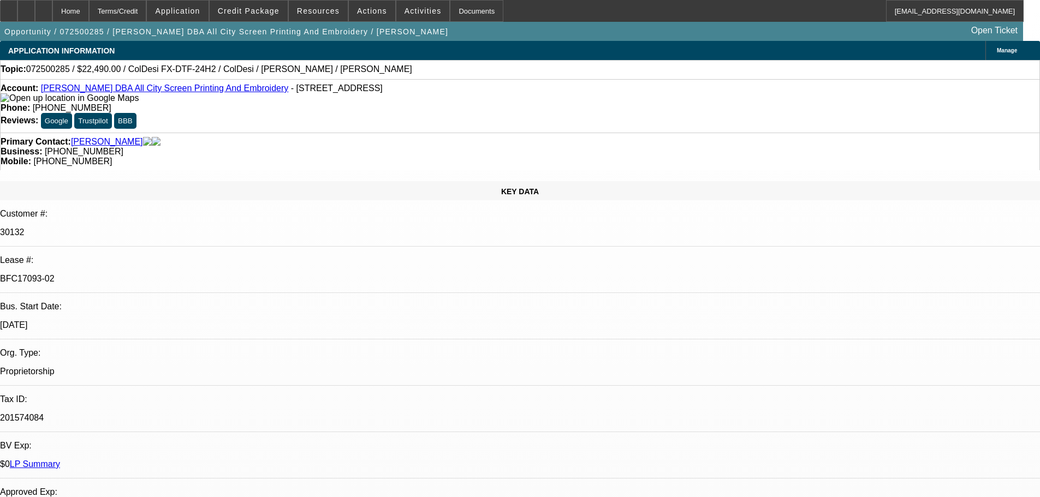
select select "1"
select select "4"
select select "1"
select select "4"
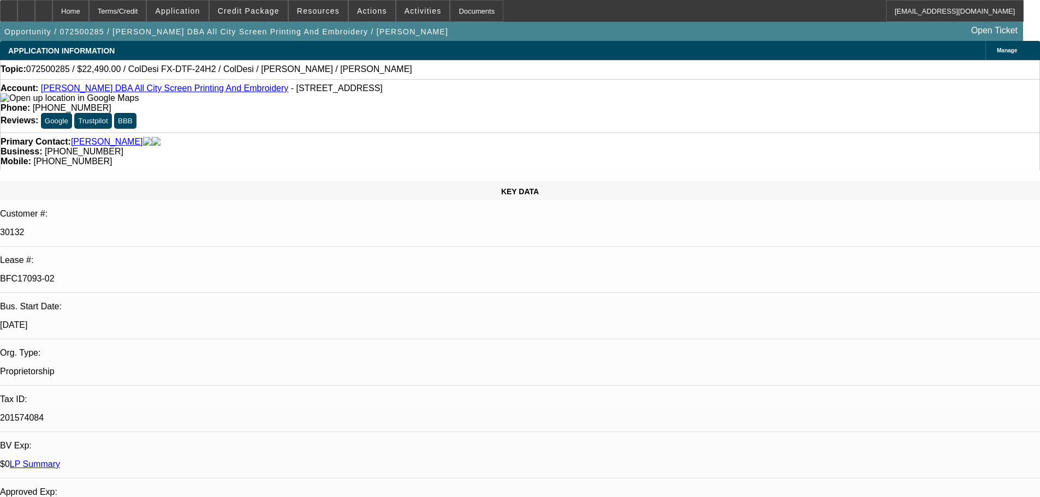
select select "1"
select select "4"
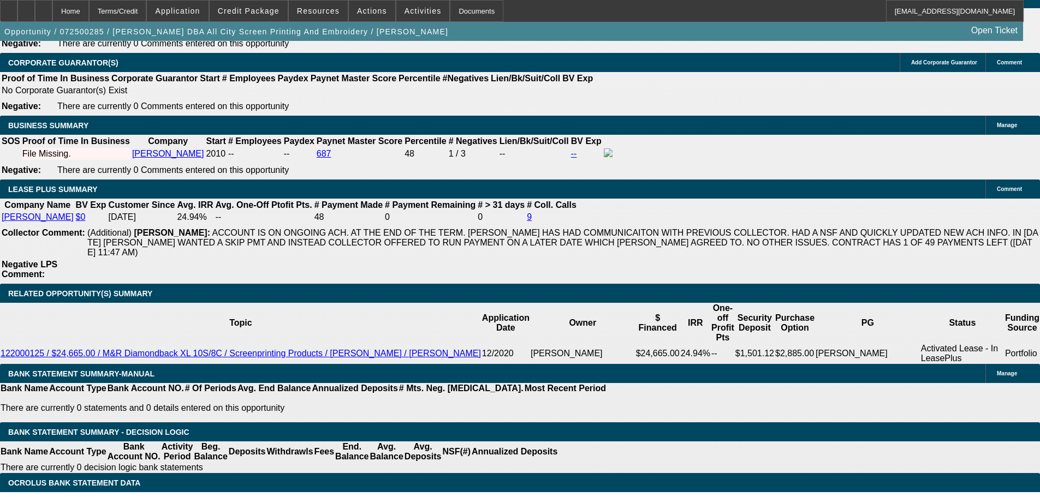
scroll to position [1912, 0]
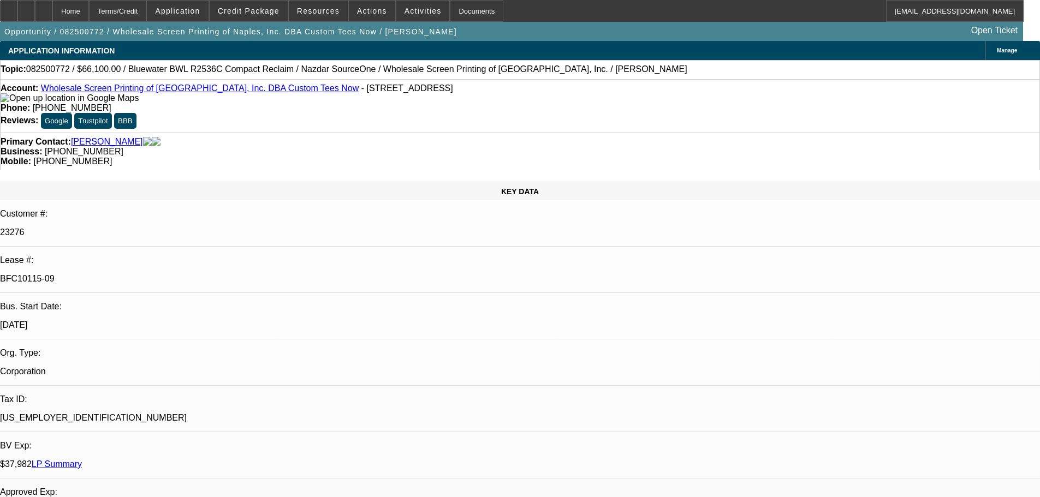
select select "0"
select select "2"
select select "0"
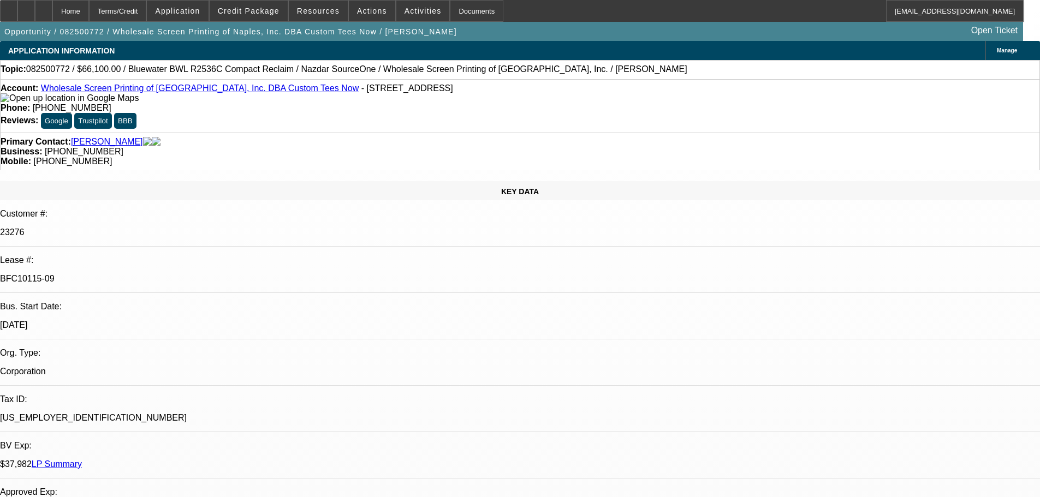
select select "0"
select select "2"
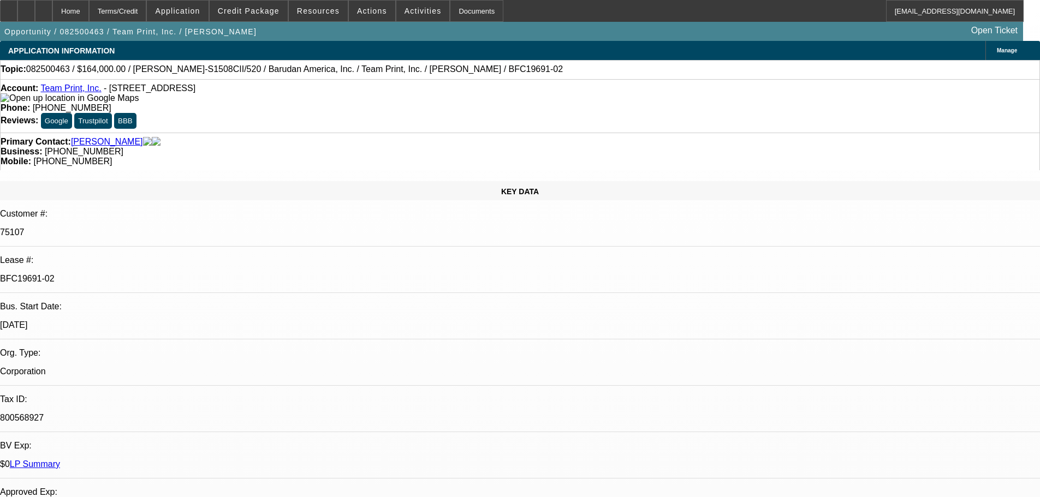
select select "0"
select select "2"
select select "0"
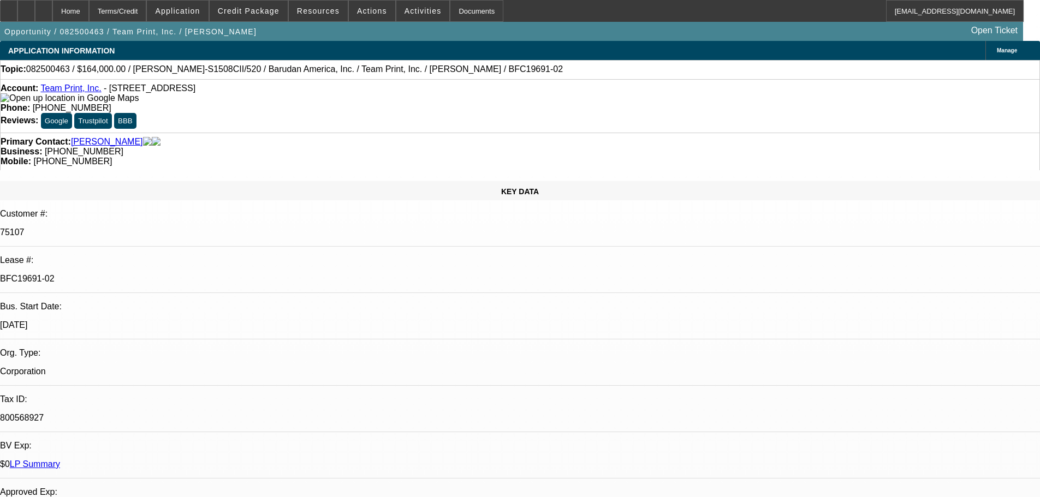
select select "0"
select select "2"
select select "0"
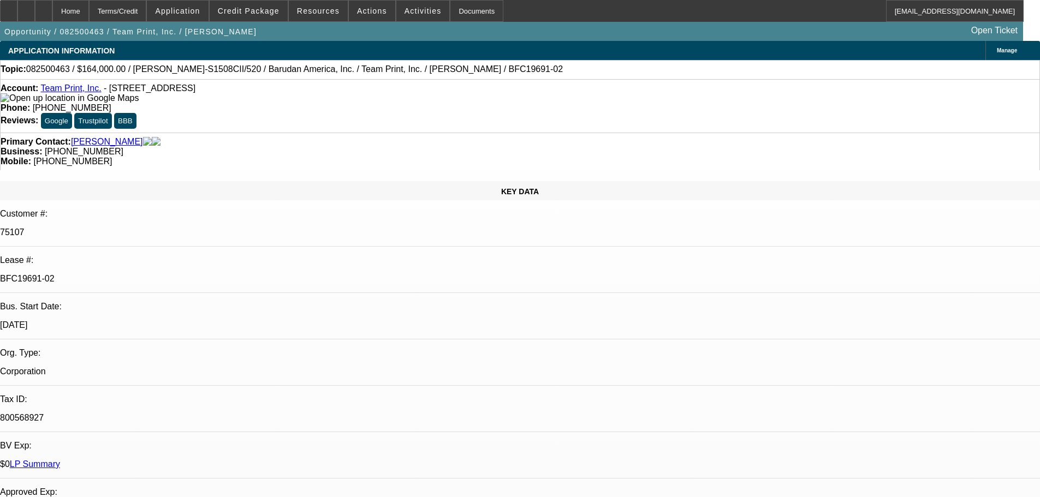
select select "0"
select select "2"
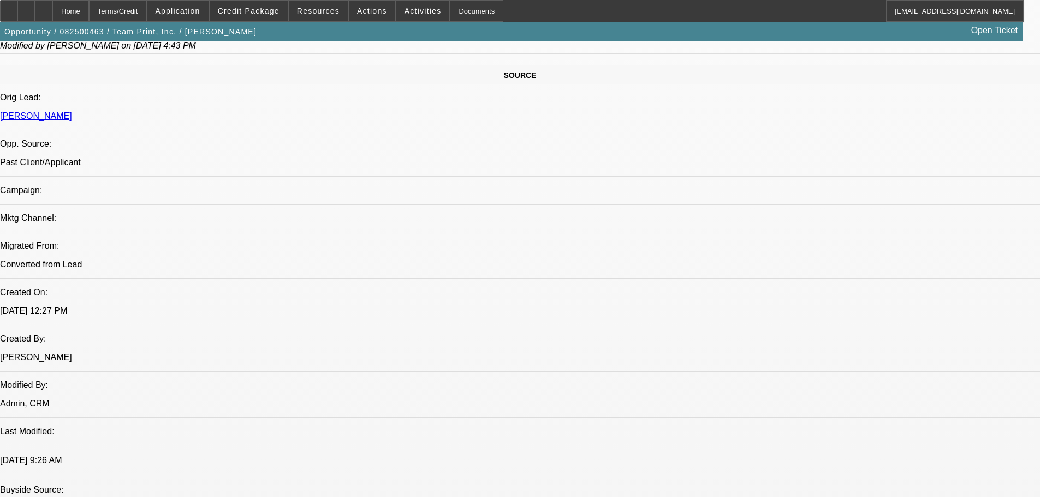
scroll to position [710, 0]
